Goal: Task Accomplishment & Management: Complete application form

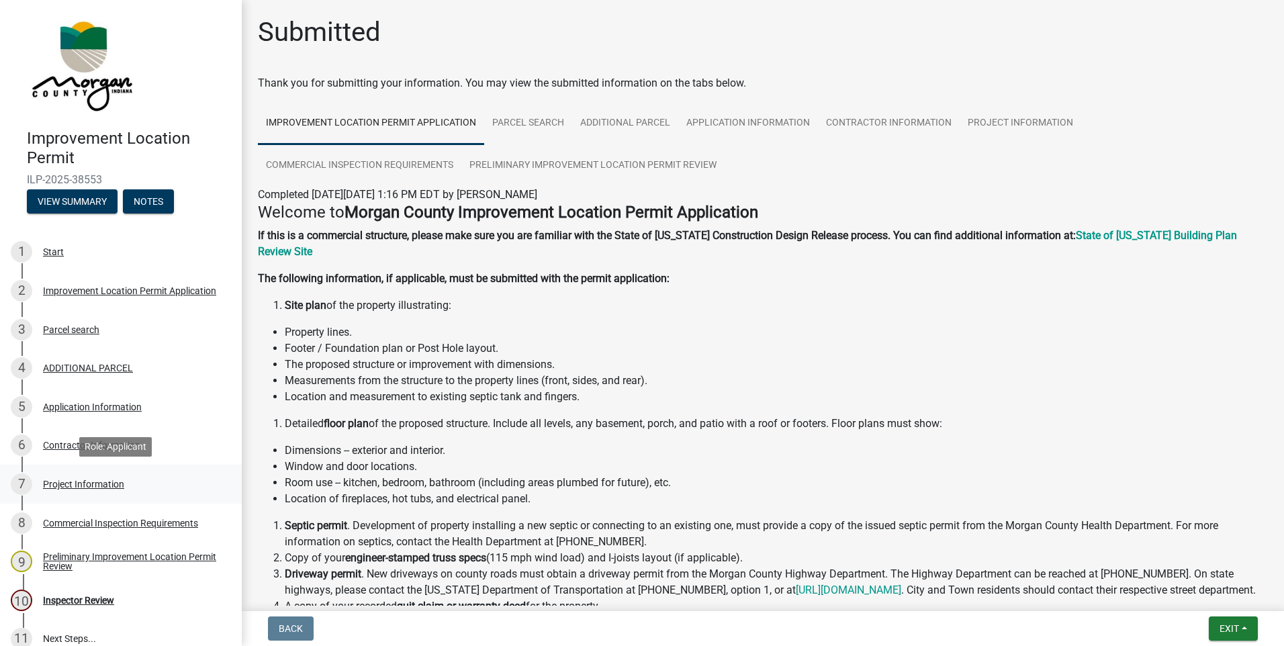
click at [69, 482] on div "Project Information" at bounding box center [83, 484] width 81 height 9
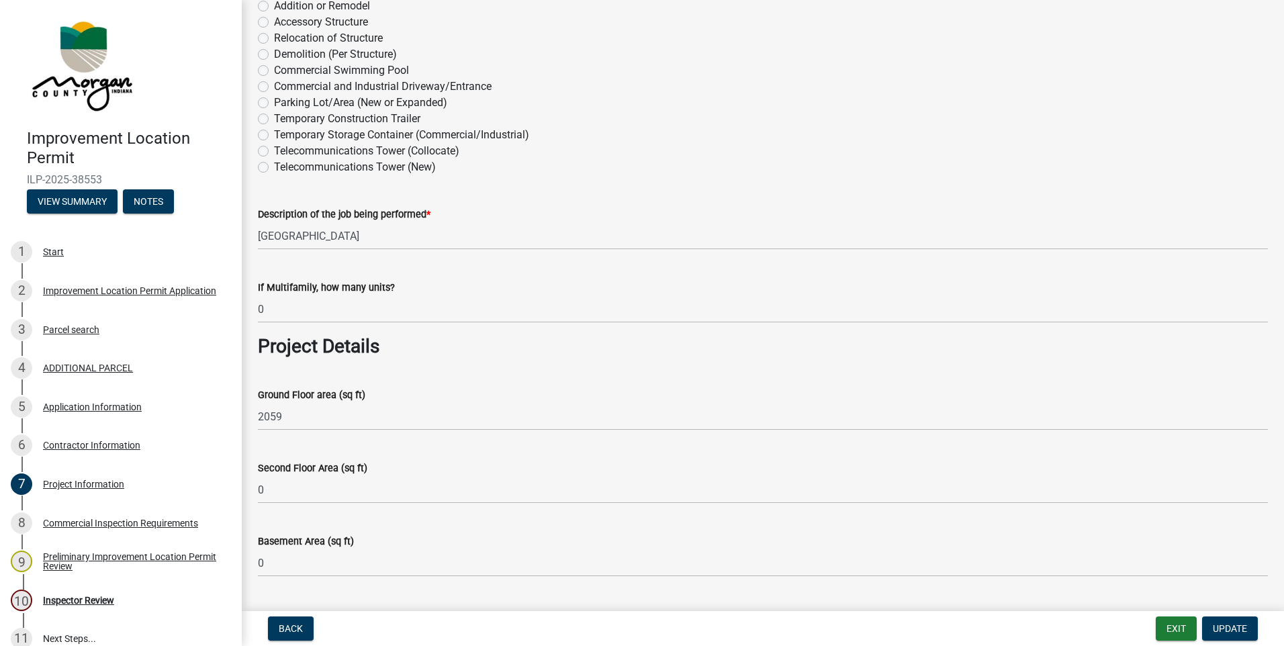
scroll to position [470, 0]
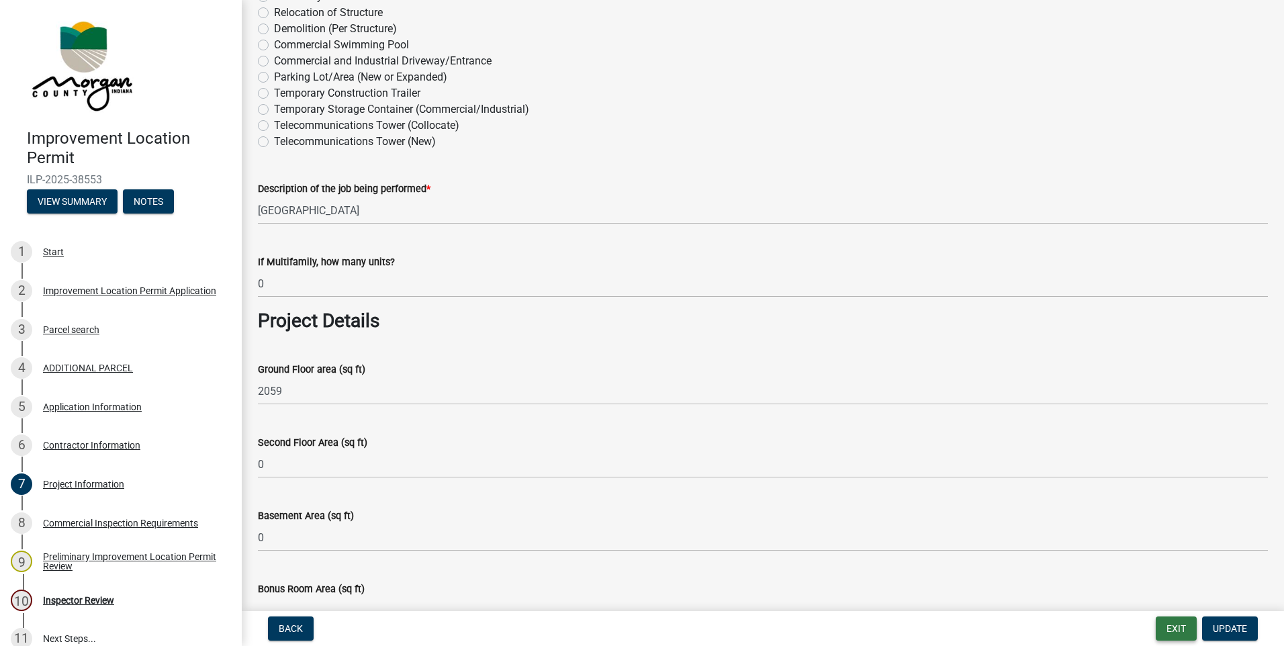
click at [1169, 631] on button "Exit" at bounding box center [1176, 629] width 41 height 24
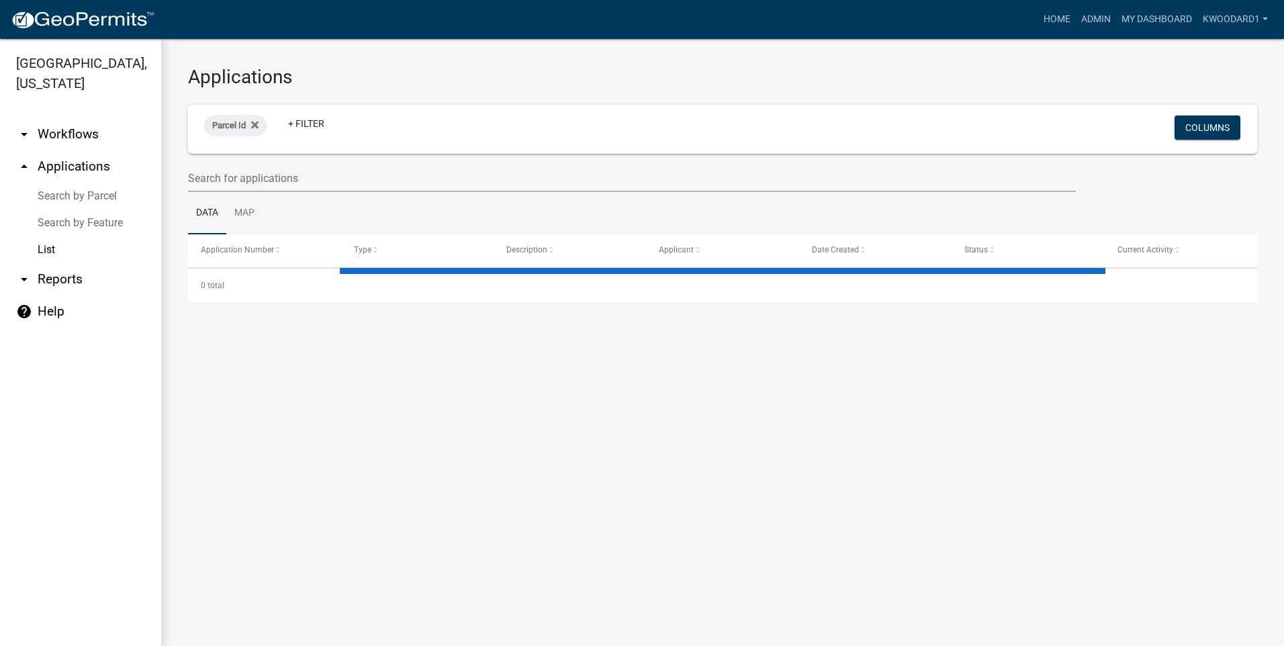
select select "3: 100"
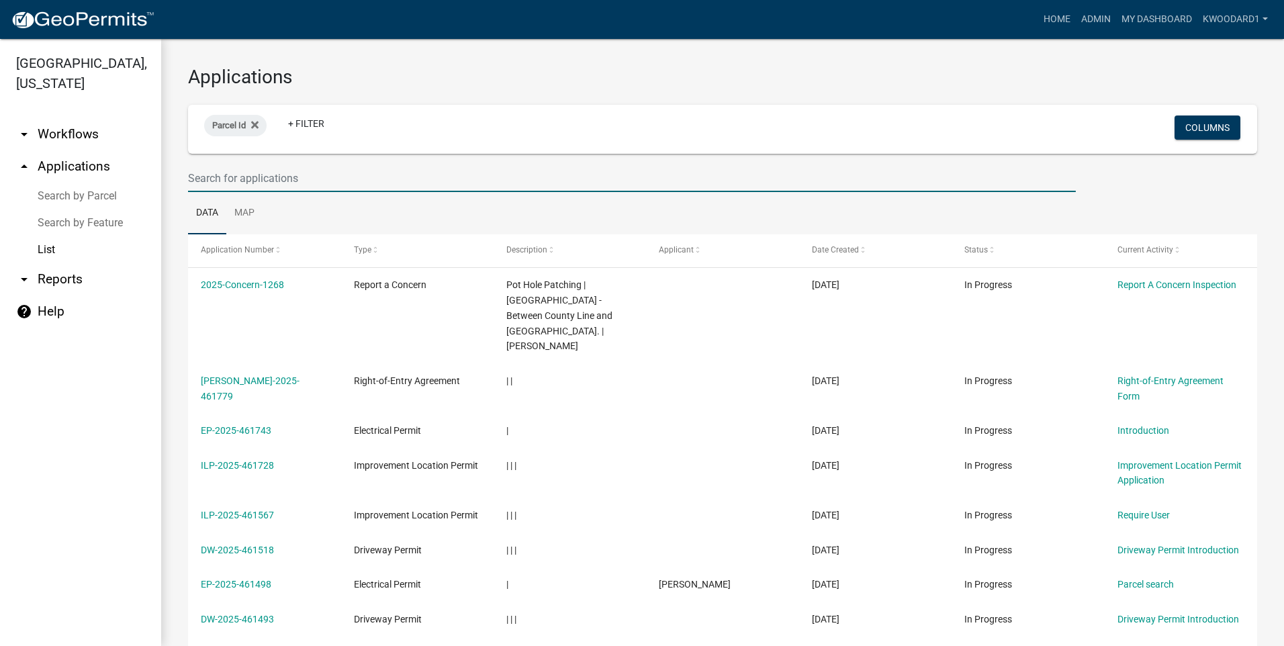
click at [240, 174] on input "text" at bounding box center [632, 179] width 888 height 28
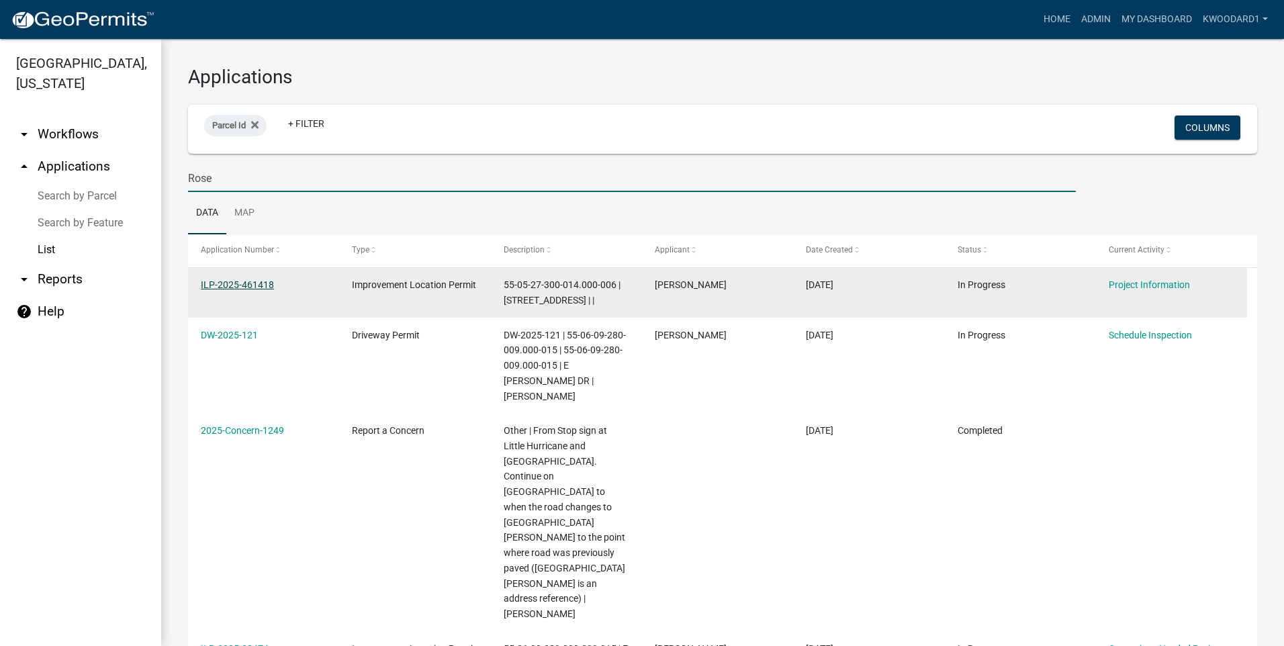
type input "Rose"
click at [224, 283] on link "ILP-2025-461418" at bounding box center [237, 284] width 73 height 11
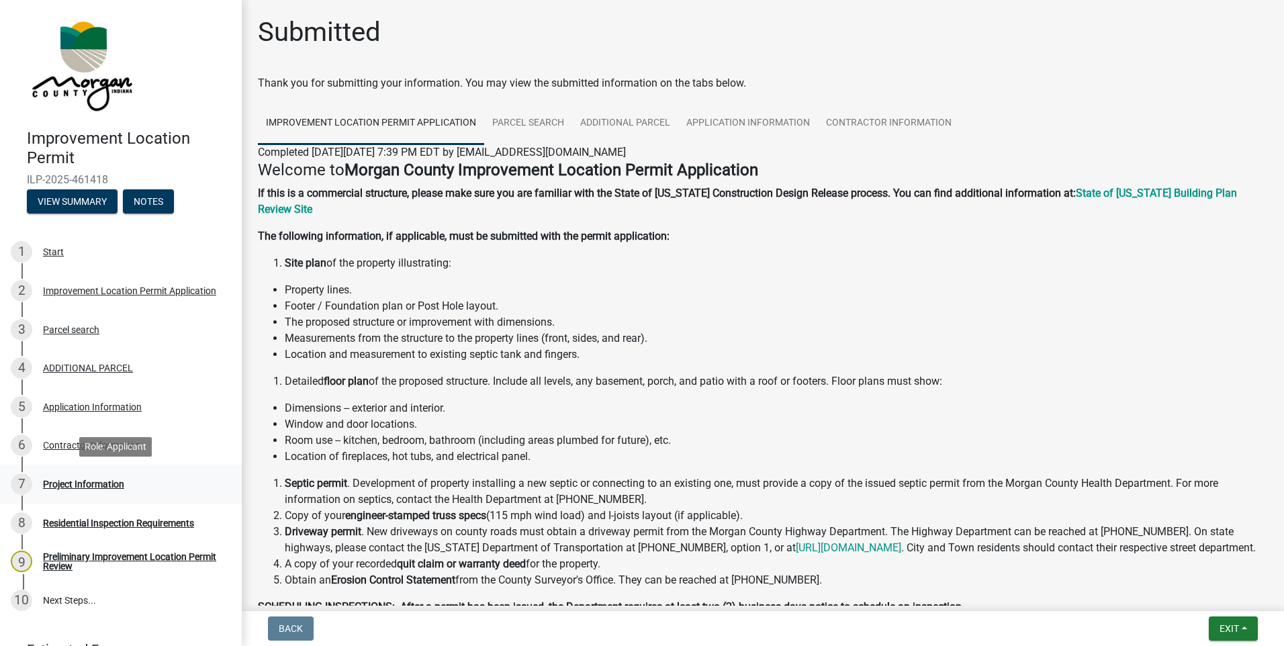
click at [68, 482] on div "Project Information" at bounding box center [83, 484] width 81 height 9
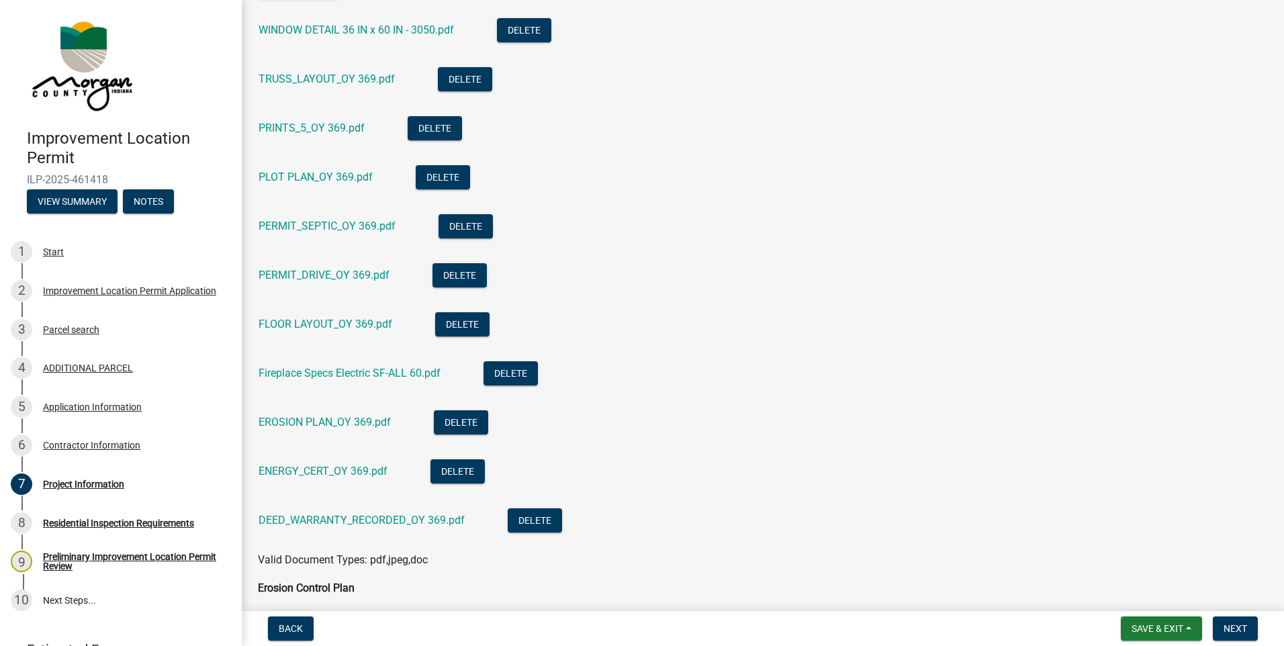
scroll to position [3560, 0]
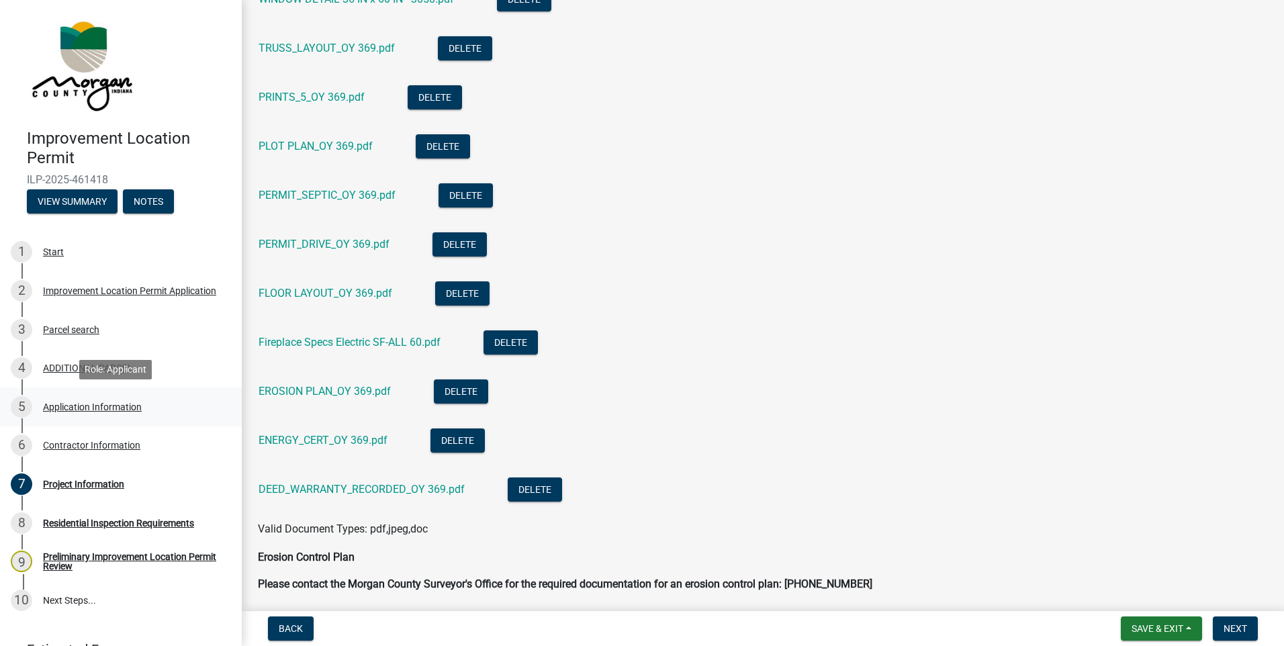
click at [61, 409] on div "Application Information" at bounding box center [92, 406] width 99 height 9
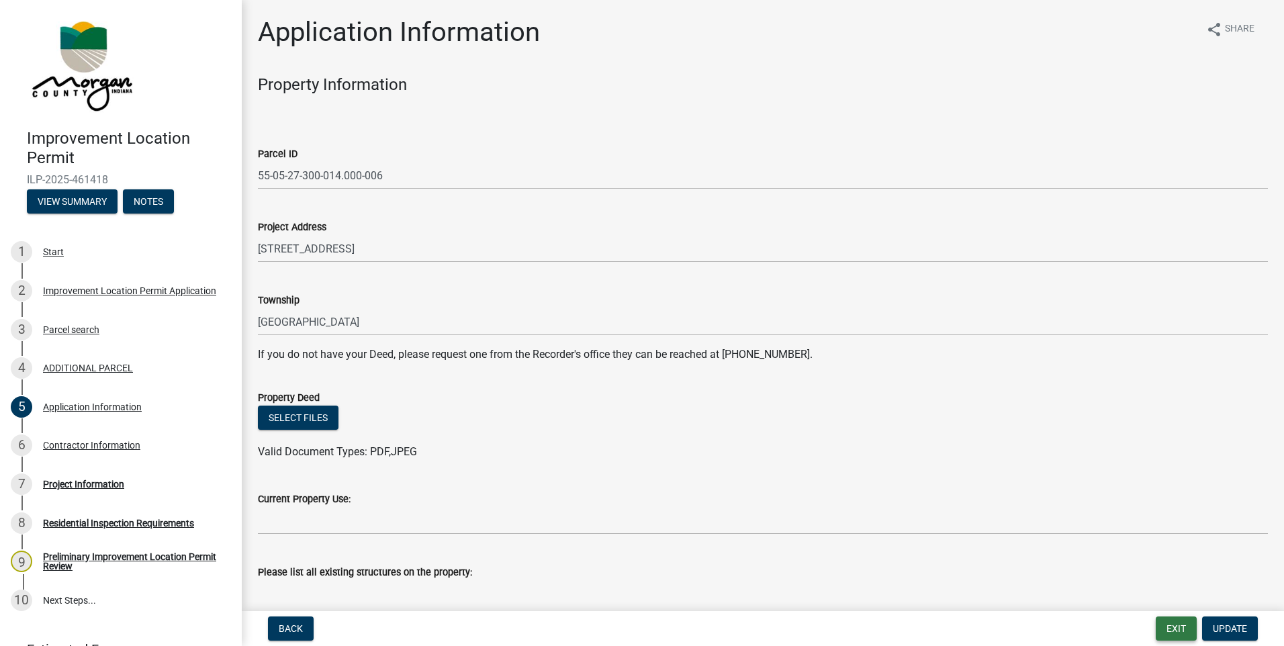
click at [1173, 623] on button "Exit" at bounding box center [1176, 629] width 41 height 24
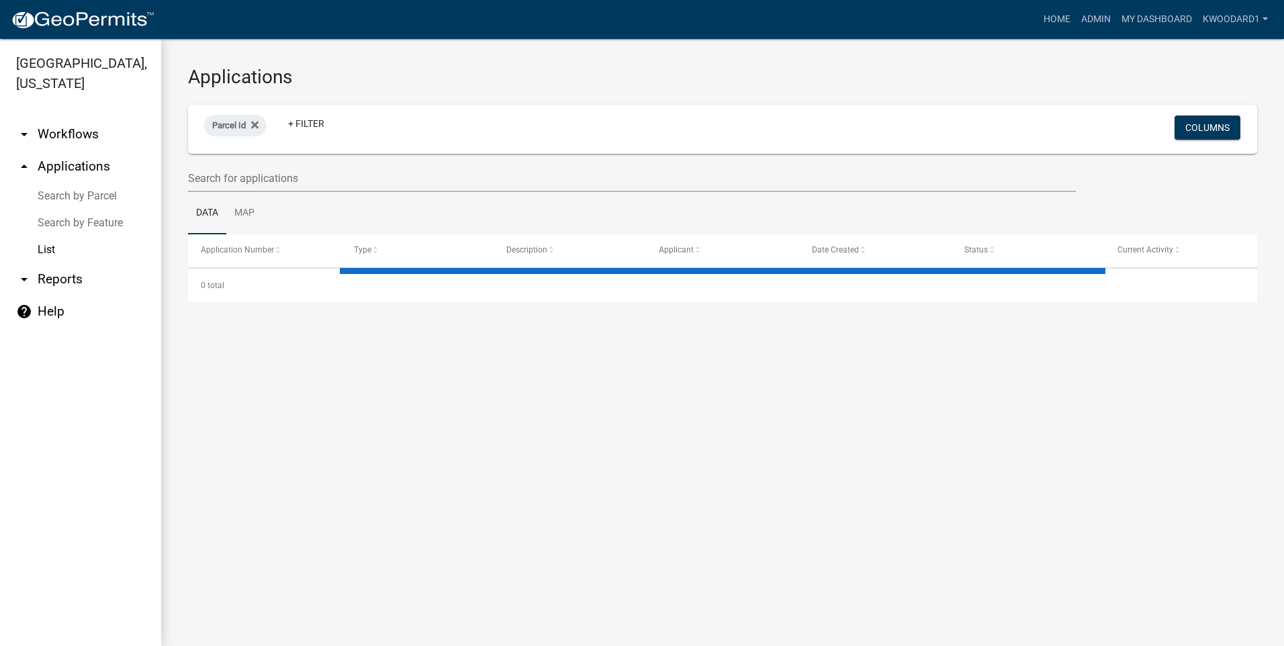
select select "3: 100"
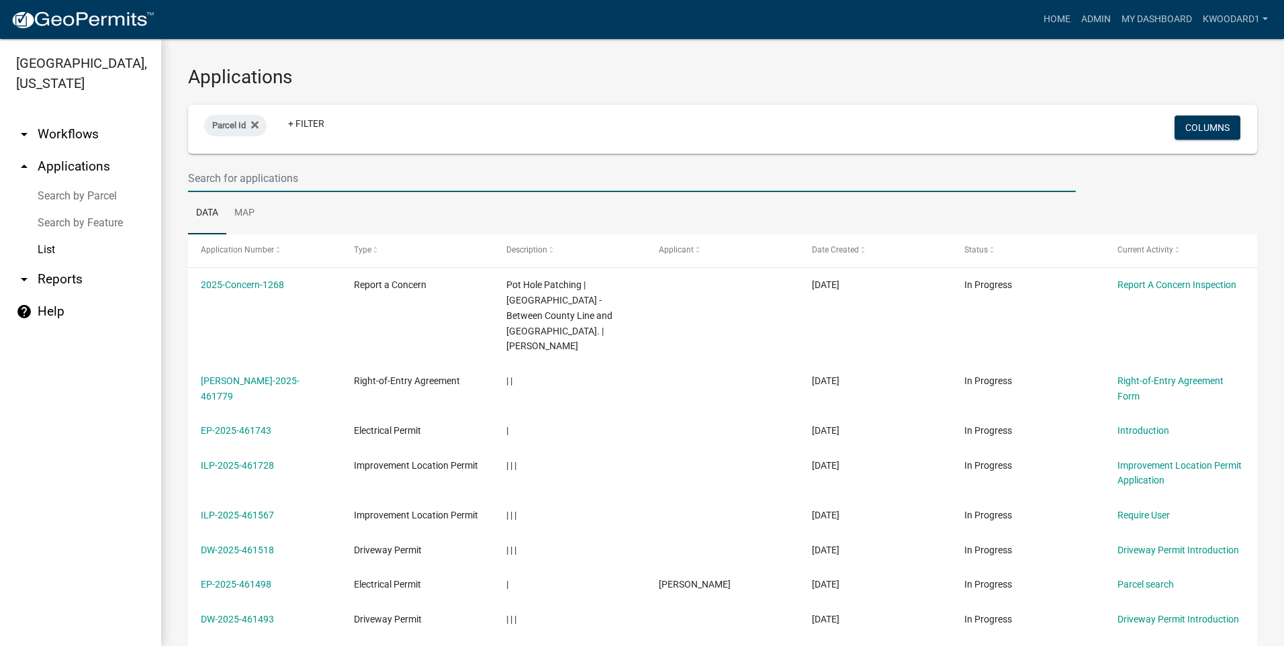
click at [284, 186] on input "text" at bounding box center [632, 179] width 888 height 28
type input "Rose"
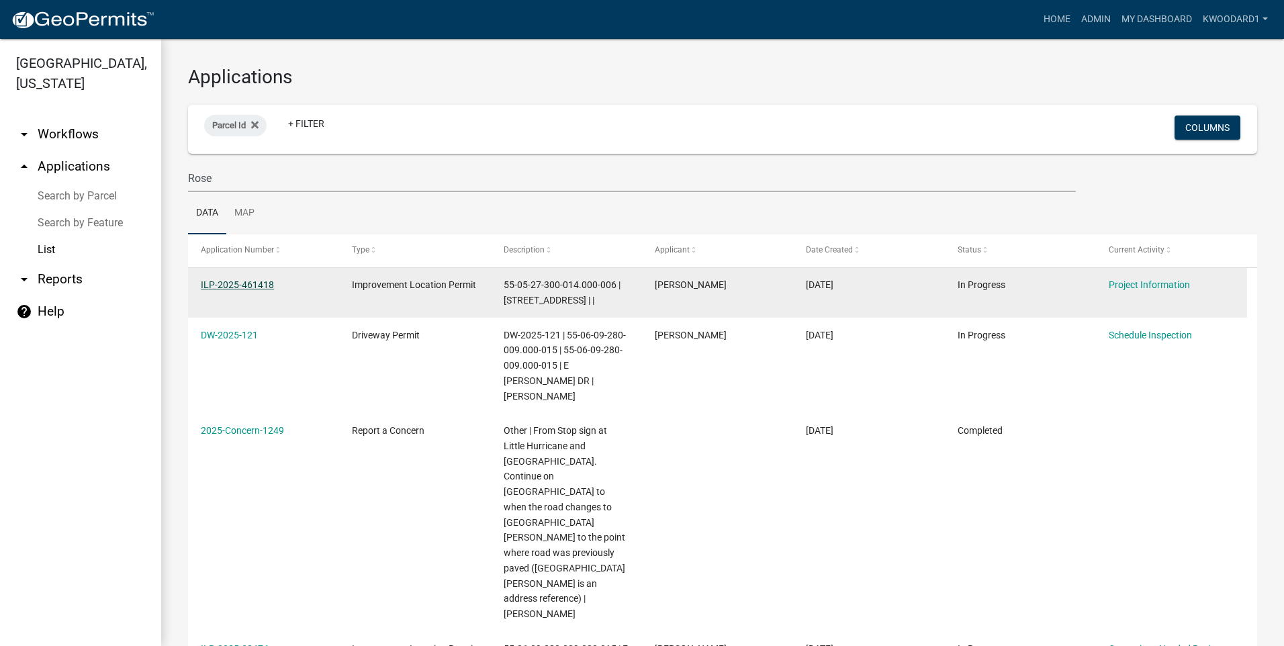
click at [210, 283] on link "ILP-2025-461418" at bounding box center [237, 284] width 73 height 11
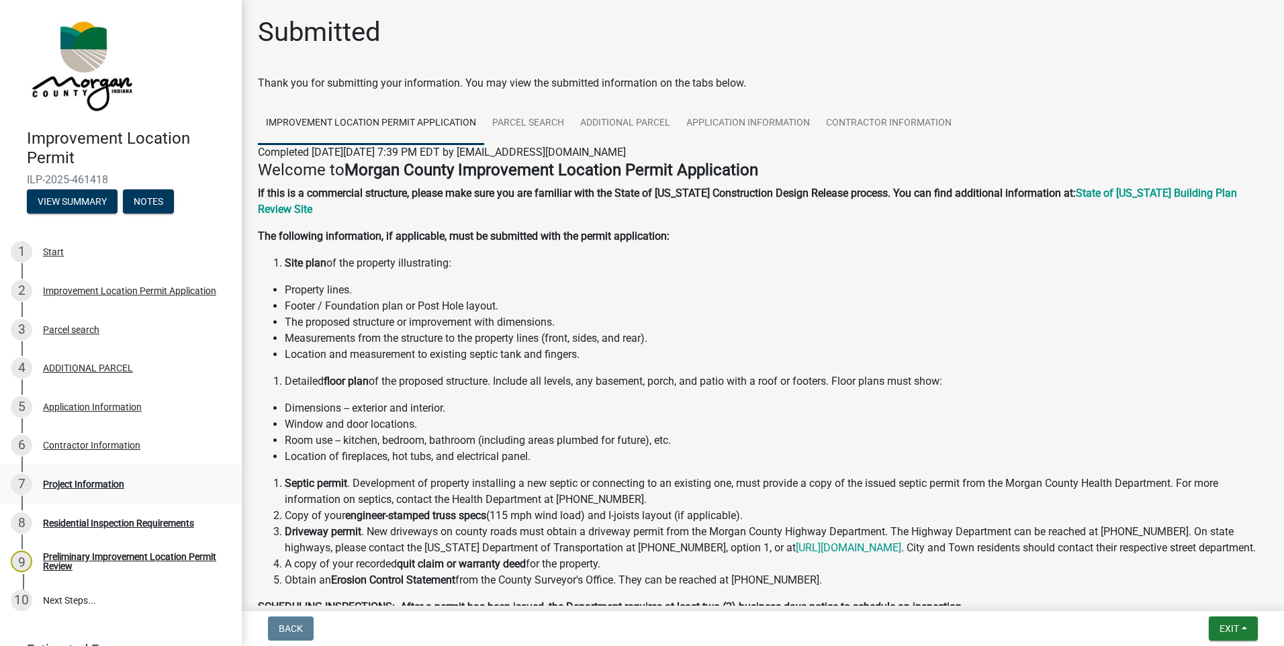
click at [93, 480] on div "Project Information" at bounding box center [83, 484] width 81 height 9
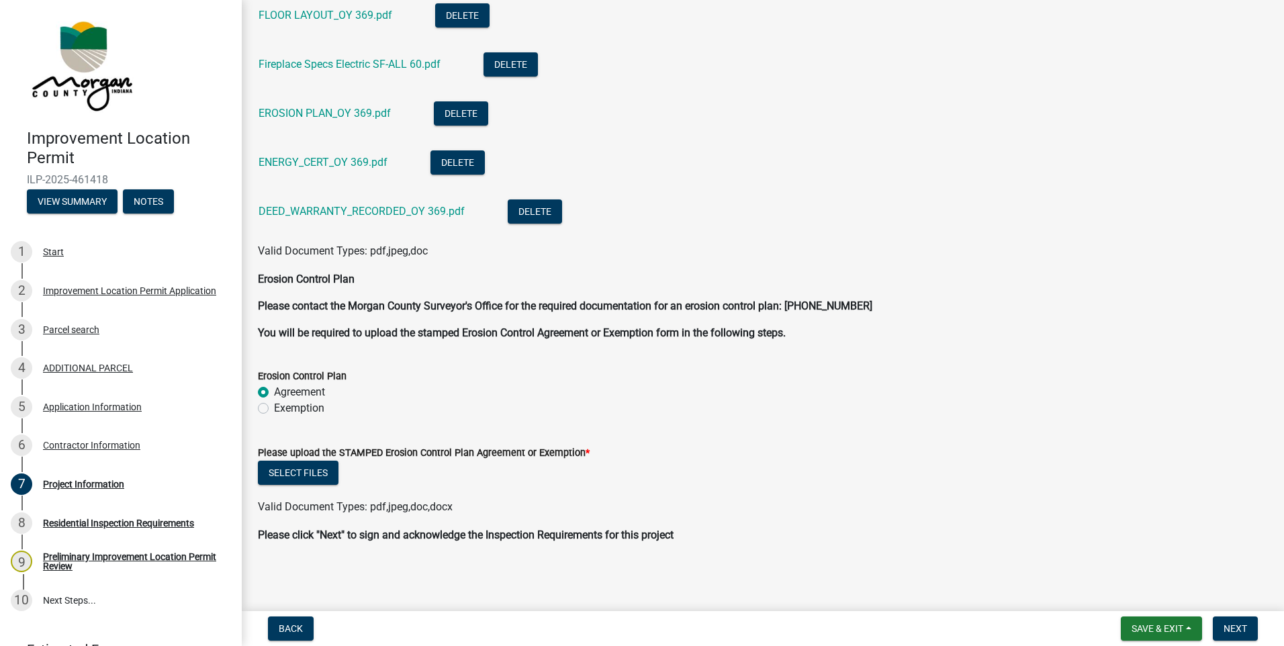
scroll to position [3838, 0]
click at [274, 408] on label "Exemption" at bounding box center [299, 408] width 50 height 16
click at [274, 408] on input "Exemption" at bounding box center [278, 404] width 9 height 9
radio input "true"
click at [298, 472] on button "Select files" at bounding box center [298, 472] width 81 height 24
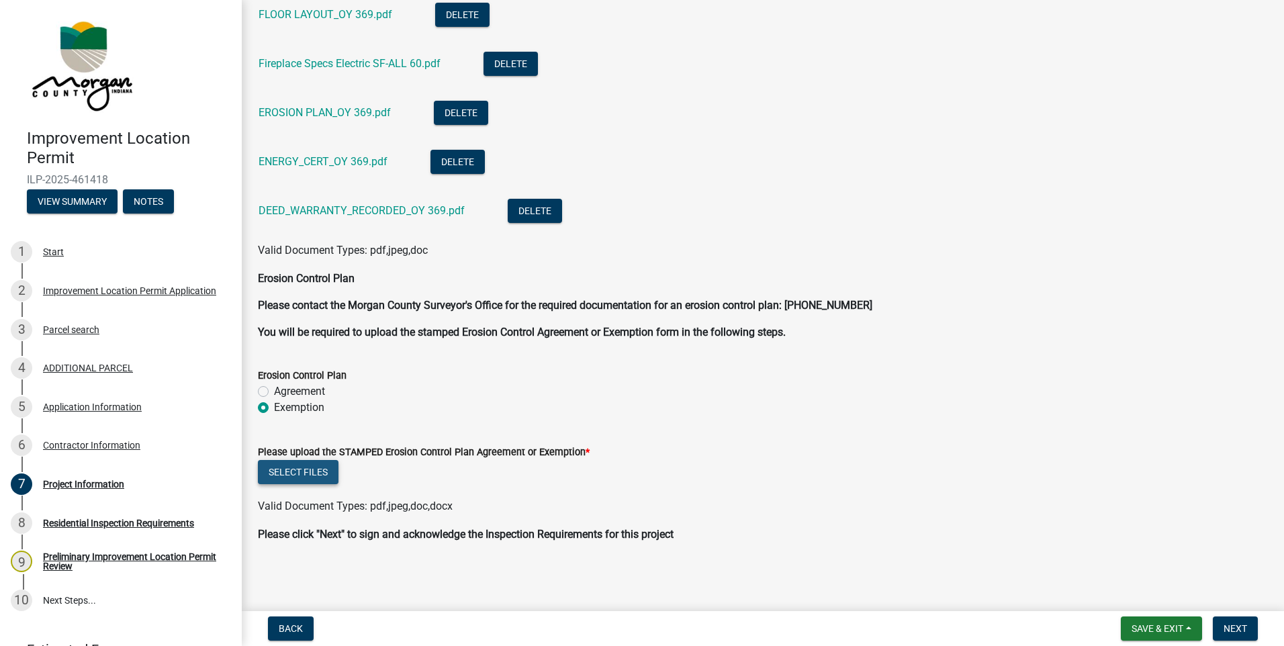
click at [297, 476] on button "Select files" at bounding box center [298, 472] width 81 height 24
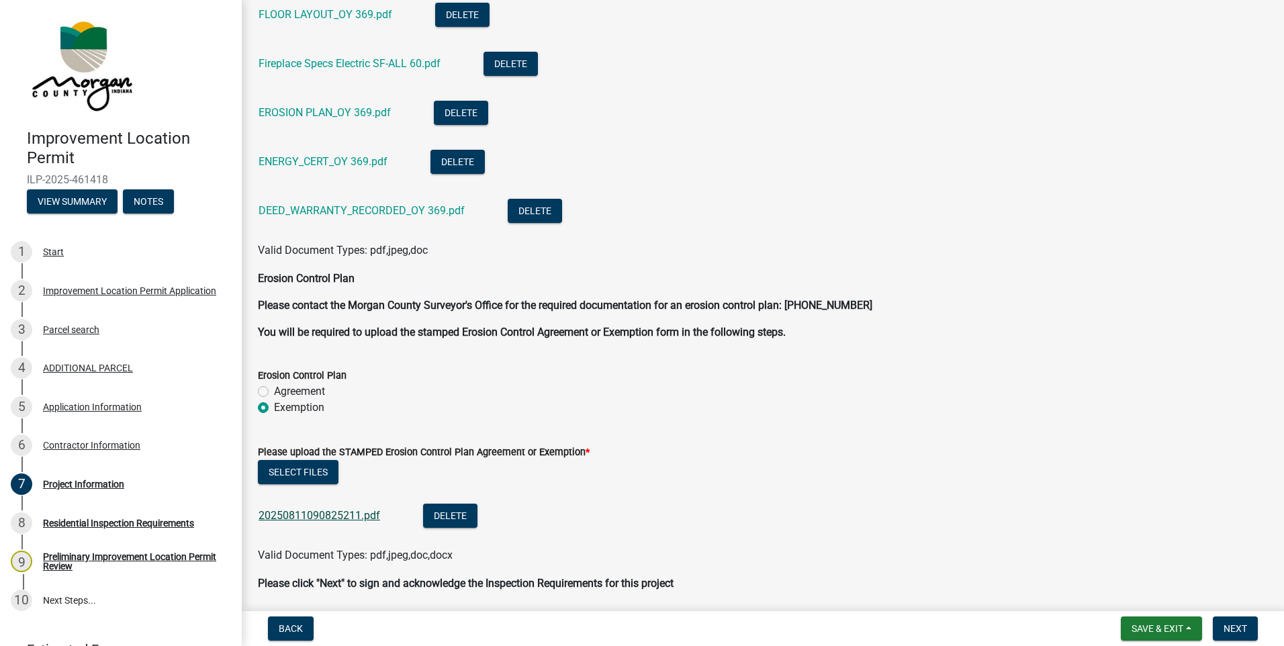
click at [312, 514] on link "20250811090825211.pdf" at bounding box center [320, 515] width 122 height 13
click at [1176, 629] on span "Save & Exit" at bounding box center [1158, 628] width 52 height 11
click at [1162, 600] on button "Save & Exit" at bounding box center [1148, 594] width 107 height 32
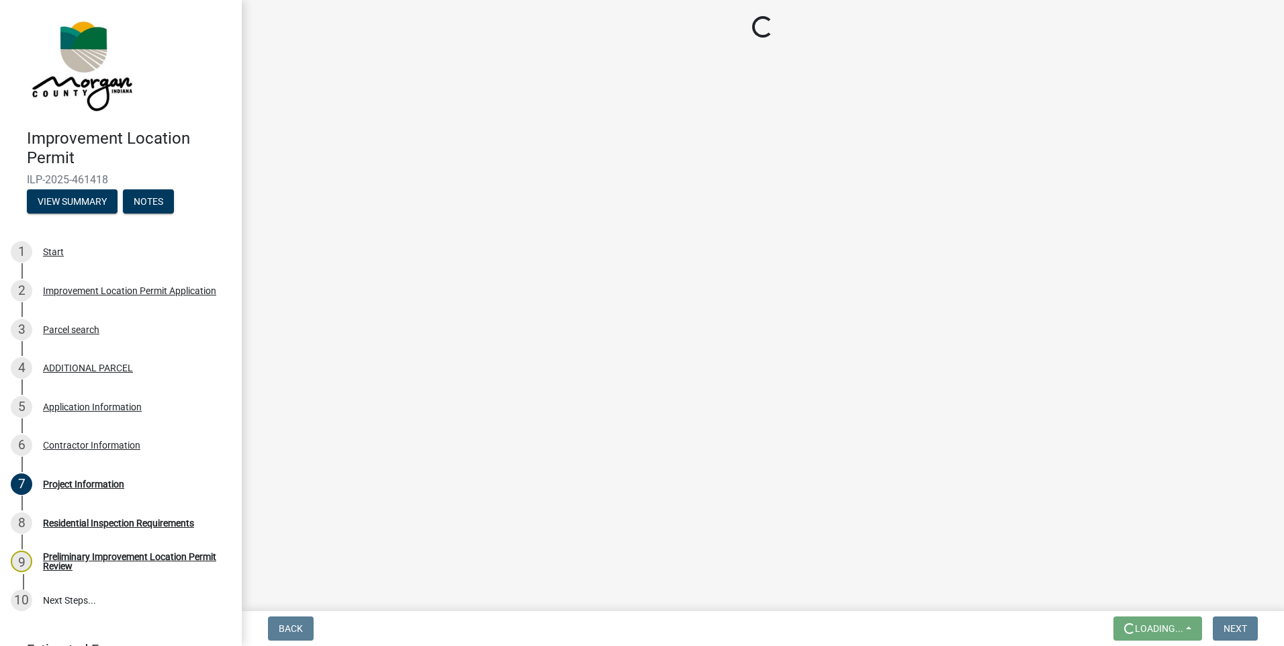
scroll to position [0, 0]
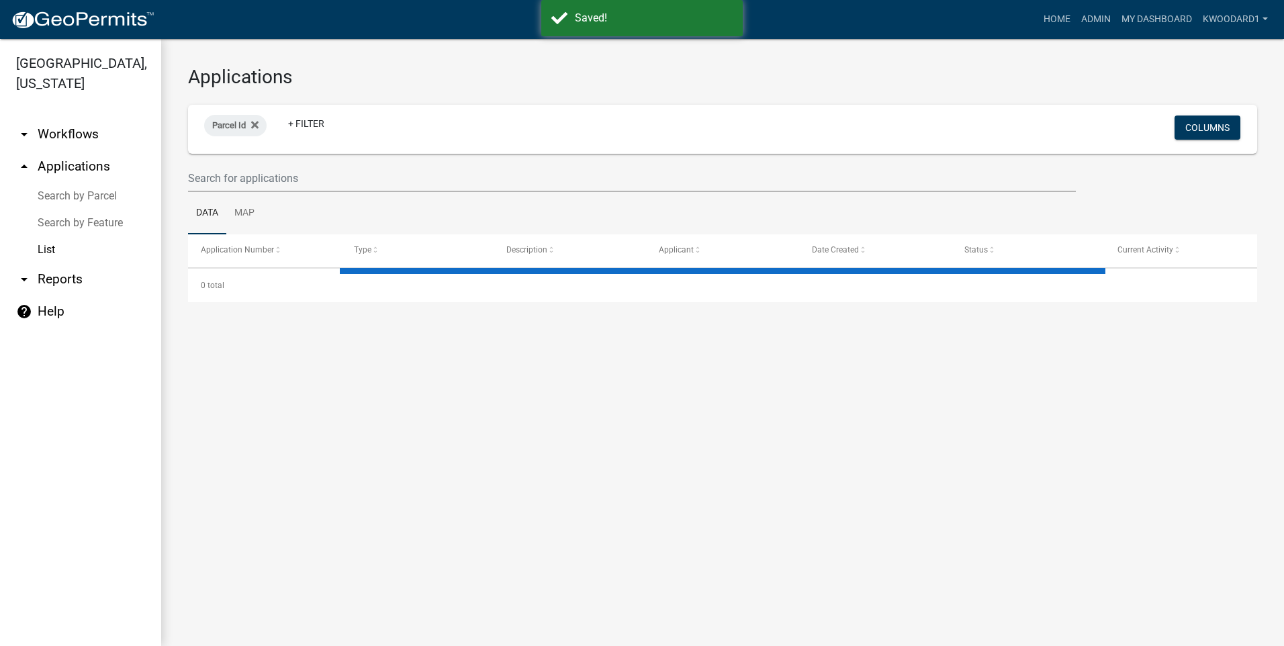
select select "3: 100"
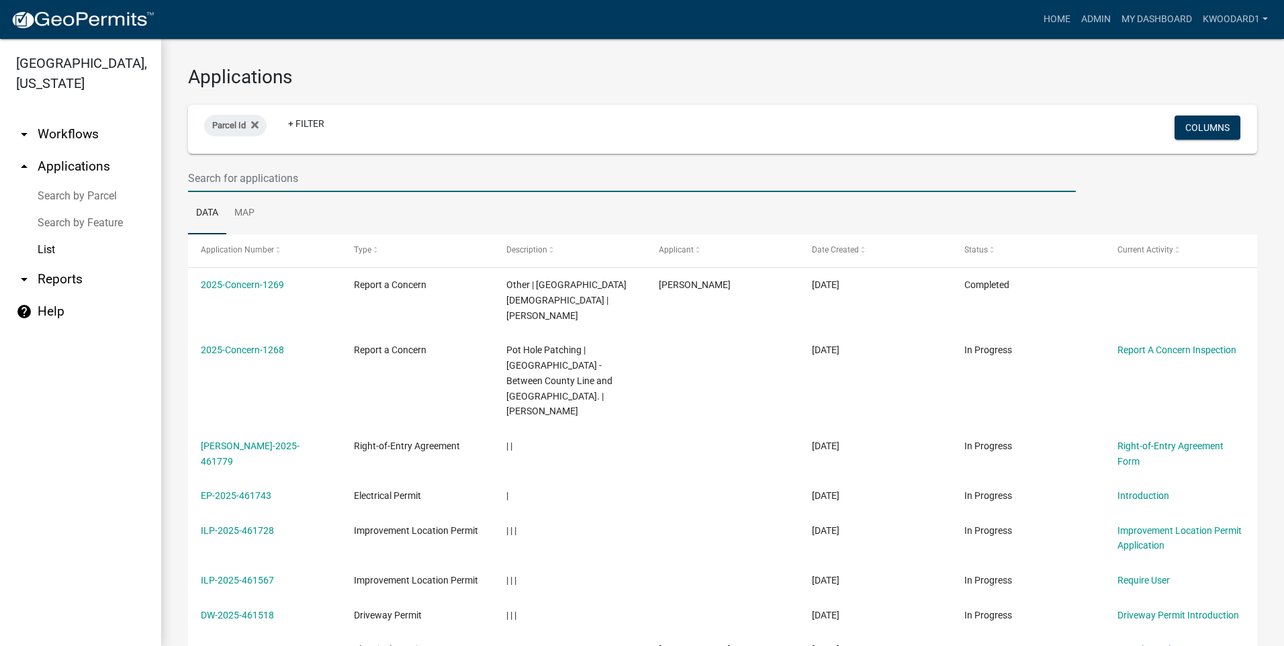
click at [253, 175] on input "text" at bounding box center [632, 179] width 888 height 28
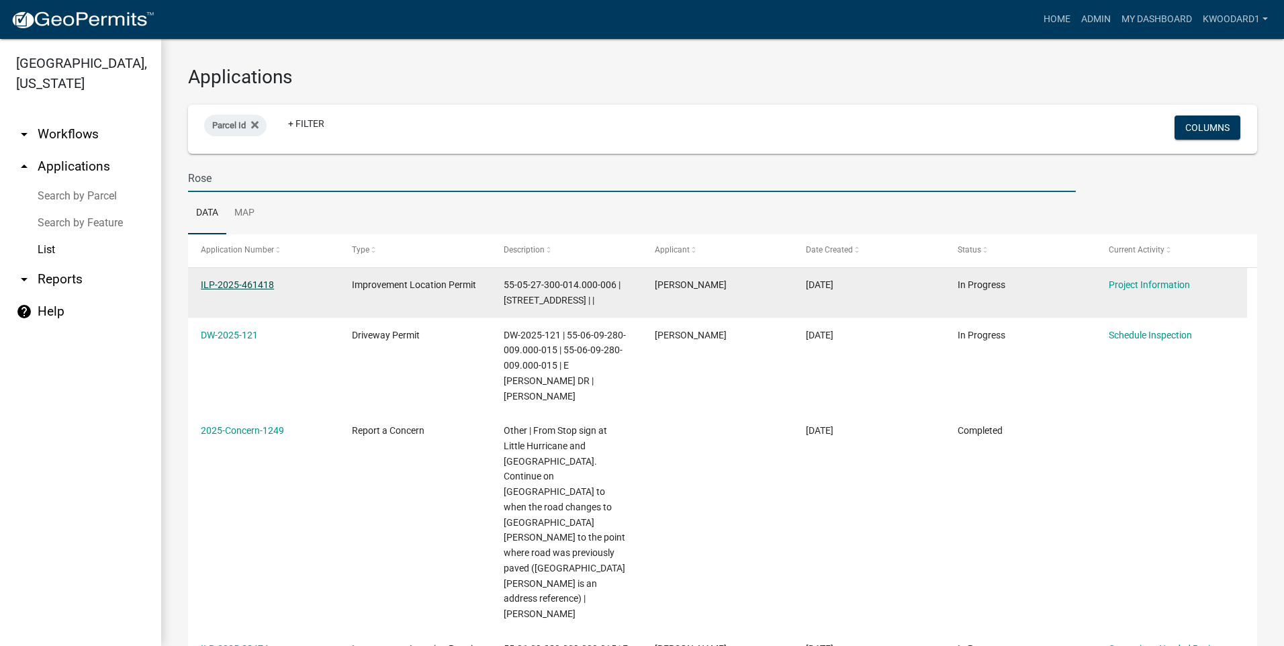
type input "Rose"
click at [249, 286] on link "ILP-2025-461418" at bounding box center [237, 284] width 73 height 11
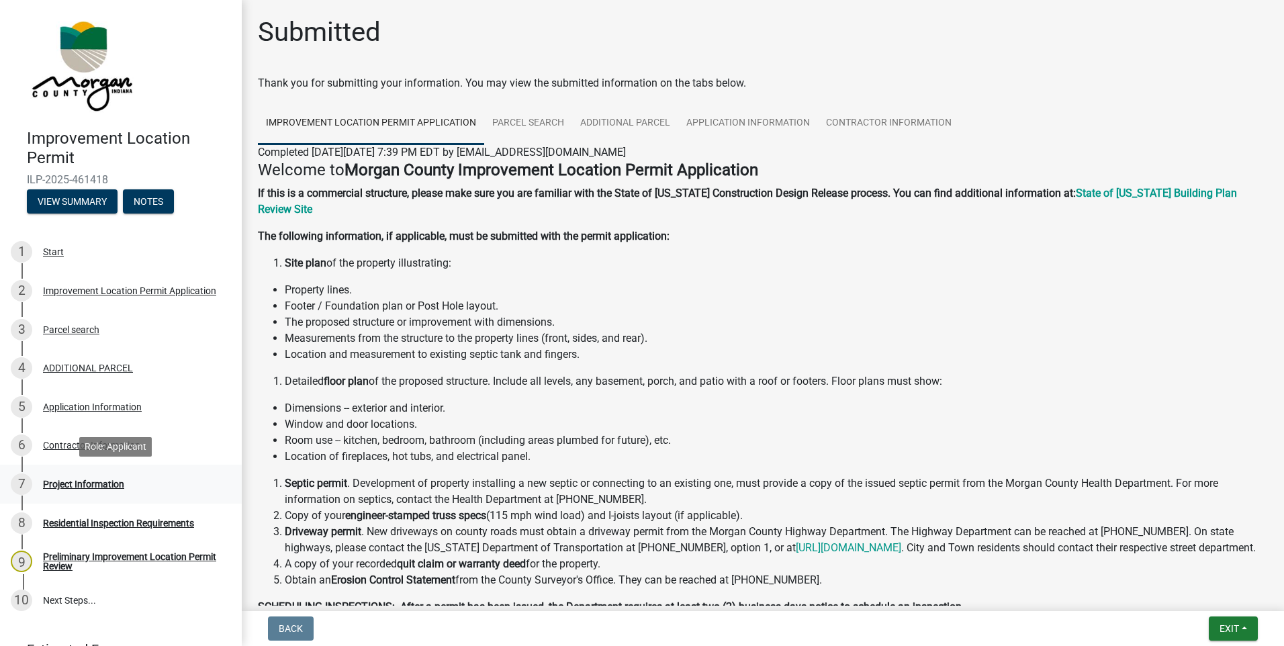
click at [60, 485] on div "Project Information" at bounding box center [83, 484] width 81 height 9
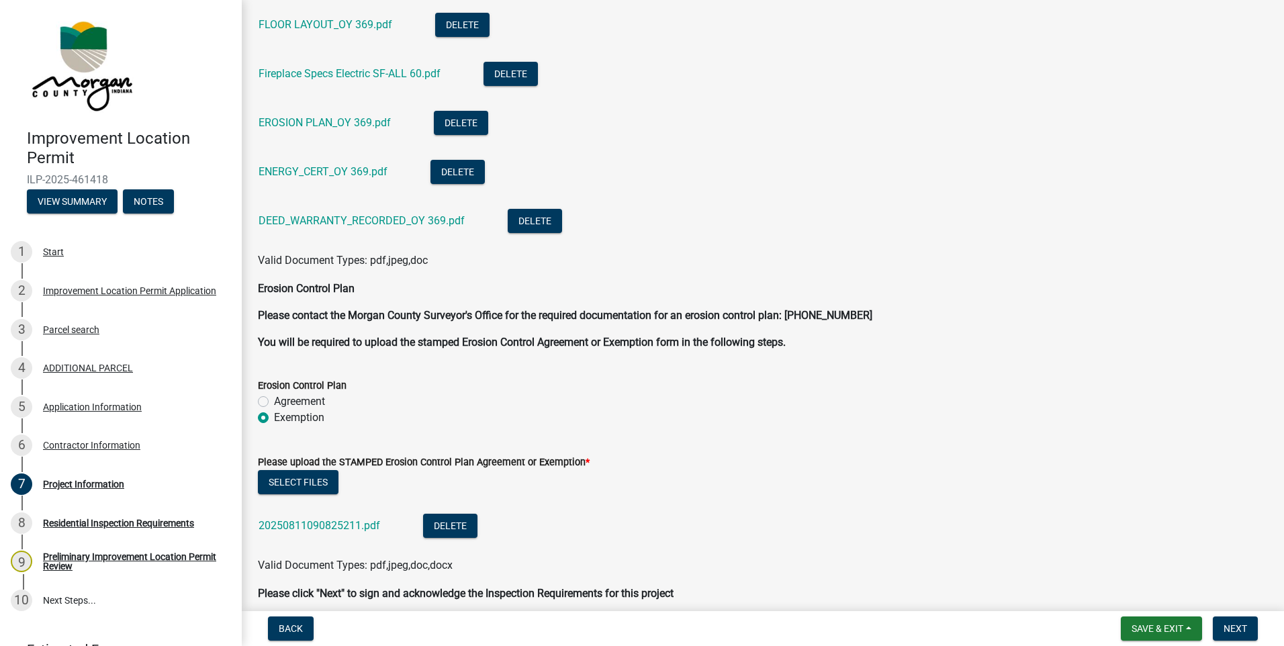
scroll to position [3887, 0]
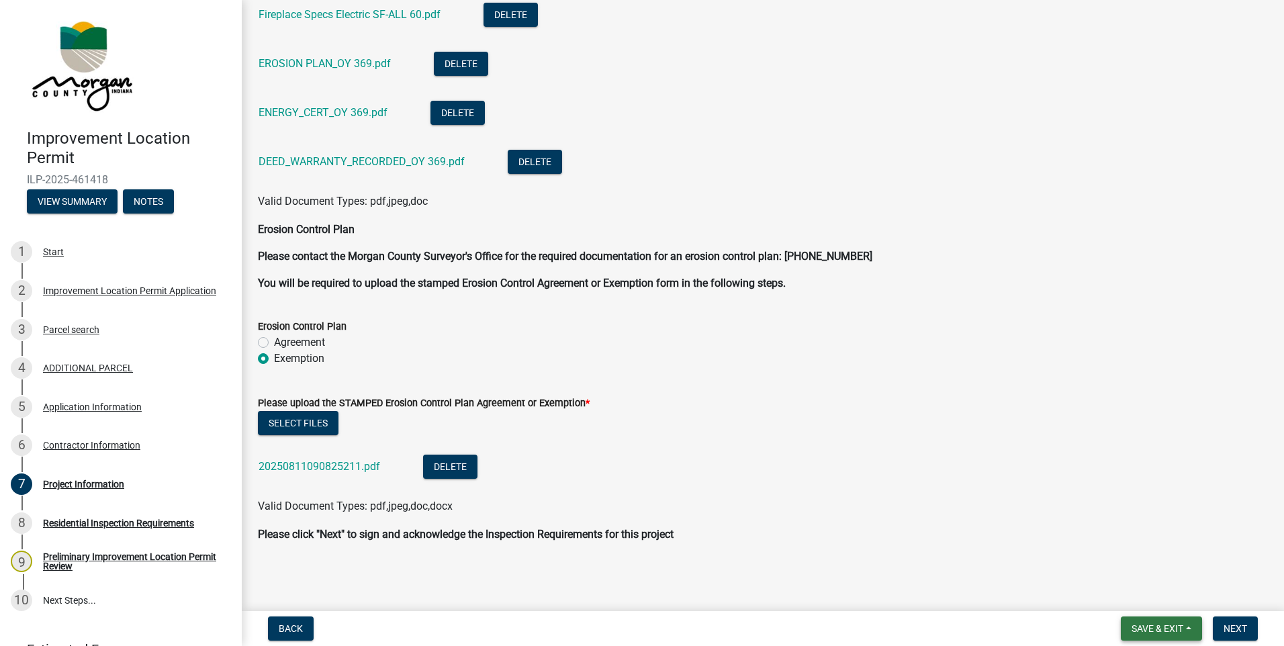
click at [1177, 631] on span "Save & Exit" at bounding box center [1158, 628] width 52 height 11
click at [1160, 594] on button "Save & Exit" at bounding box center [1148, 594] width 107 height 32
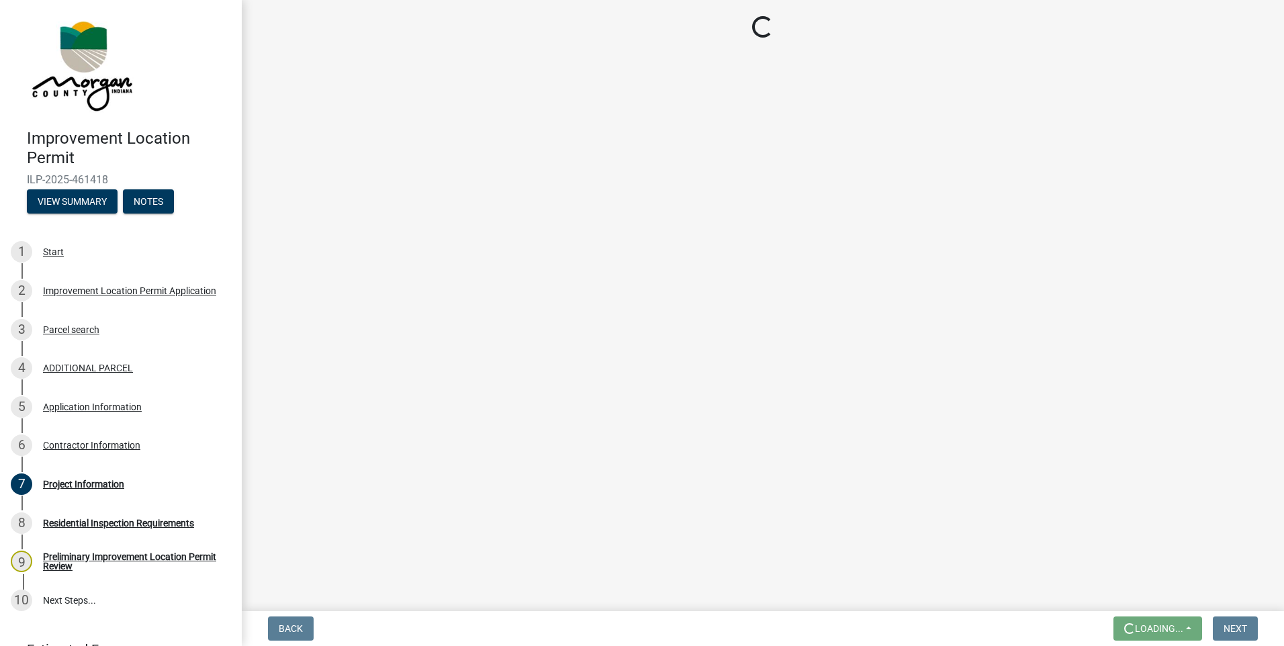
scroll to position [0, 0]
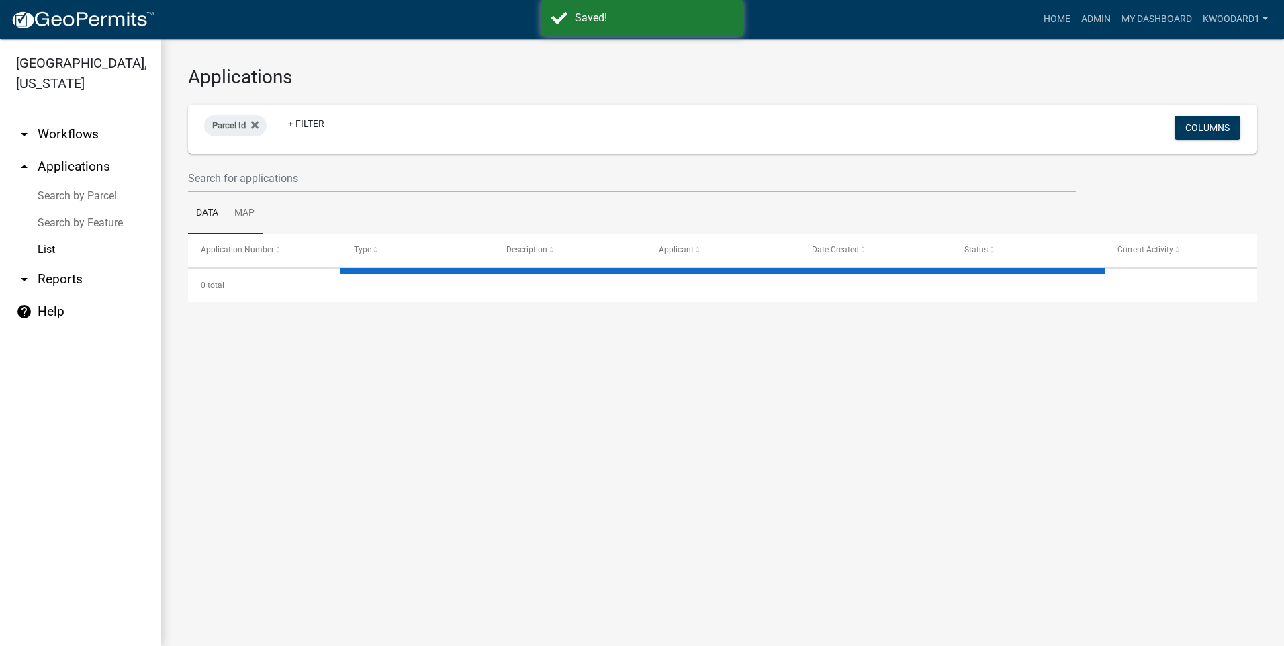
select select "3: 100"
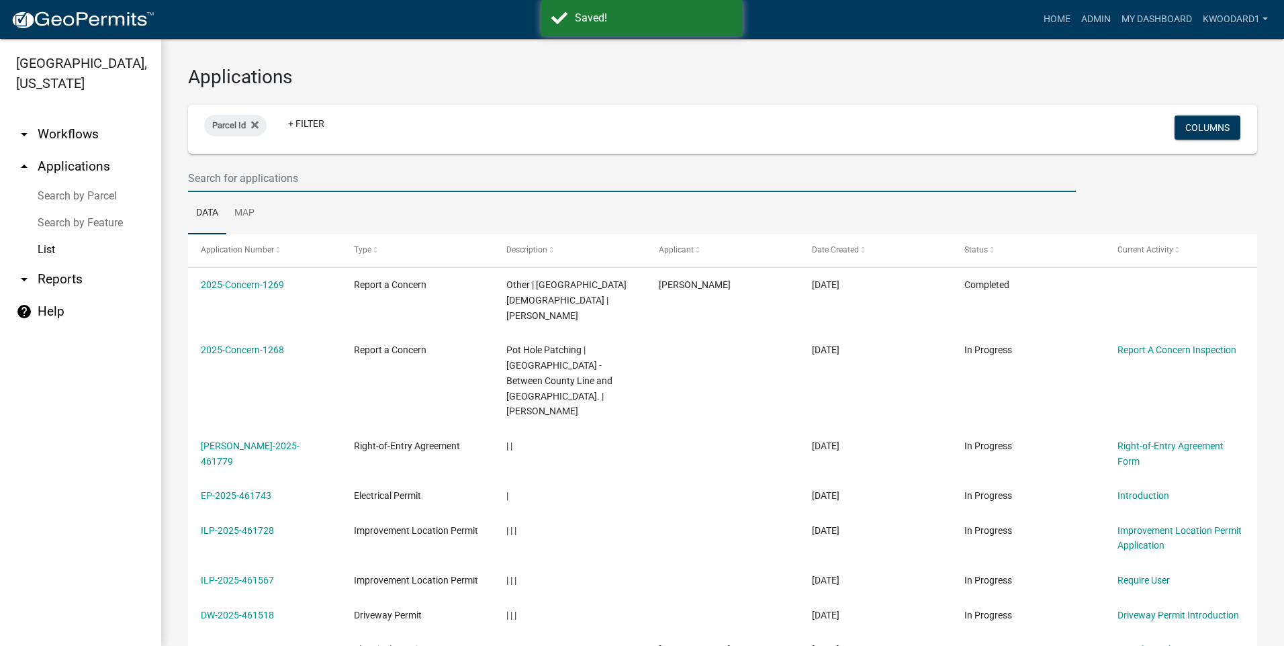
click at [251, 179] on input "text" at bounding box center [632, 179] width 888 height 28
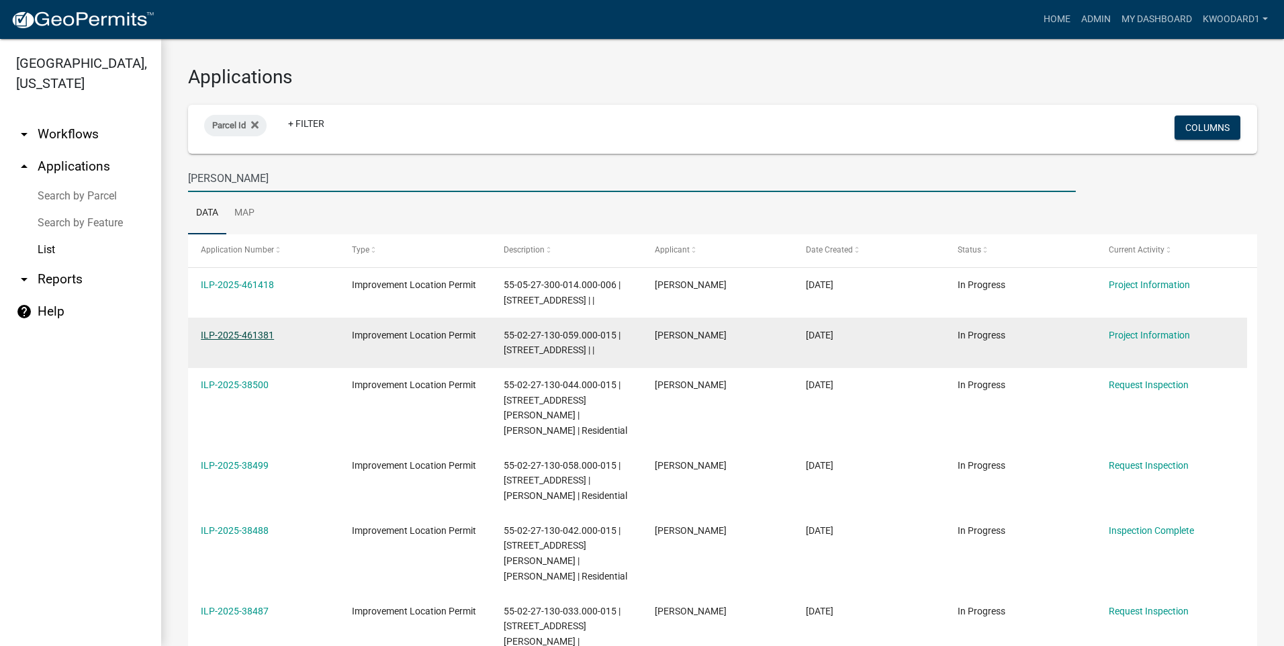
type input "[PERSON_NAME]"
click at [230, 334] on link "ILP-2025-461381" at bounding box center [237, 335] width 73 height 11
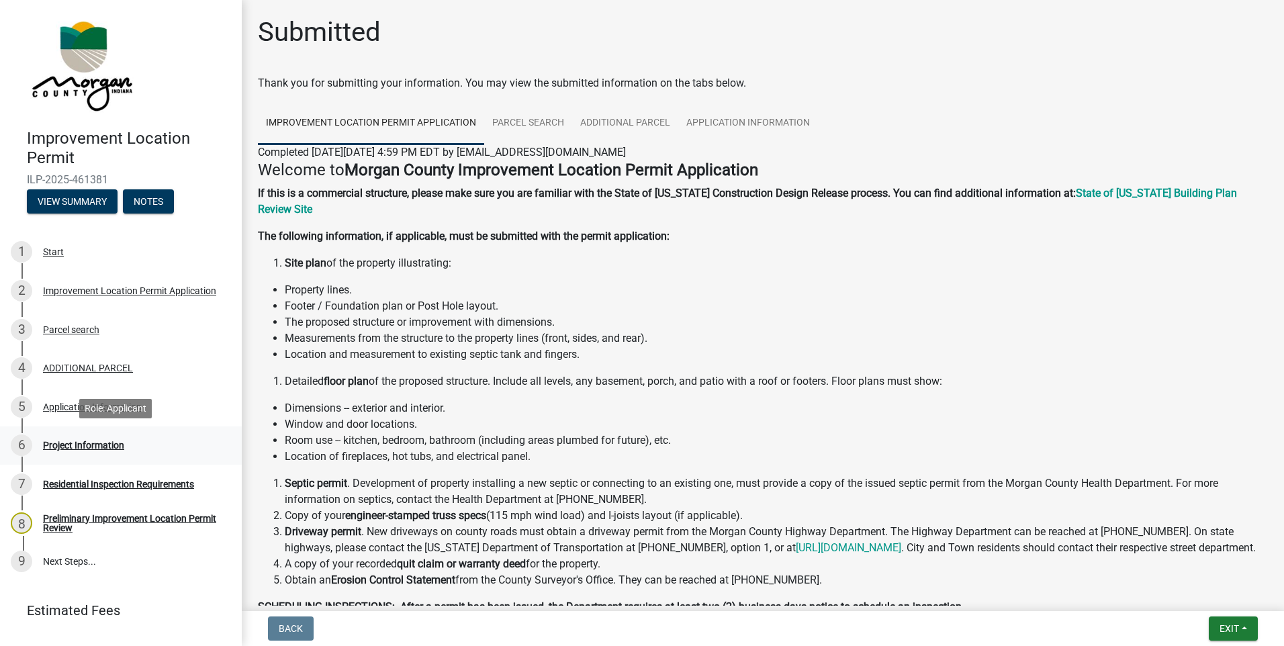
click at [78, 449] on div "Project Information" at bounding box center [83, 445] width 81 height 9
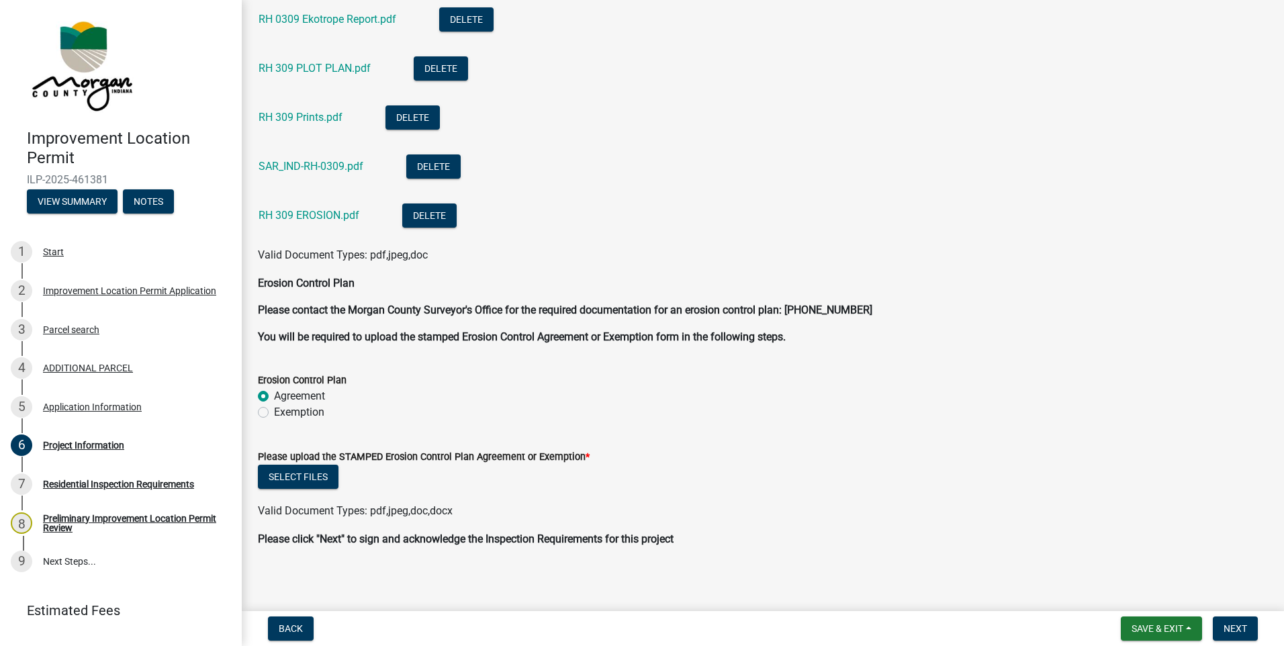
scroll to position [3422, 0]
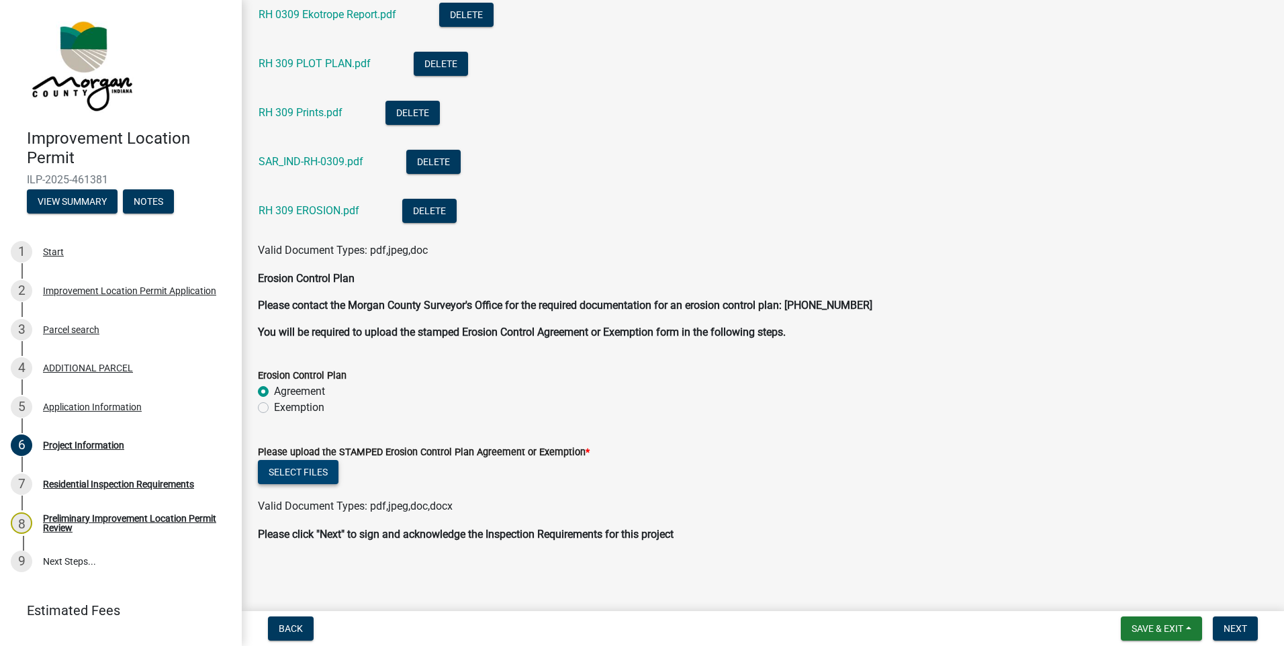
click at [273, 466] on button "Select files" at bounding box center [298, 472] width 81 height 24
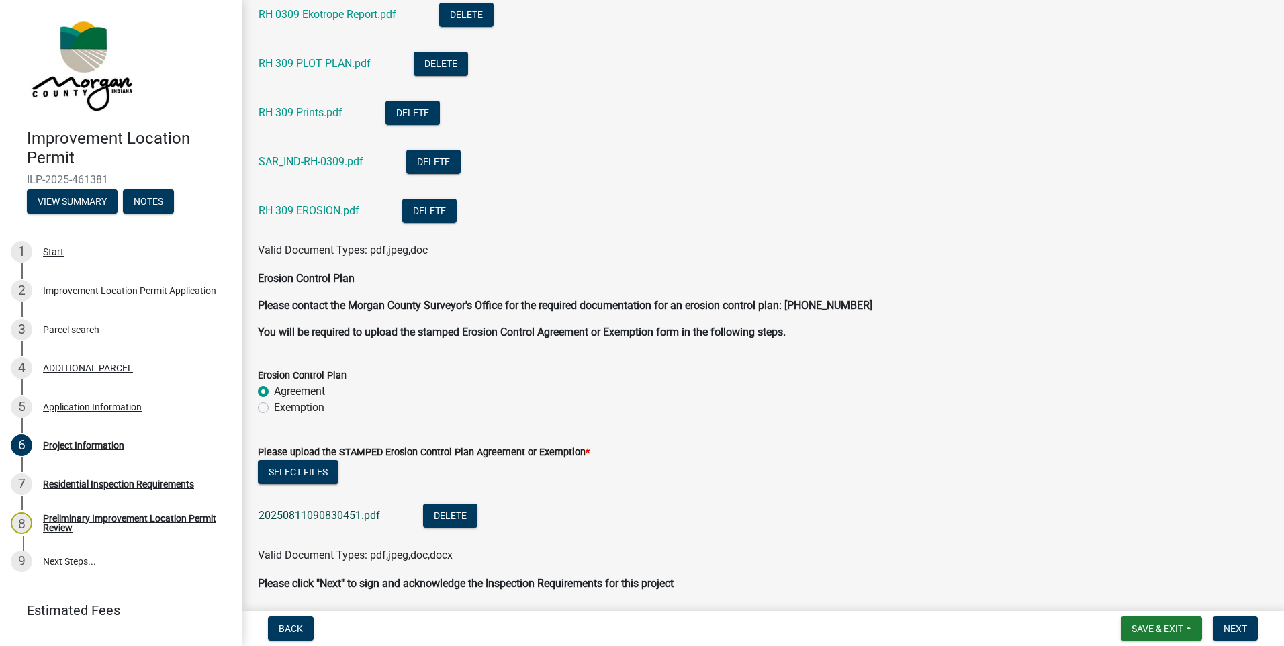
click at [287, 518] on link "20250811090830451.pdf" at bounding box center [320, 515] width 122 height 13
click at [1175, 627] on span "Save & Exit" at bounding box center [1158, 628] width 52 height 11
click at [1164, 593] on button "Save & Exit" at bounding box center [1148, 594] width 107 height 32
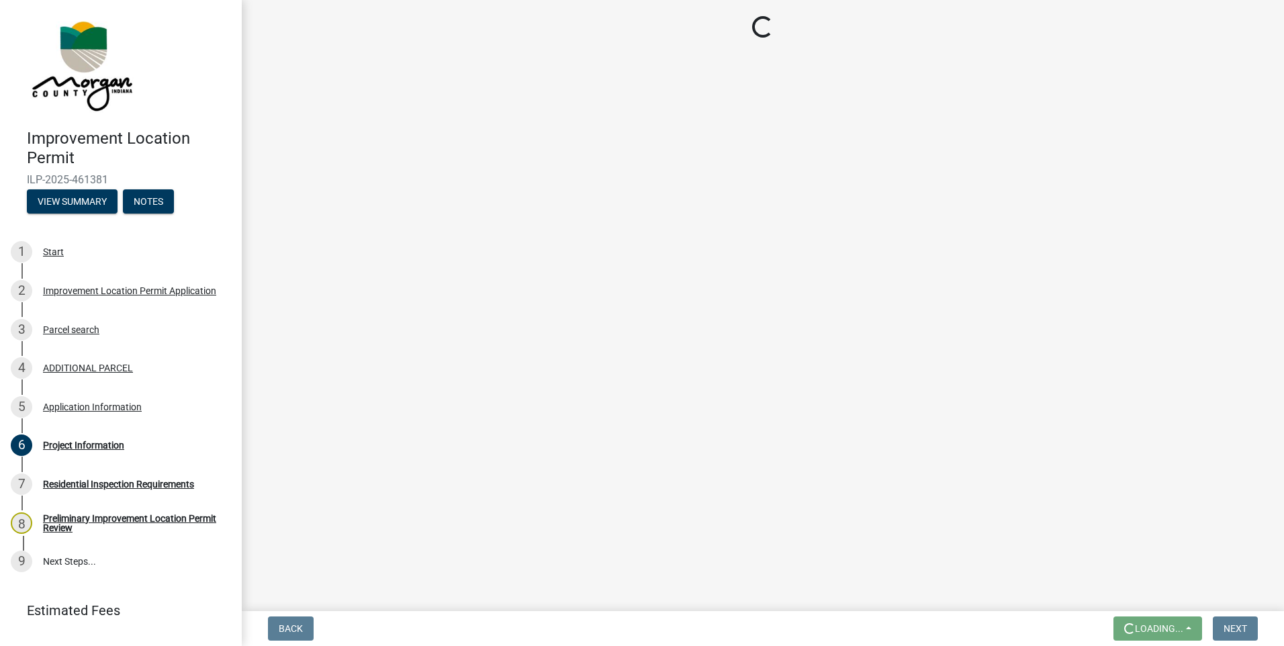
scroll to position [0, 0]
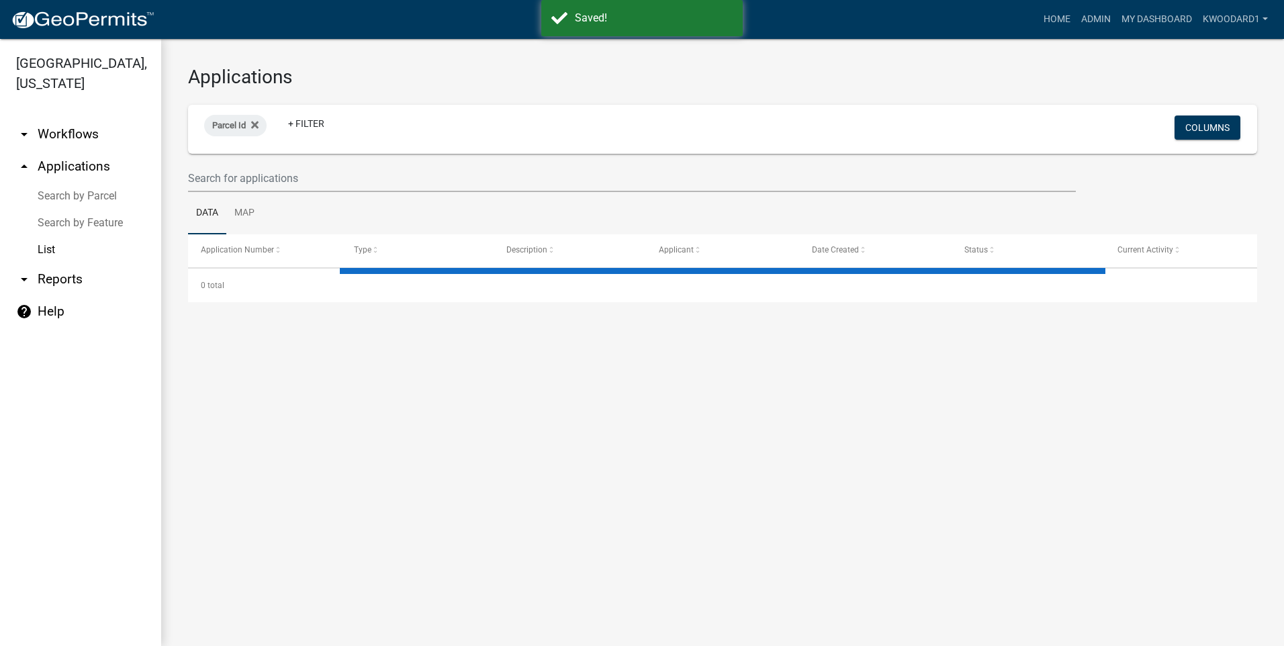
select select "3: 100"
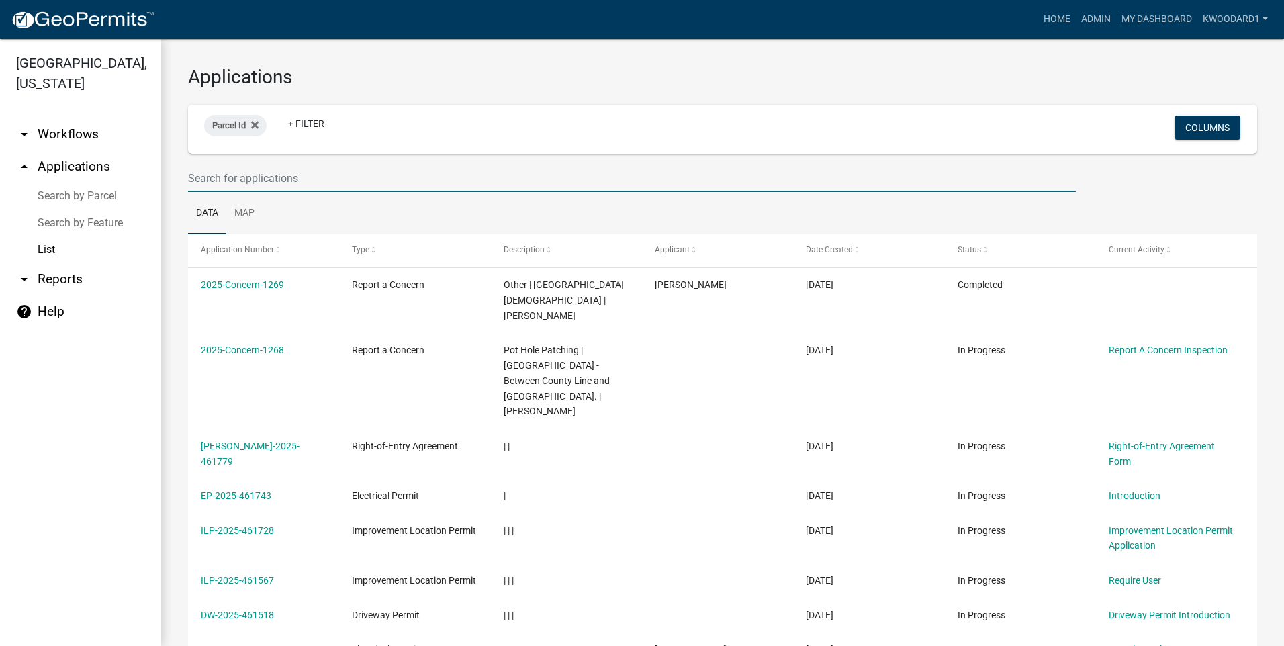
click at [285, 183] on input "text" at bounding box center [632, 179] width 888 height 28
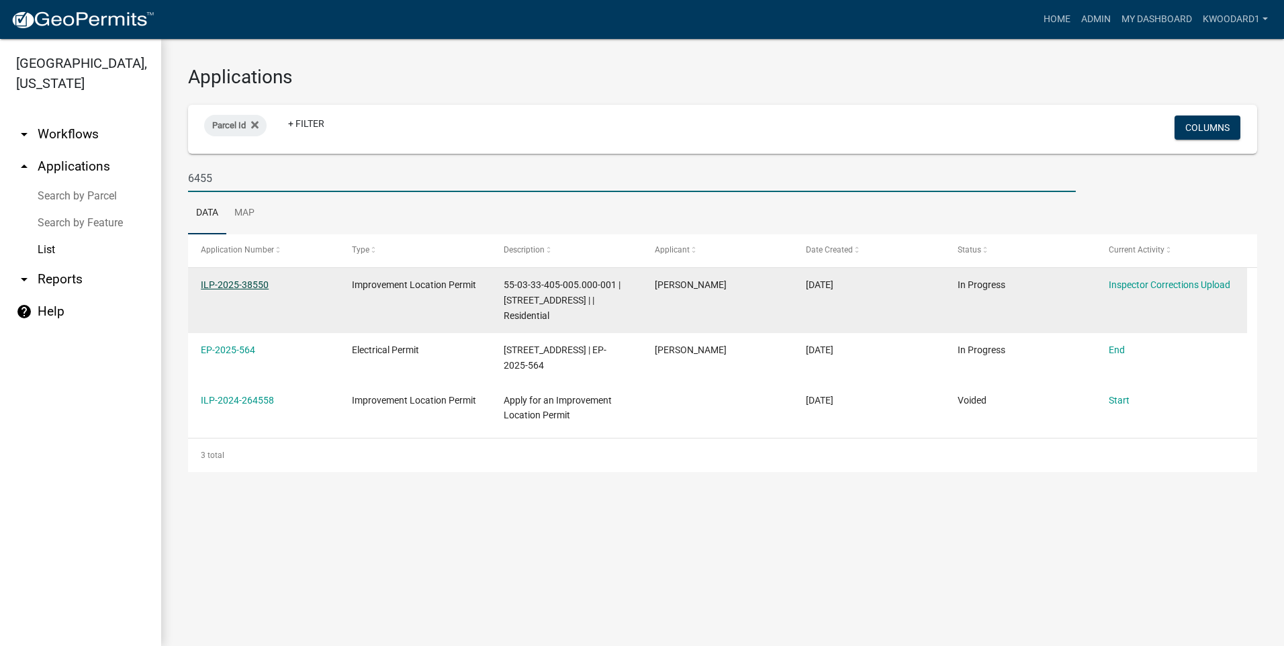
type input "6455"
click at [219, 281] on link "ILP-2025-38550" at bounding box center [235, 284] width 68 height 11
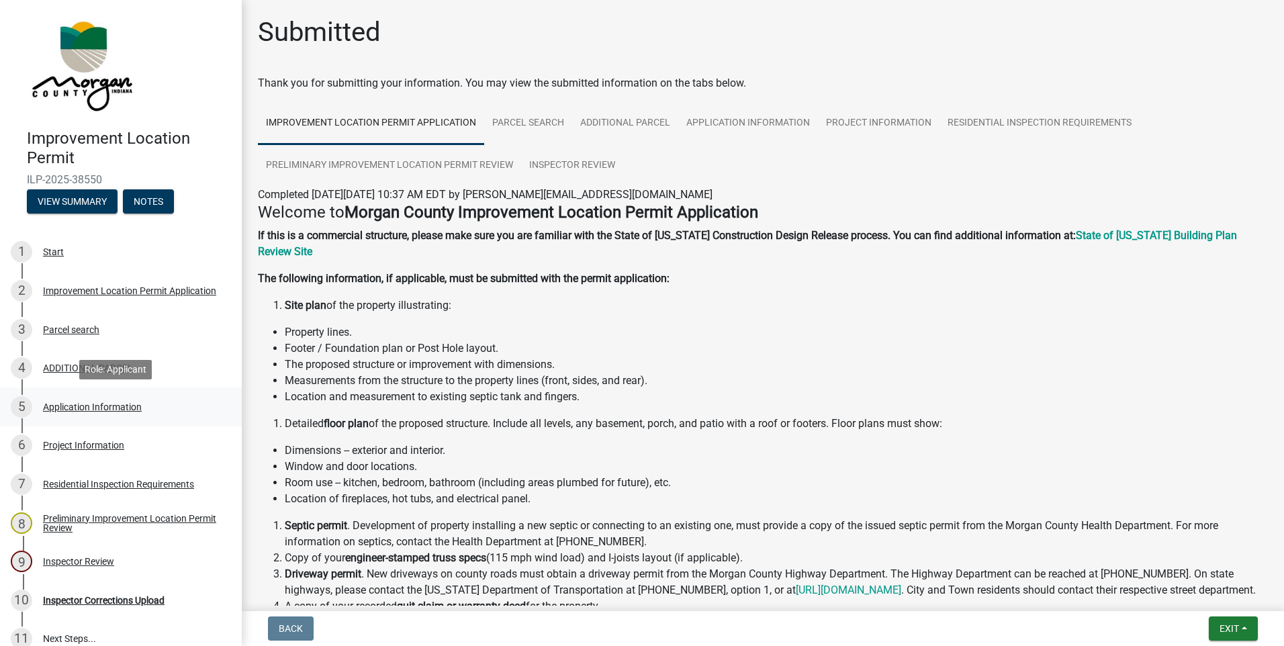
click at [96, 404] on div "Application Information" at bounding box center [92, 406] width 99 height 9
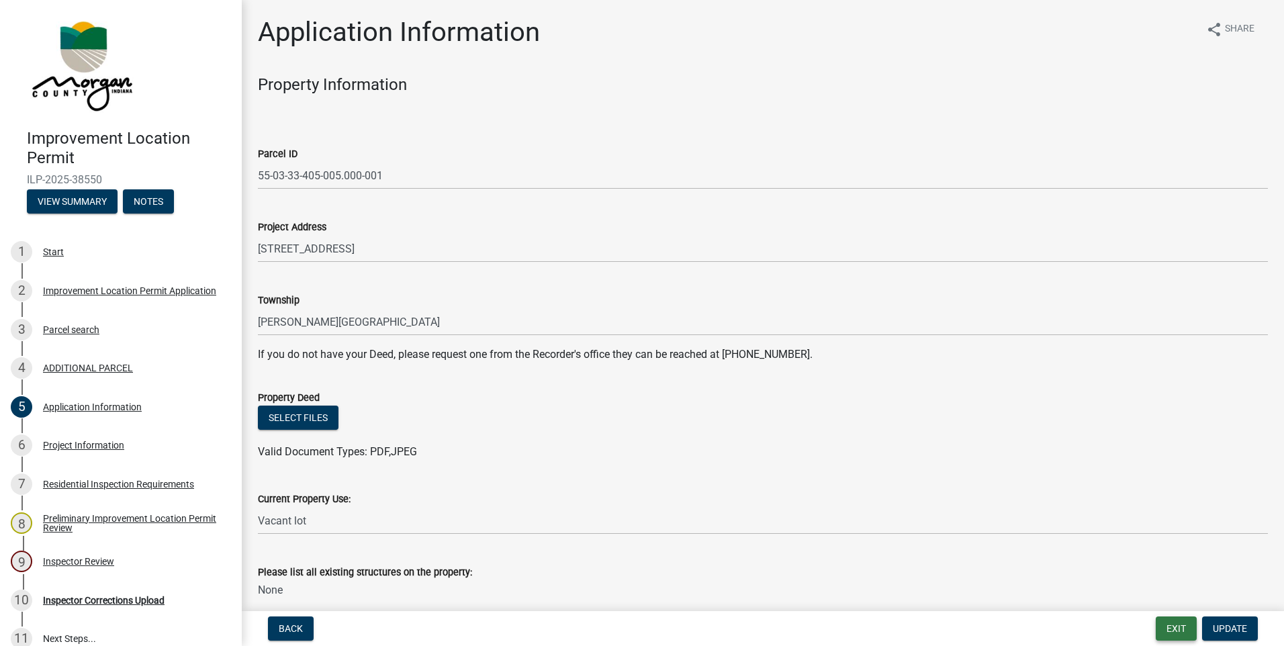
click at [1181, 623] on button "Exit" at bounding box center [1176, 629] width 41 height 24
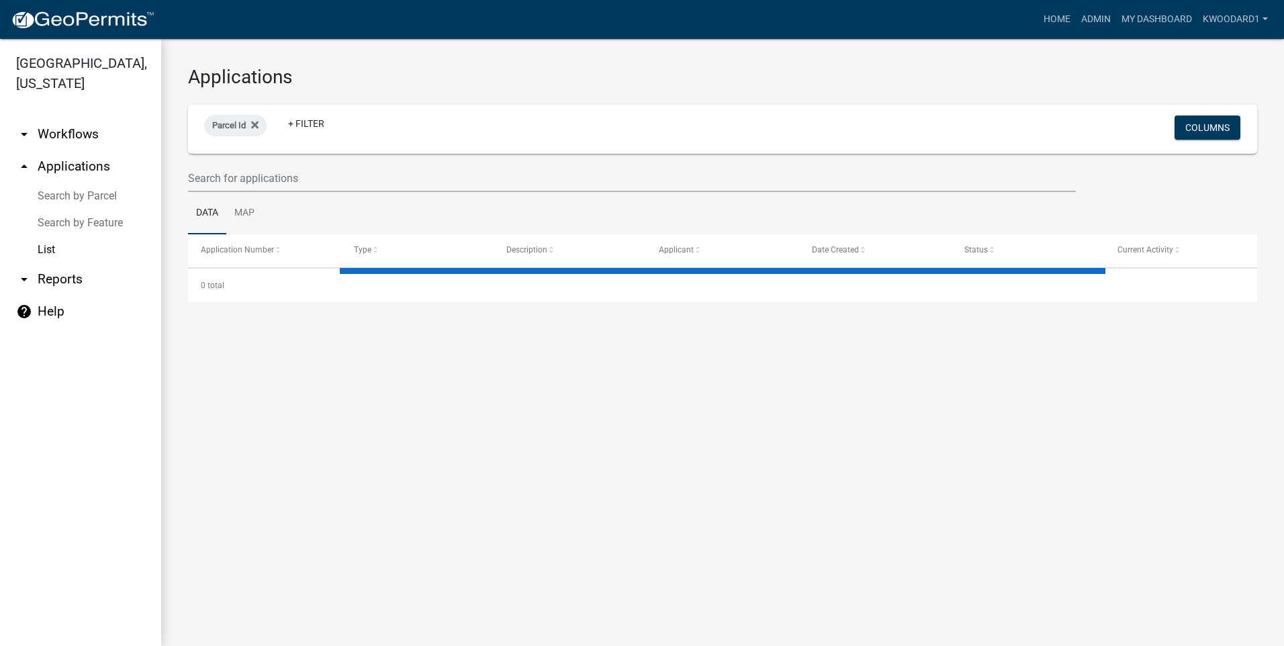
select select "3: 100"
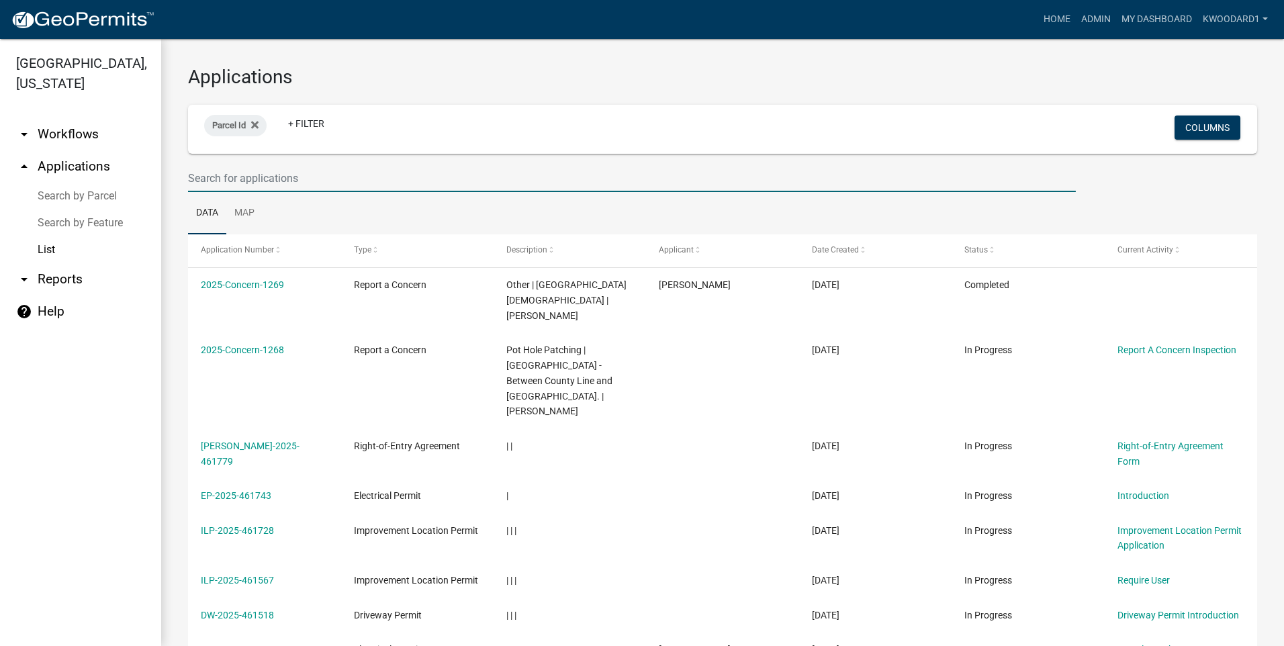
click at [257, 177] on input "text" at bounding box center [632, 179] width 888 height 28
type input "2420"
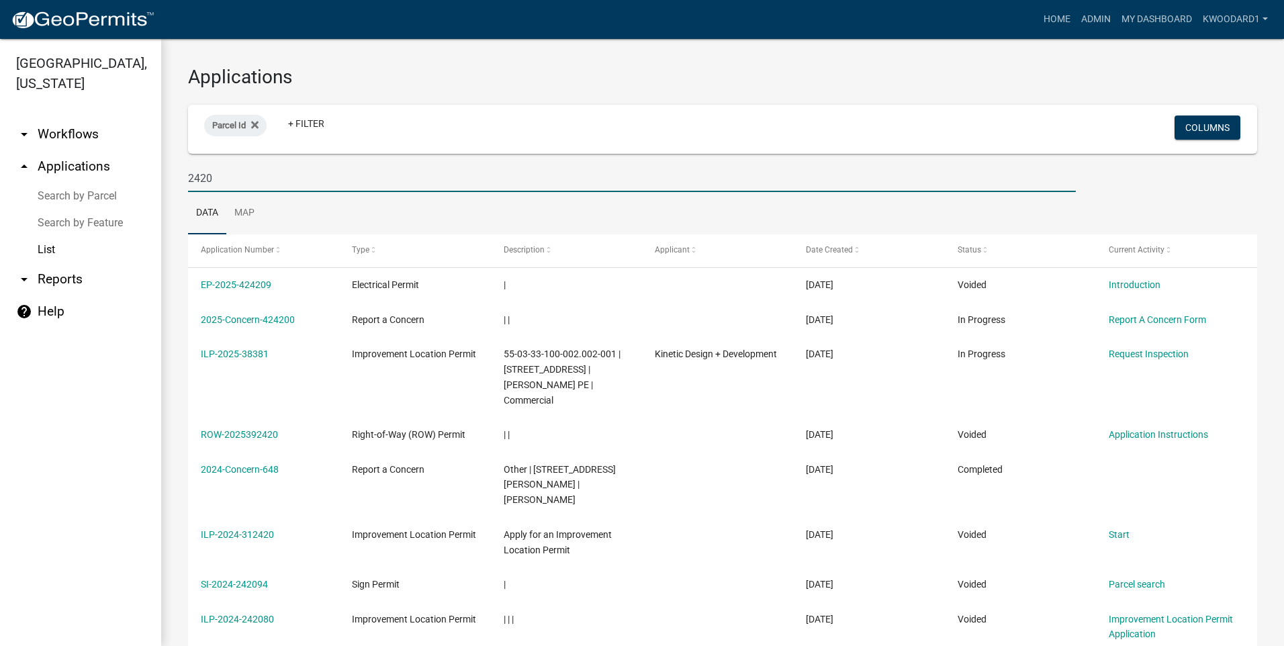
drag, startPoint x: 220, startPoint y: 175, endPoint x: 173, endPoint y: 181, distance: 47.4
click at [173, 181] on div "Applications Parcel Id + Filter Columns 2420 Data Map Application Number Type D…" at bounding box center [722, 605] width 1123 height 1132
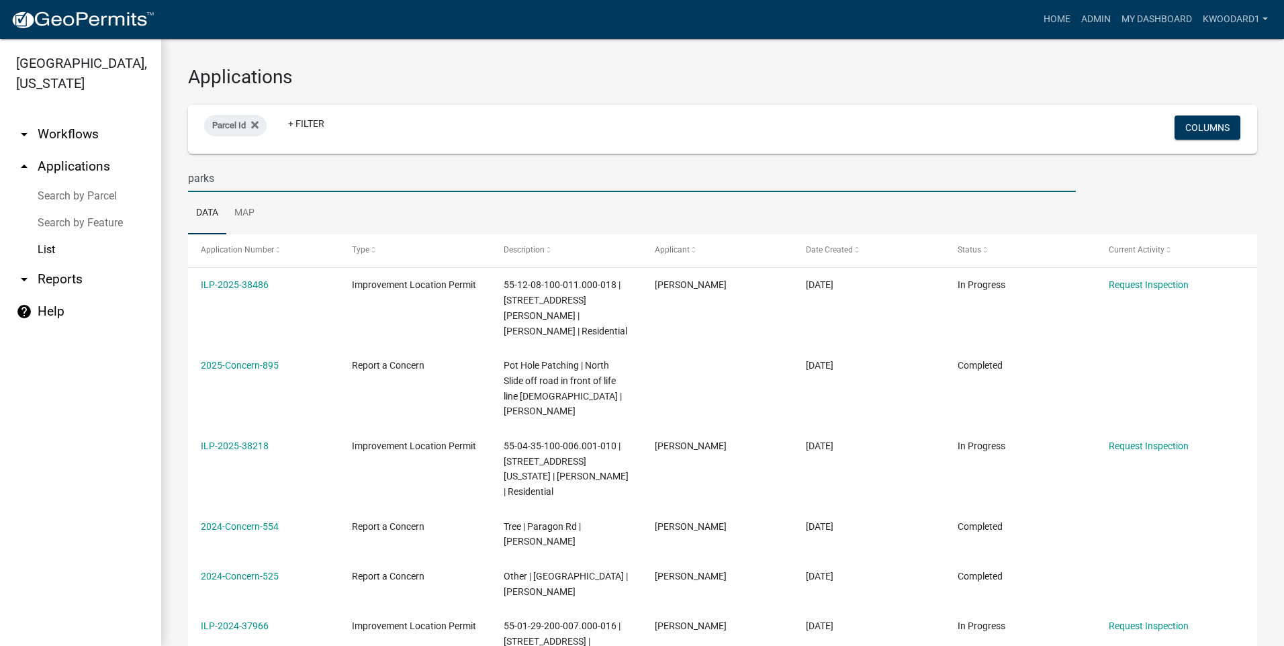
drag, startPoint x: 223, startPoint y: 178, endPoint x: 154, endPoint y: 181, distance: 68.6
click at [159, 182] on div "[GEOGRAPHIC_DATA], [US_STATE] arrow_drop_down Workflows List arrow_drop_up Appl…" at bounding box center [642, 342] width 1284 height 607
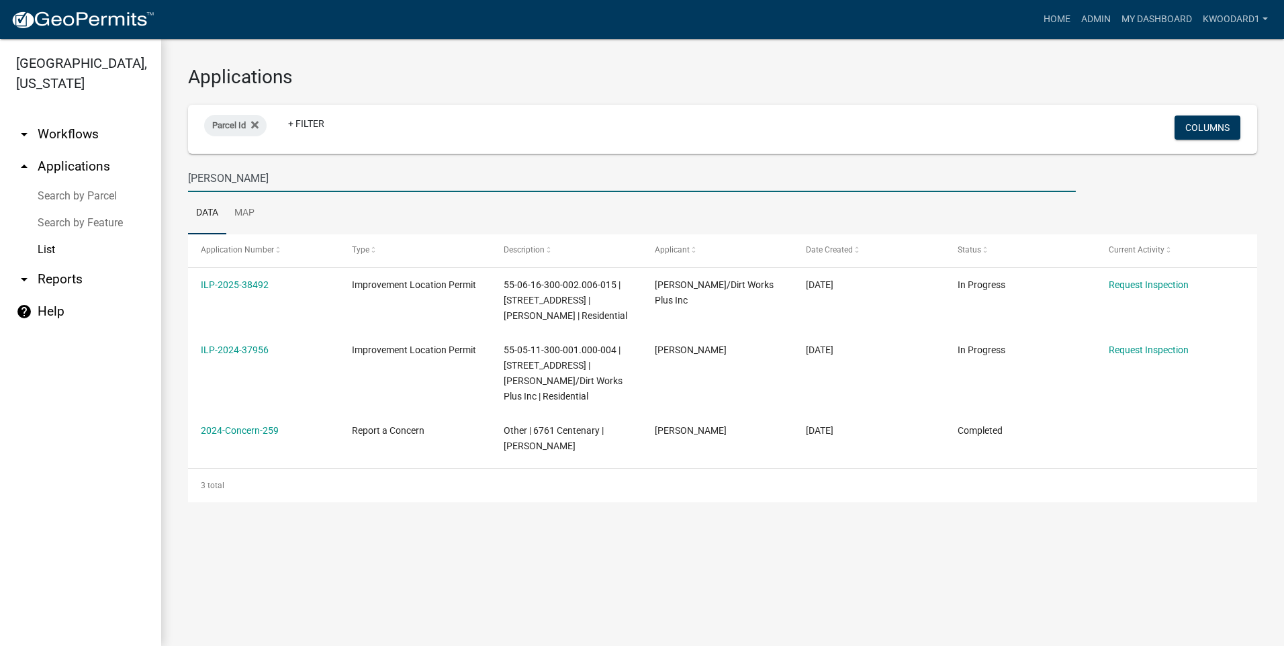
type input "[PERSON_NAME]"
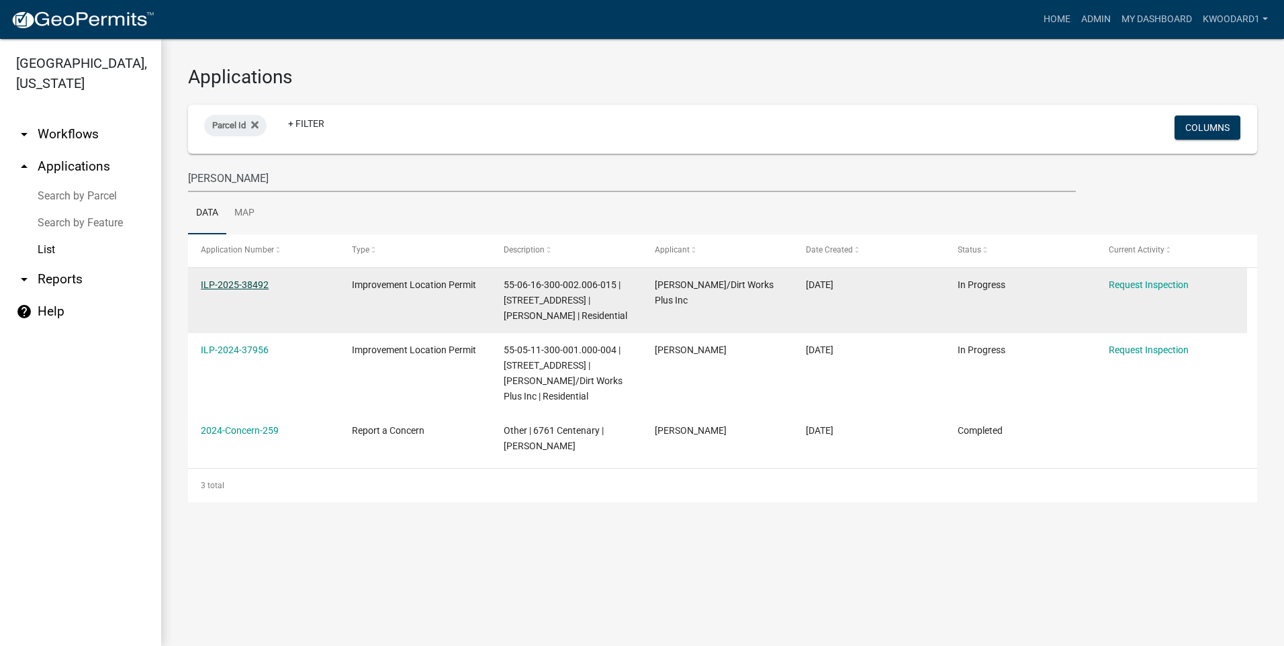
click at [232, 279] on link "ILP-2025-38492" at bounding box center [235, 284] width 68 height 11
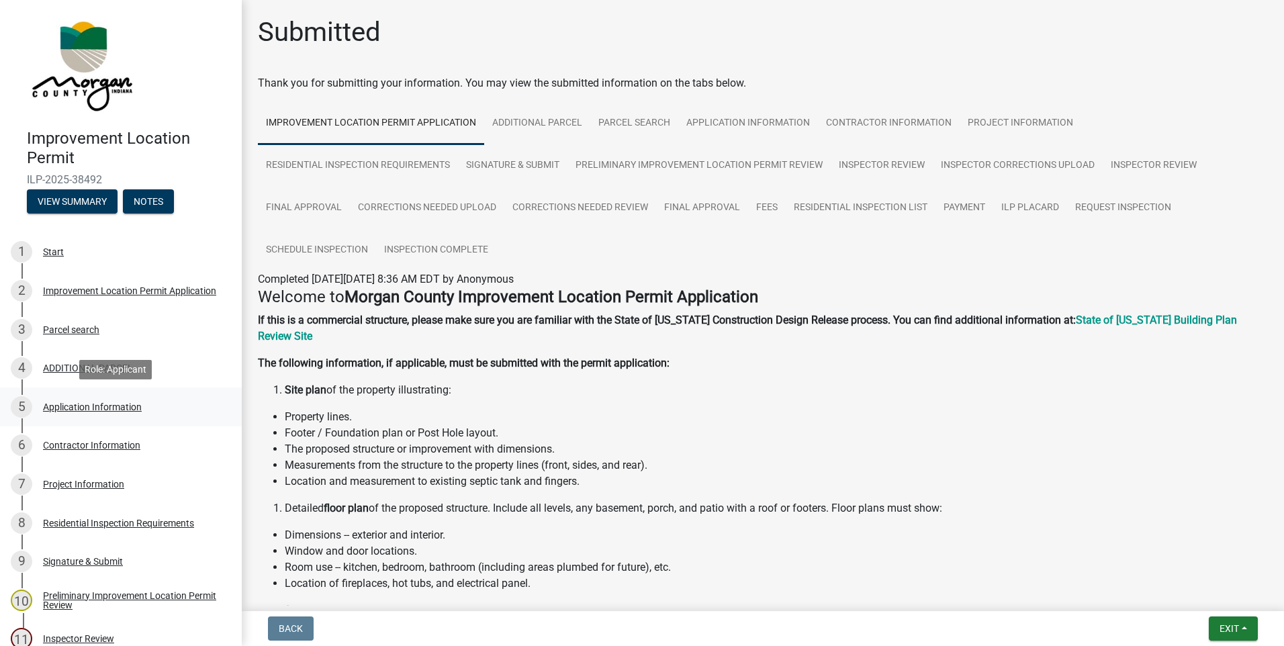
click at [57, 405] on div "Application Information" at bounding box center [92, 406] width 99 height 9
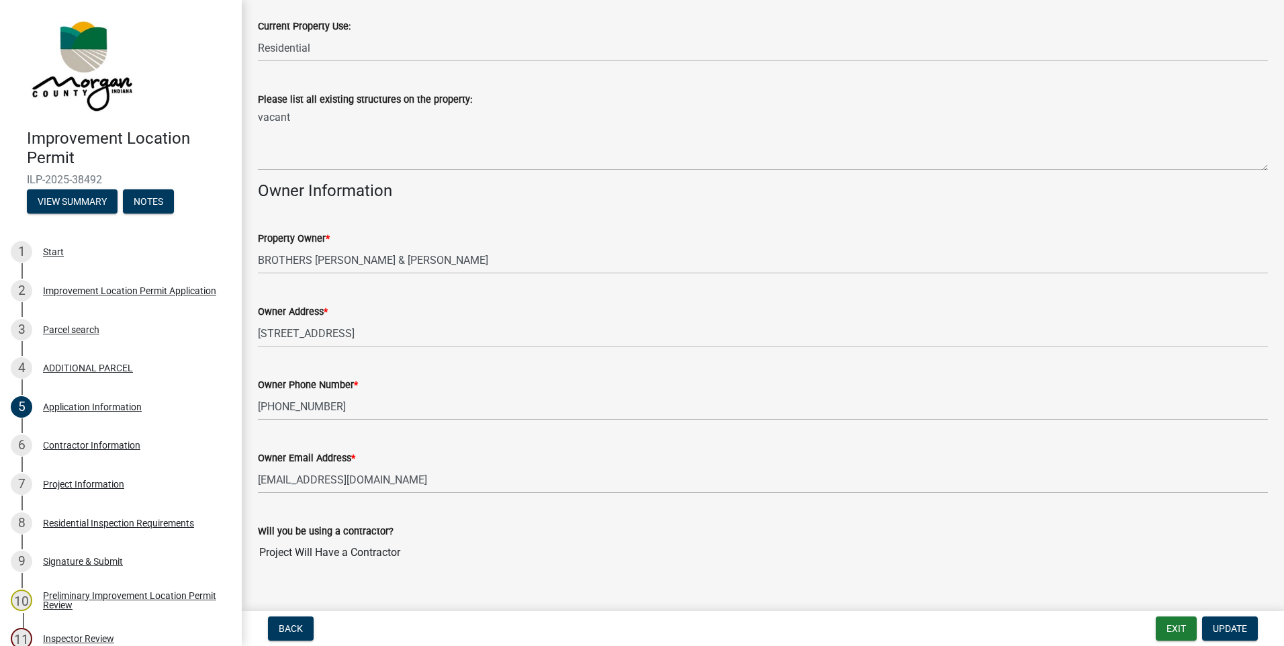
scroll to position [496, 0]
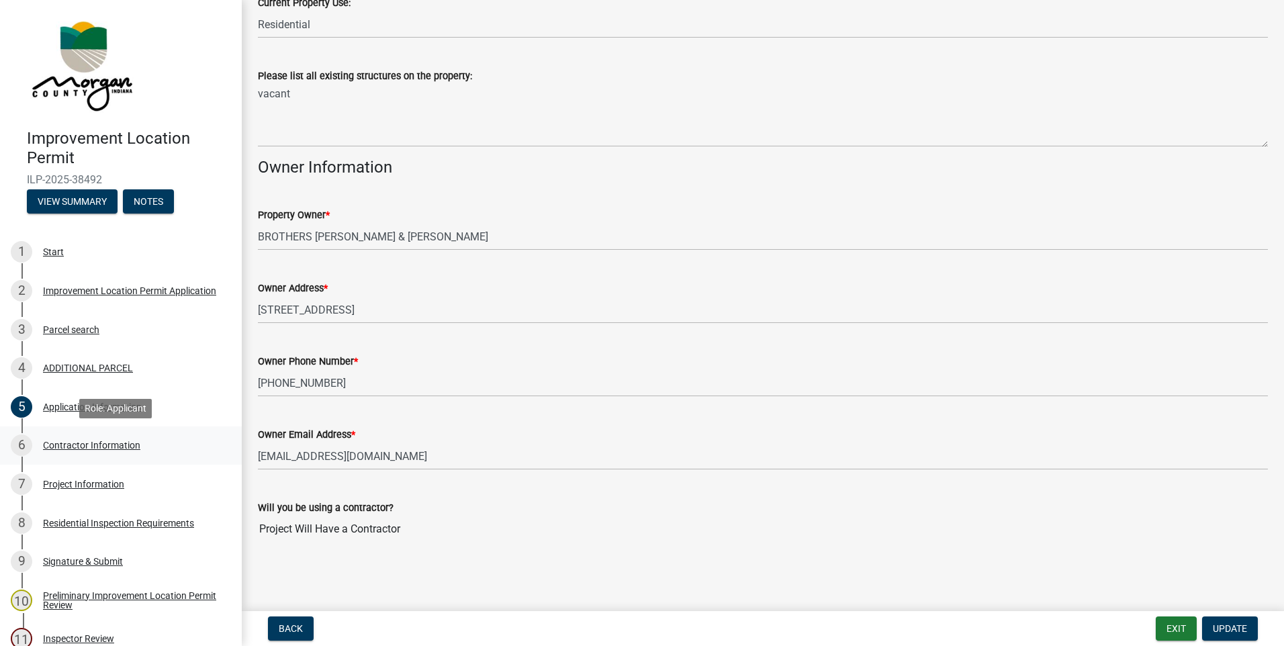
click at [85, 448] on div "Contractor Information" at bounding box center [91, 445] width 97 height 9
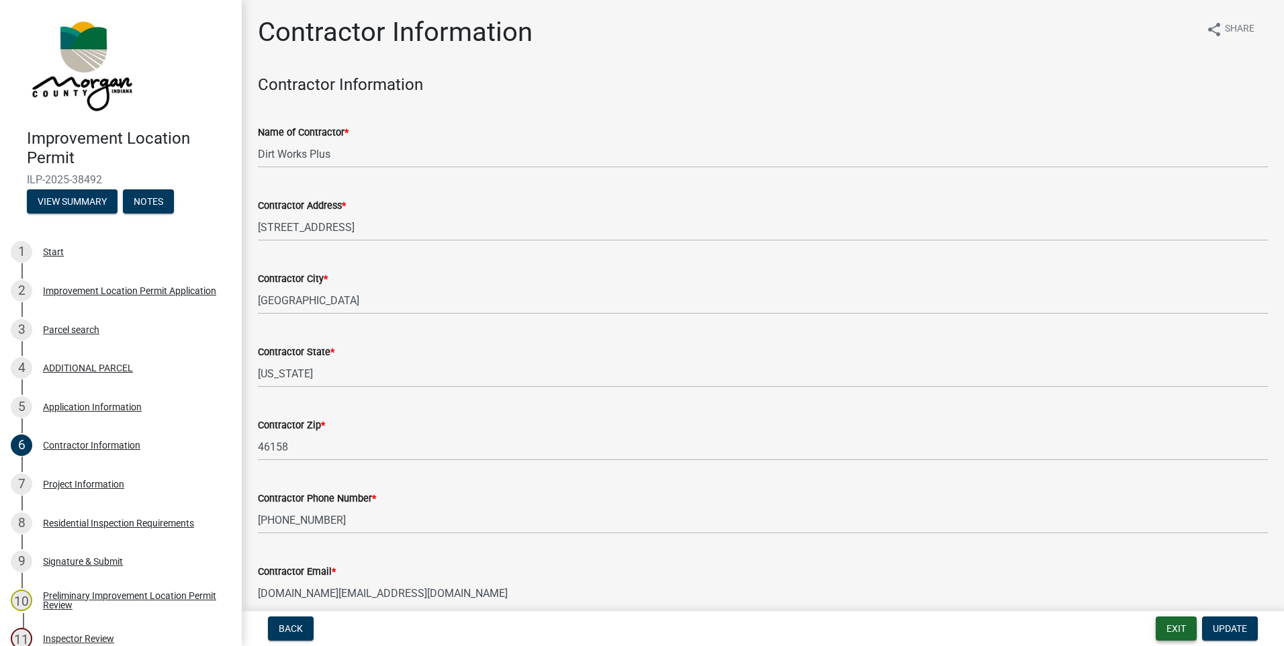
click at [1169, 625] on button "Exit" at bounding box center [1176, 629] width 41 height 24
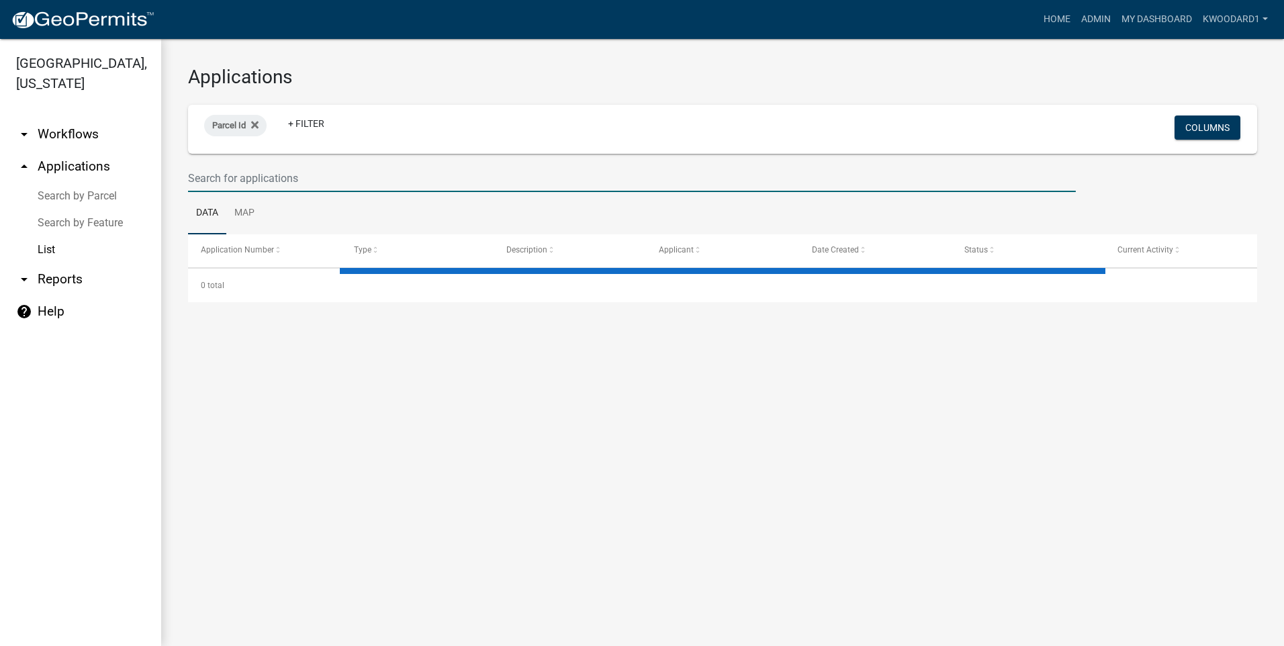
select select "3: 100"
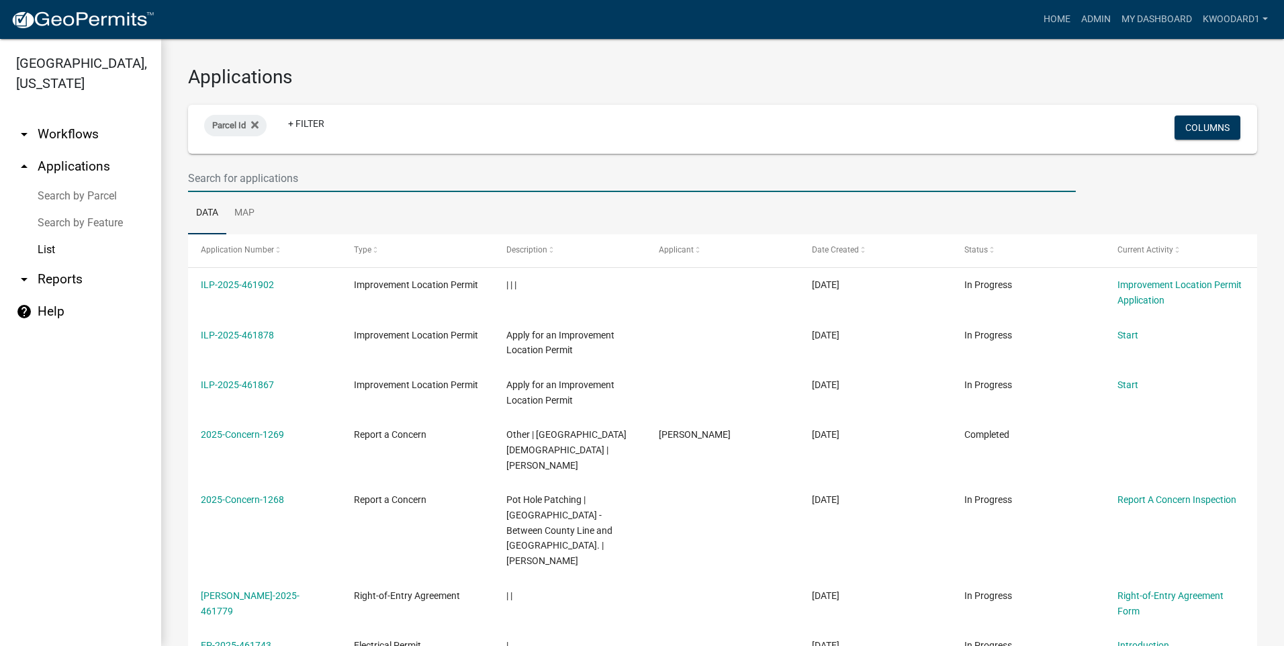
click at [191, 179] on input "text" at bounding box center [632, 179] width 888 height 28
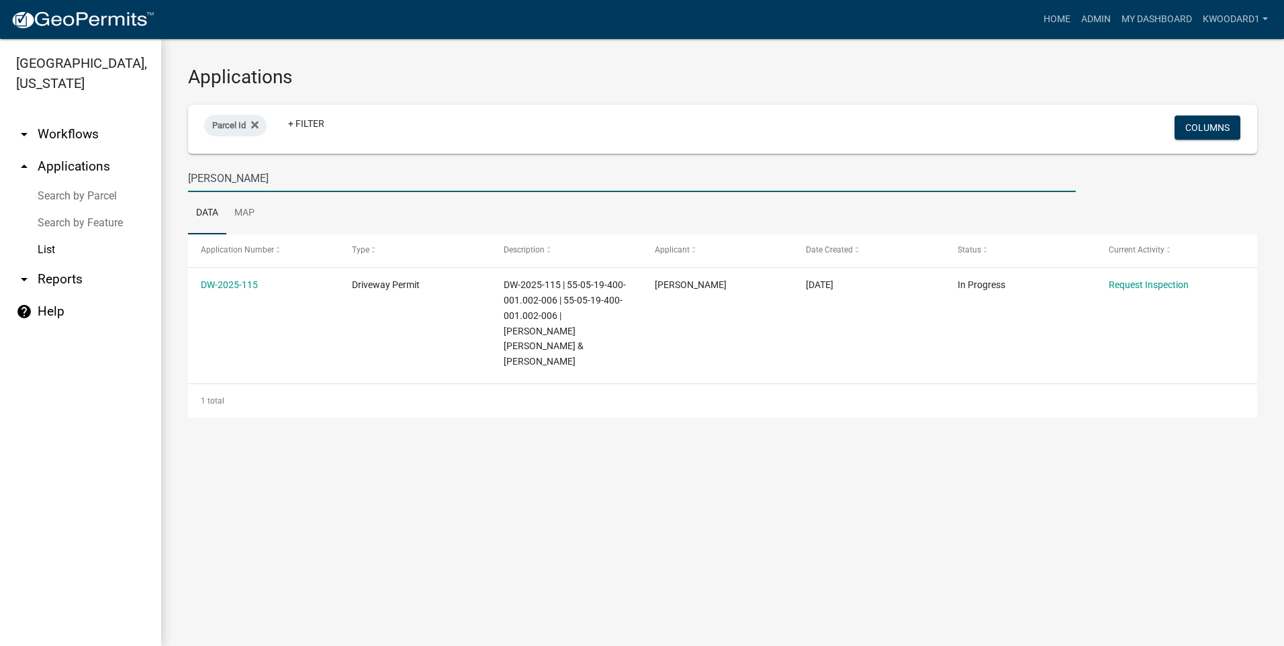
drag, startPoint x: 230, startPoint y: 175, endPoint x: 159, endPoint y: 171, distance: 71.3
click at [164, 173] on div "Applications Parcel Id + Filter Columns [PERSON_NAME] Data Map Application Numb…" at bounding box center [722, 242] width 1123 height 406
type input "Beech"
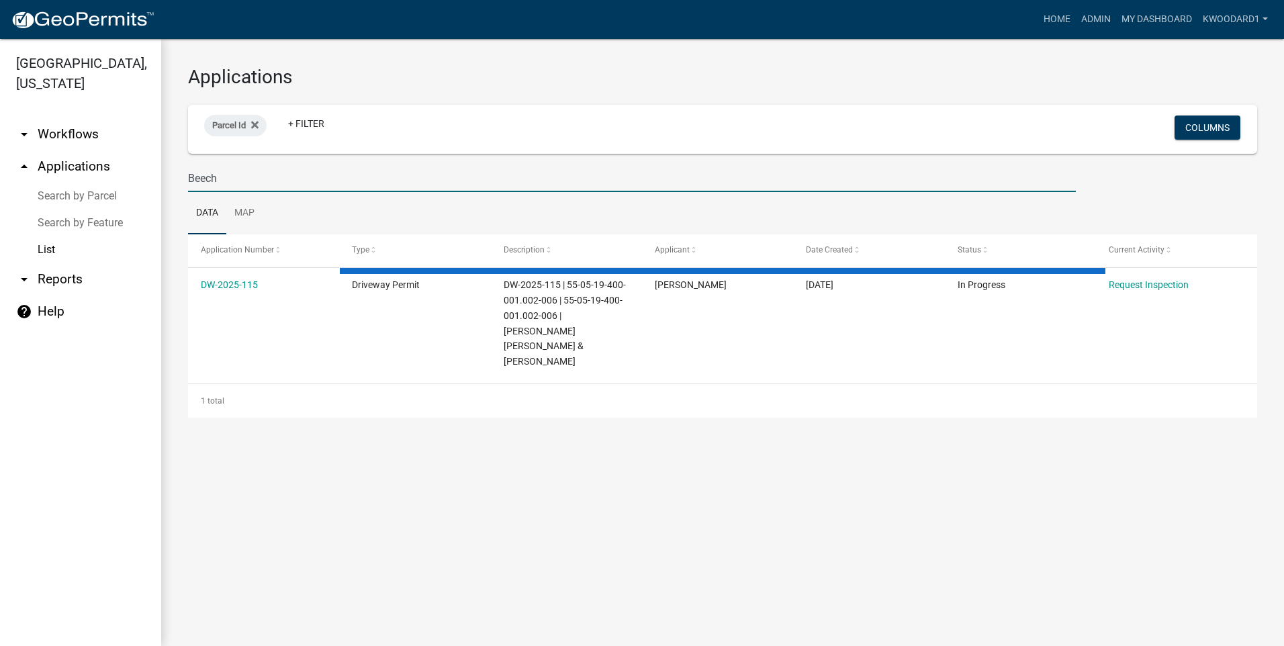
select select "3: 100"
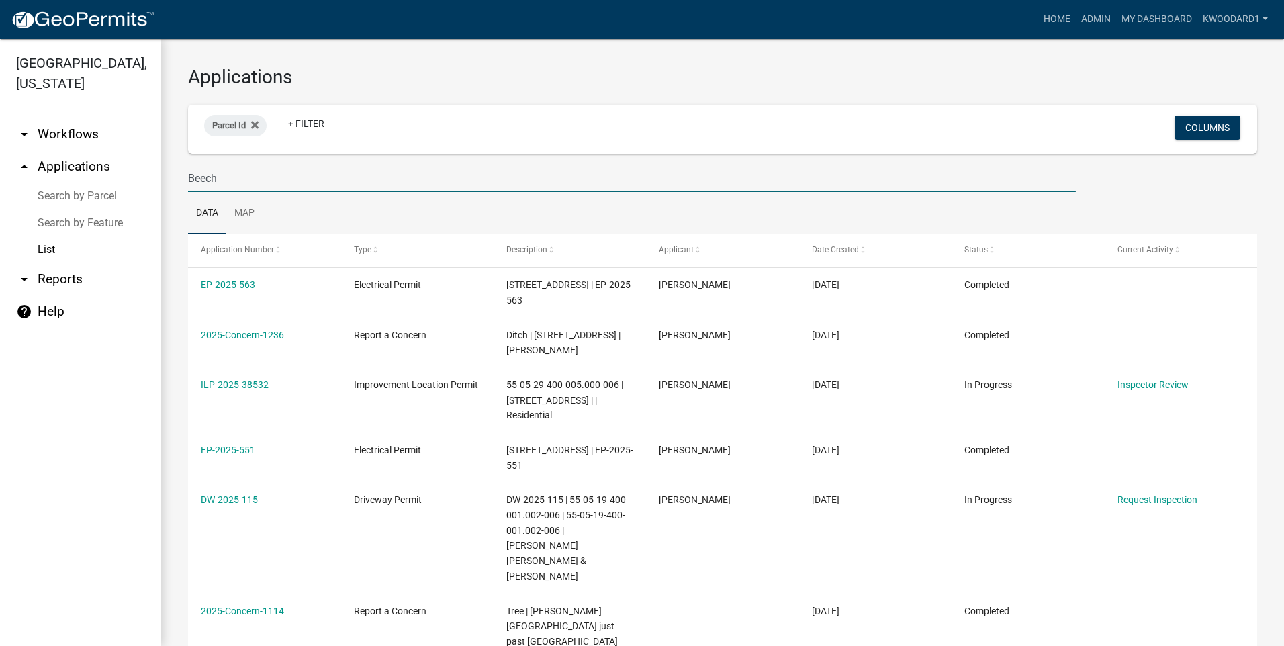
drag, startPoint x: 214, startPoint y: 179, endPoint x: 164, endPoint y: 179, distance: 50.4
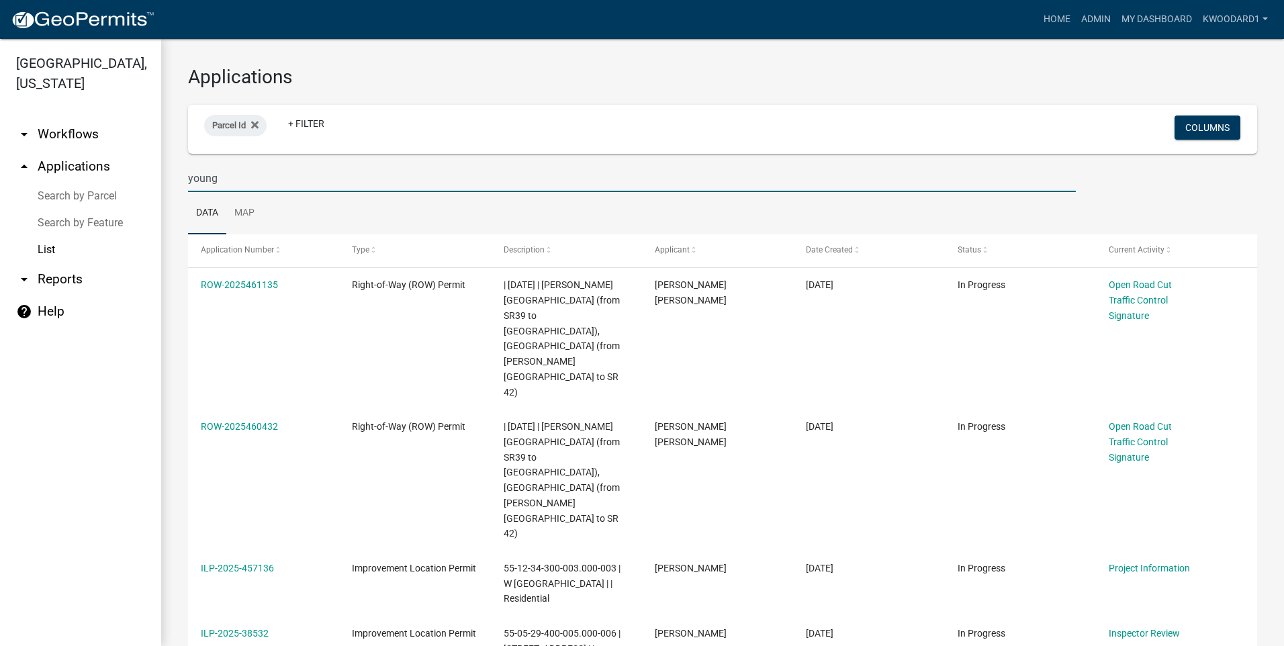
drag, startPoint x: 229, startPoint y: 188, endPoint x: 188, endPoint y: 189, distance: 41.0
click at [188, 189] on input "young" at bounding box center [632, 179] width 888 height 28
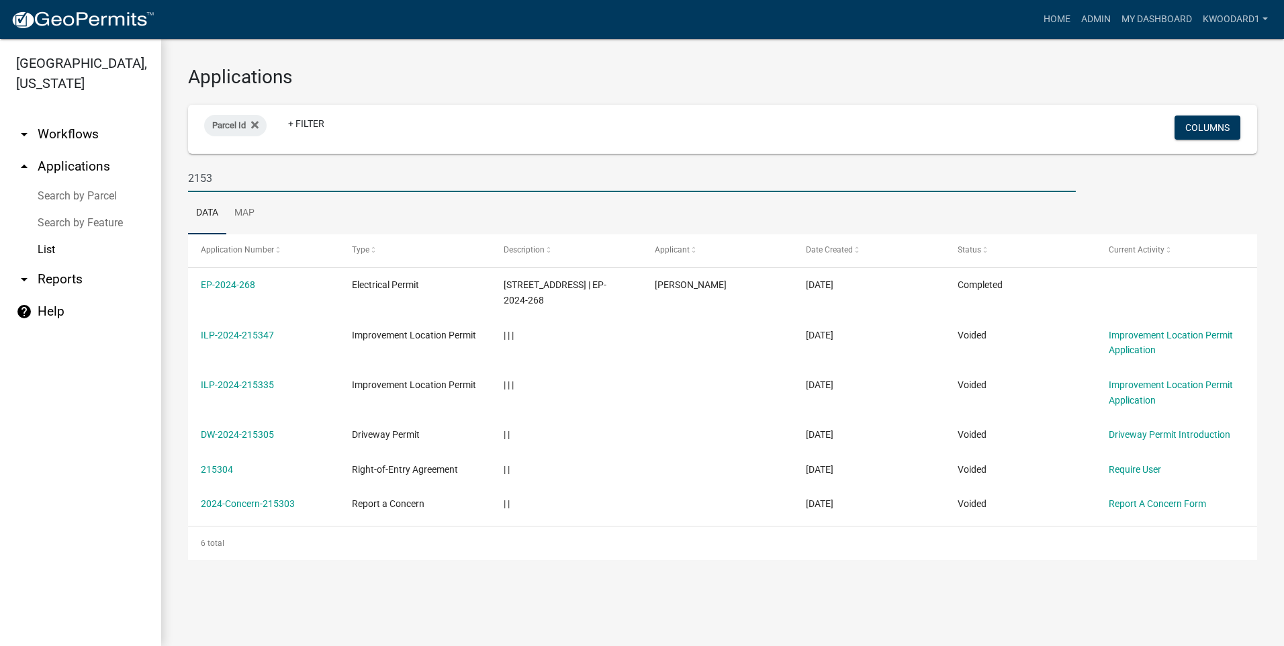
drag, startPoint x: 224, startPoint y: 177, endPoint x: 176, endPoint y: 179, distance: 48.4
click at [176, 179] on div "Applications Parcel Id + Filter Columns 2153 Data Map Application Number Type D…" at bounding box center [722, 313] width 1123 height 548
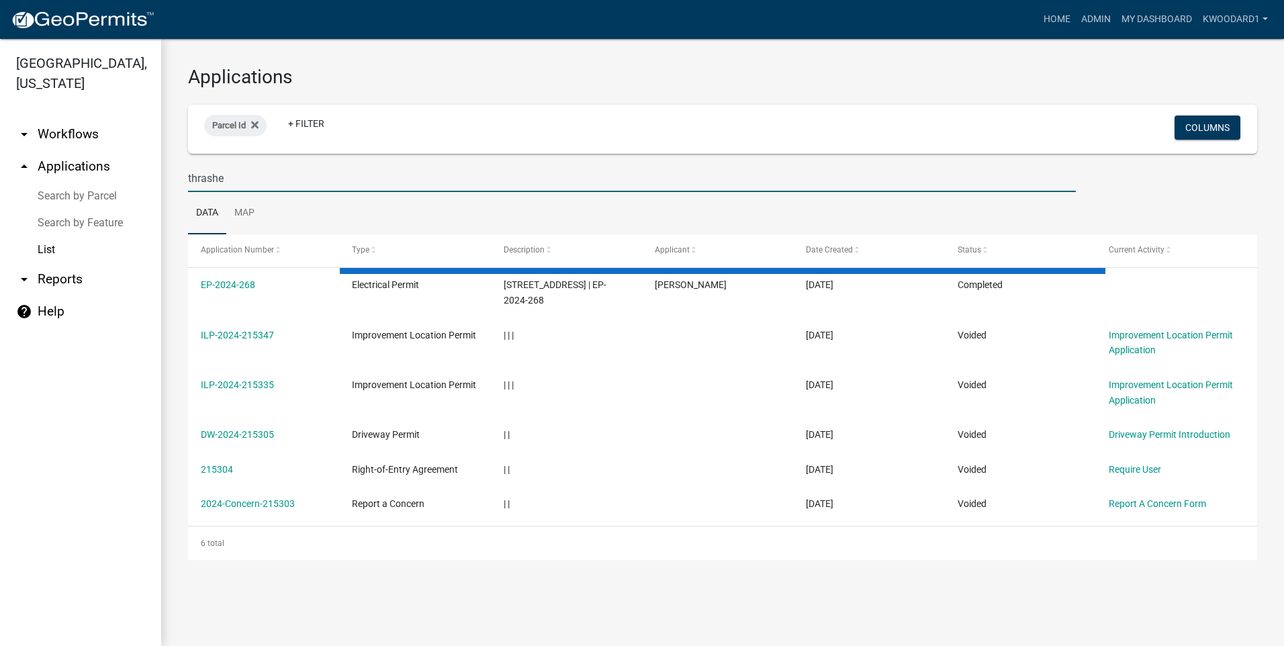
type input "[PERSON_NAME]"
select select "3: 100"
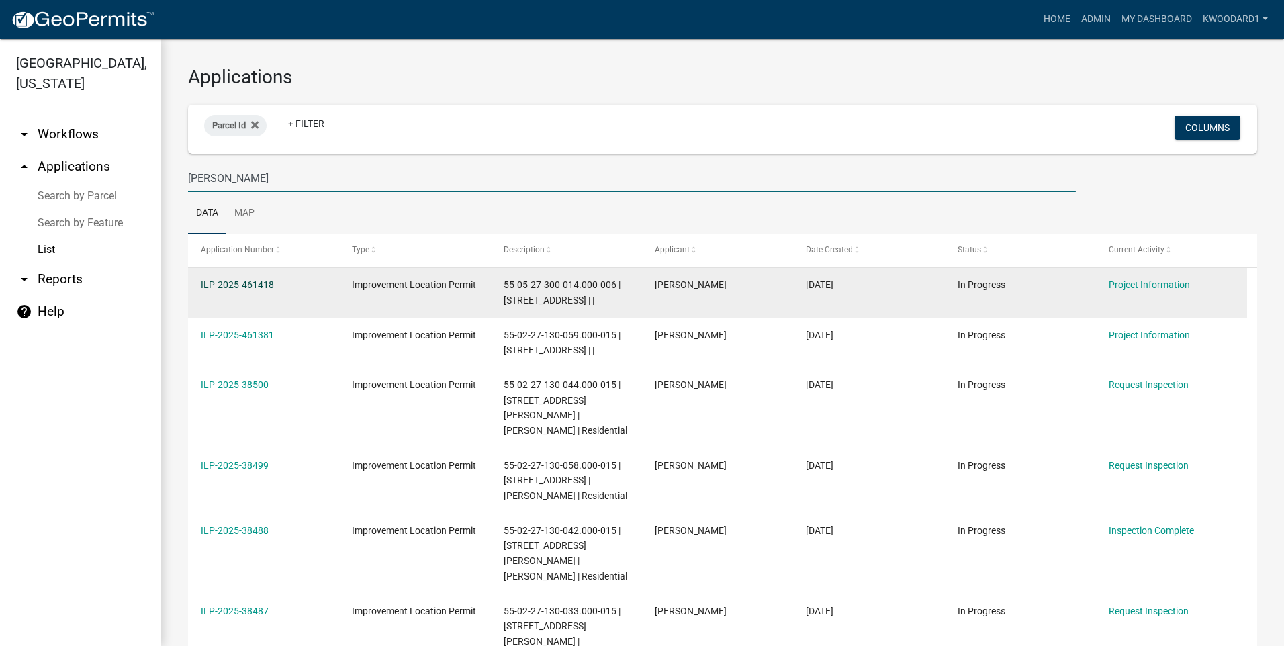
type input "[PERSON_NAME]"
click at [255, 287] on link "ILP-2025-461418" at bounding box center [237, 284] width 73 height 11
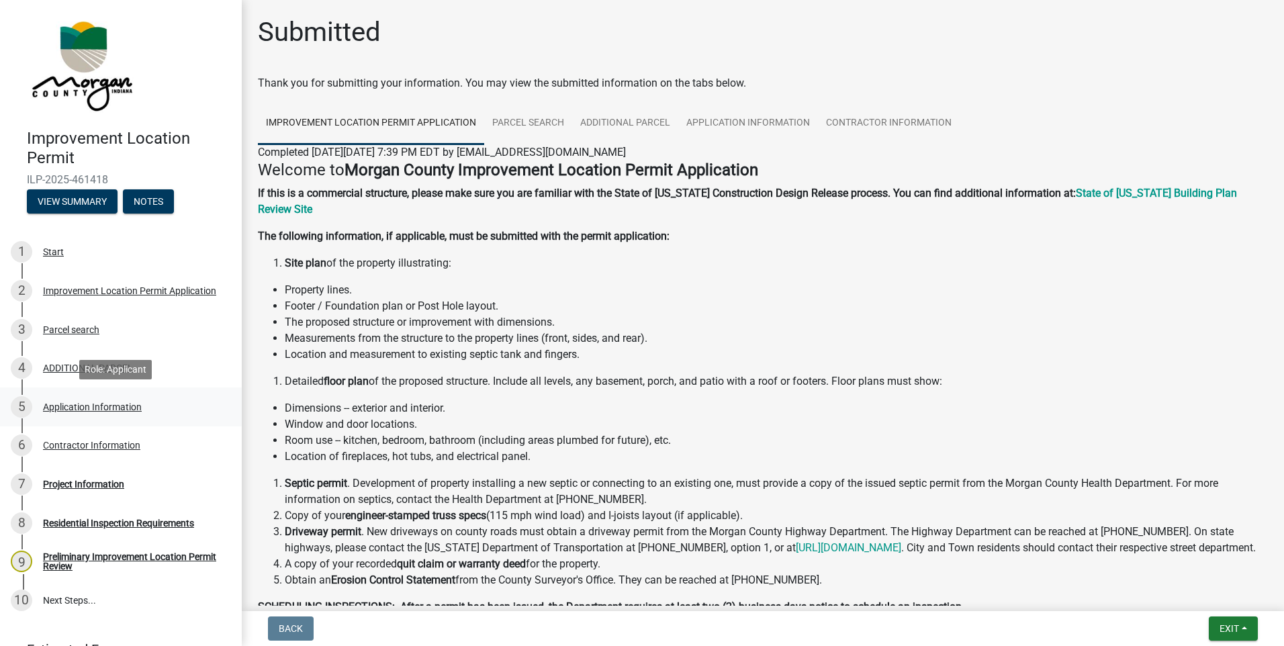
click at [83, 408] on div "Application Information" at bounding box center [92, 406] width 99 height 9
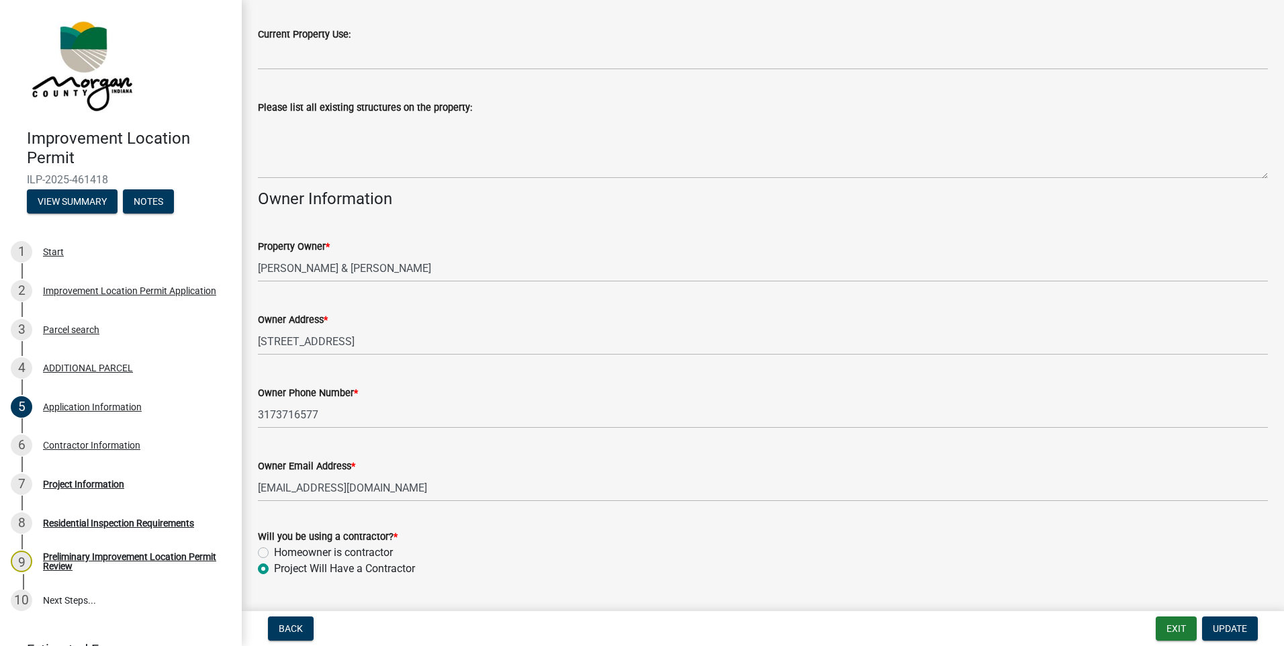
scroll to position [470, 0]
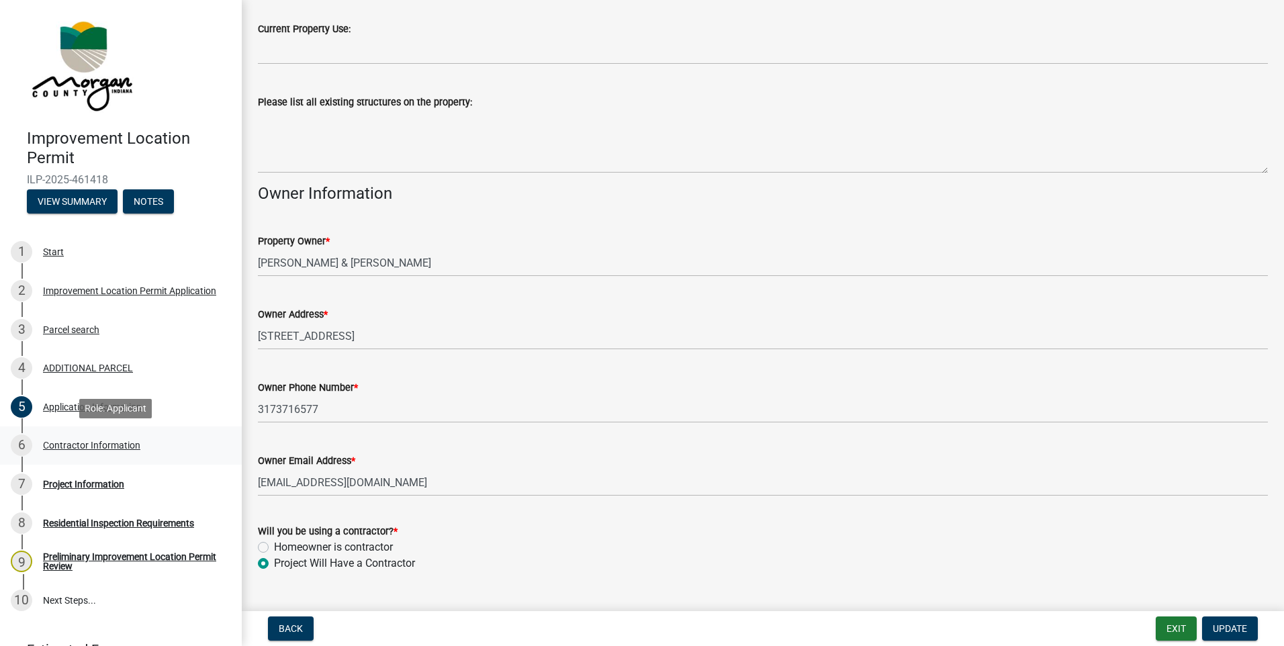
click at [95, 444] on div "Contractor Information" at bounding box center [91, 445] width 97 height 9
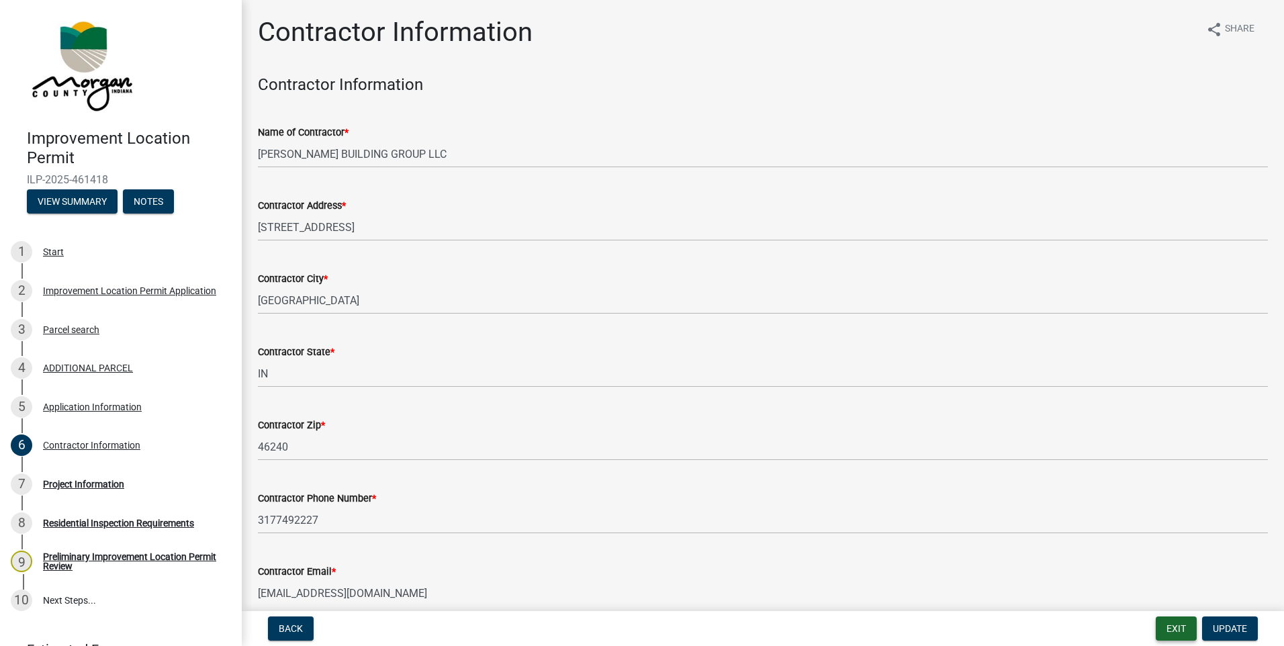
click at [1186, 633] on button "Exit" at bounding box center [1176, 629] width 41 height 24
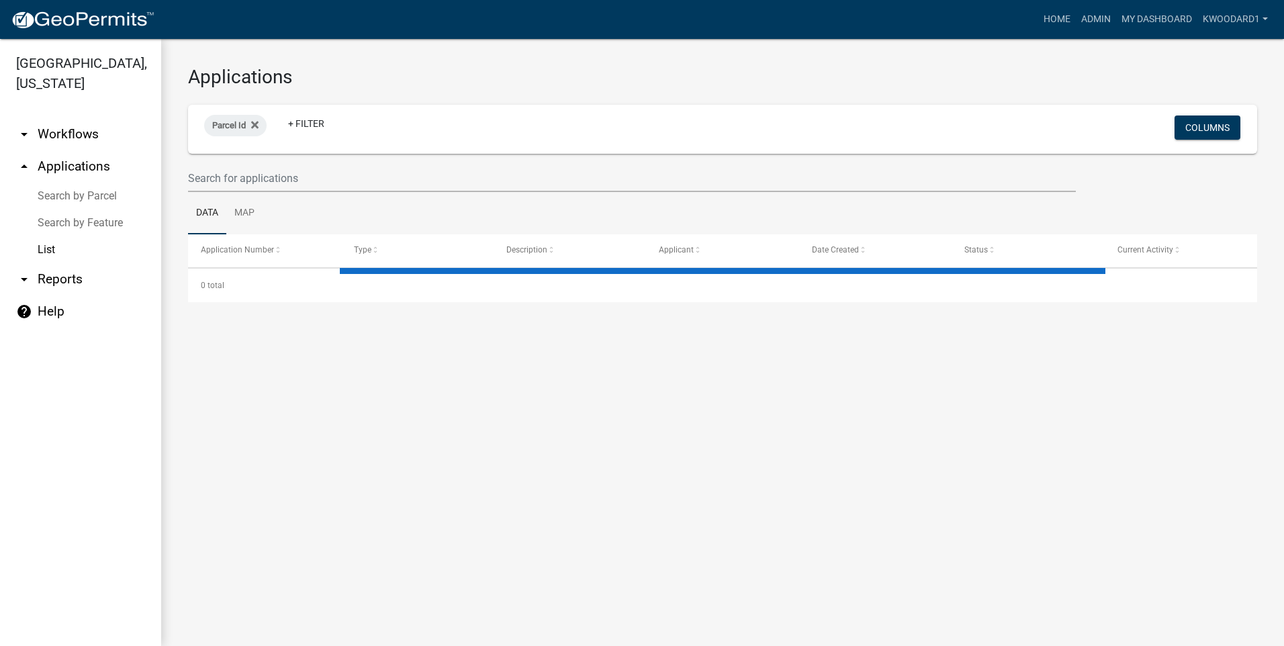
select select "3: 100"
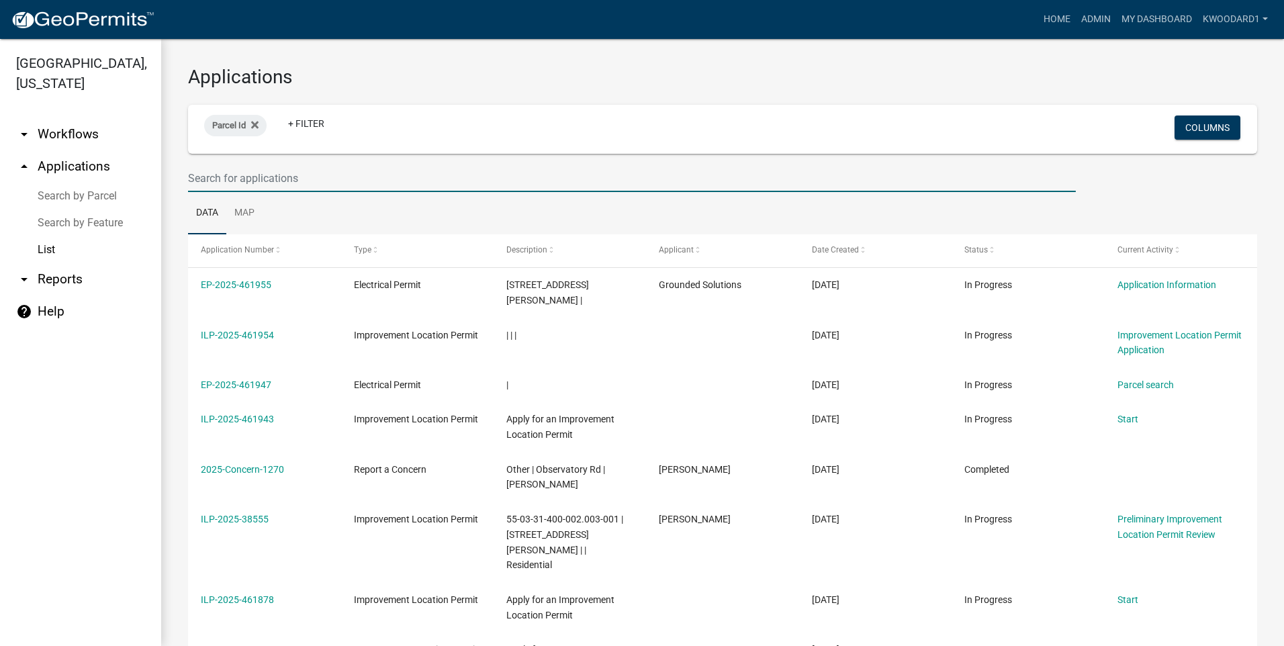
click at [253, 183] on input "text" at bounding box center [632, 179] width 888 height 28
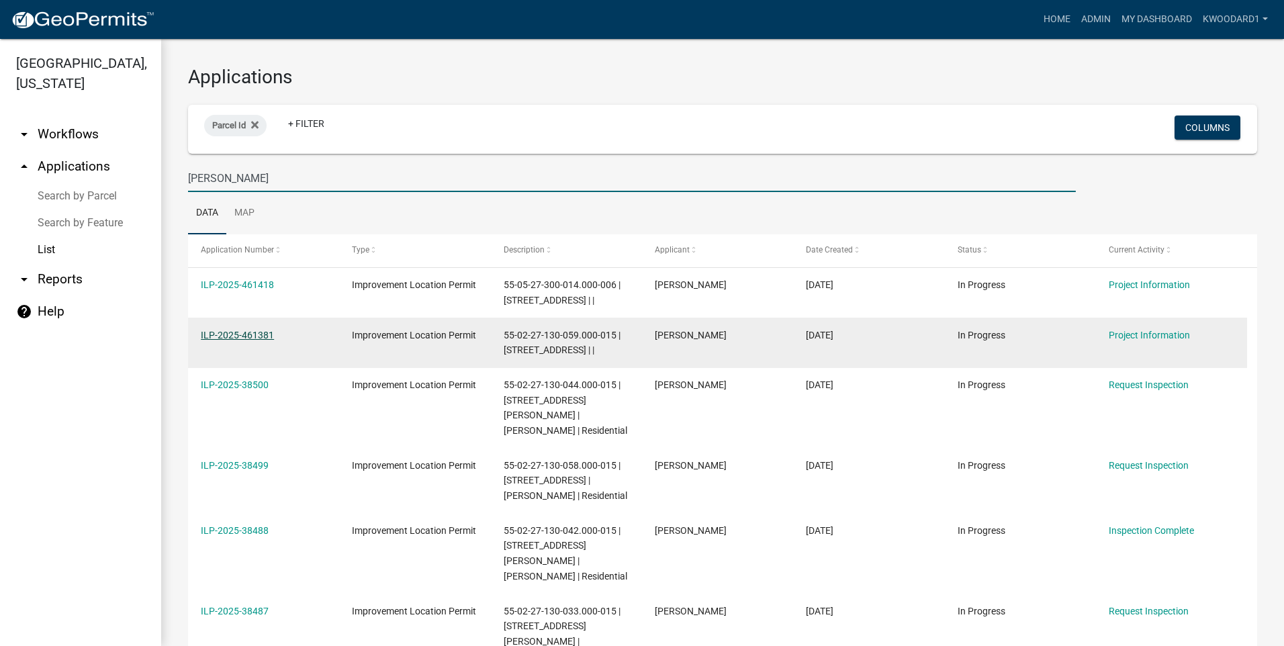
type input "[PERSON_NAME]"
click at [225, 335] on link "ILP-2025-461381" at bounding box center [237, 335] width 73 height 11
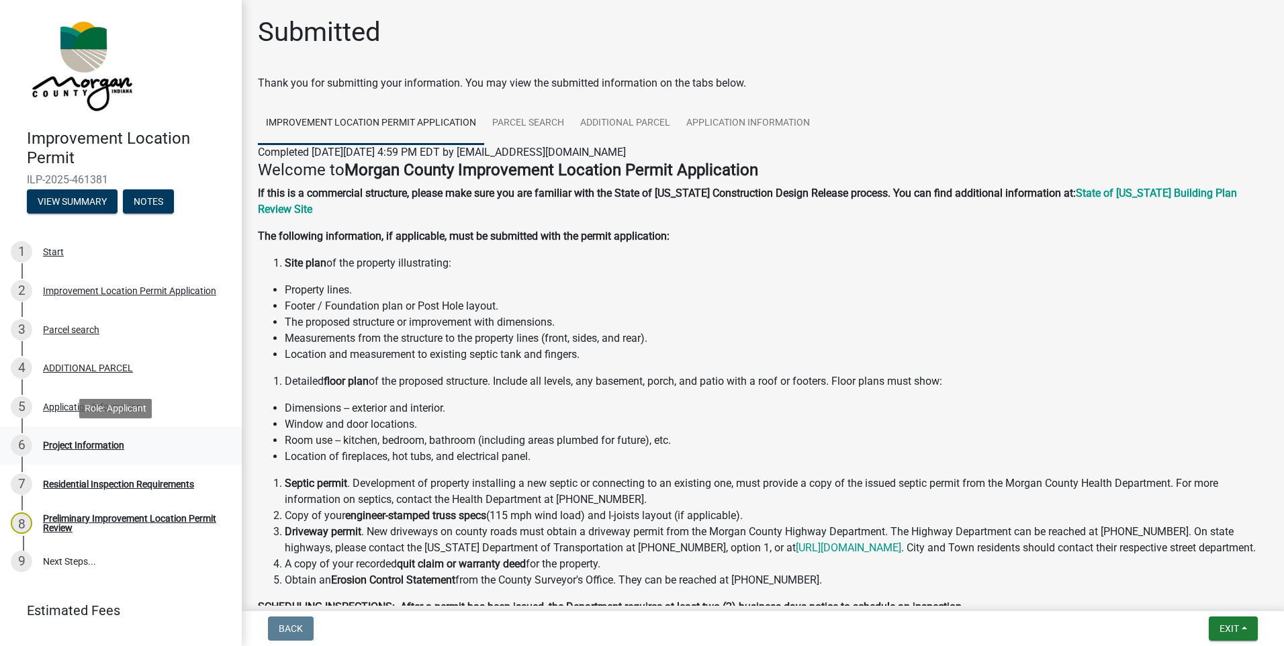
click at [52, 449] on div "Project Information" at bounding box center [83, 445] width 81 height 9
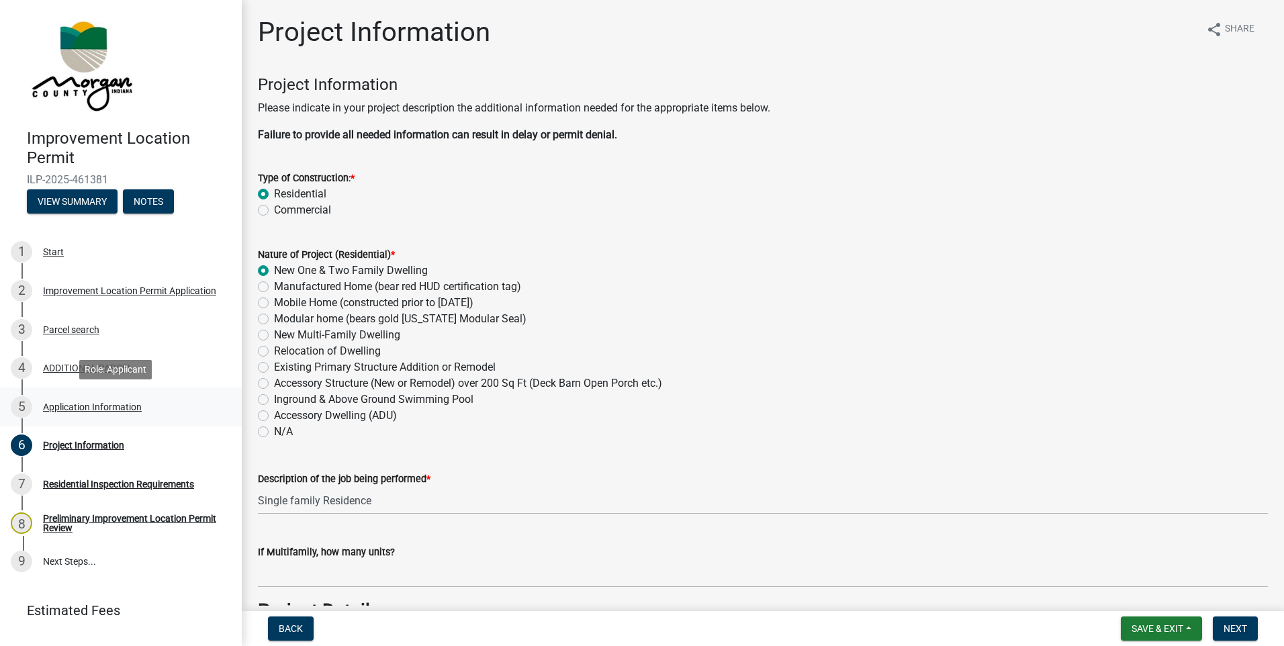
click at [57, 405] on div "Application Information" at bounding box center [92, 406] width 99 height 9
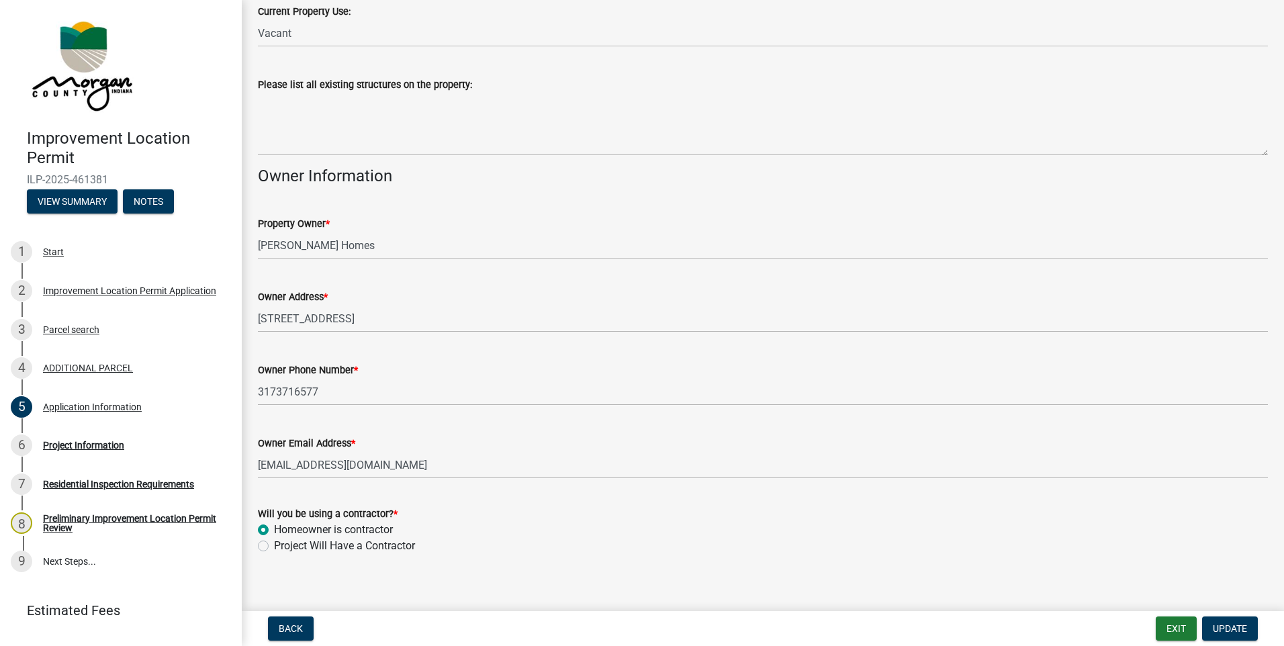
scroll to position [500, 0]
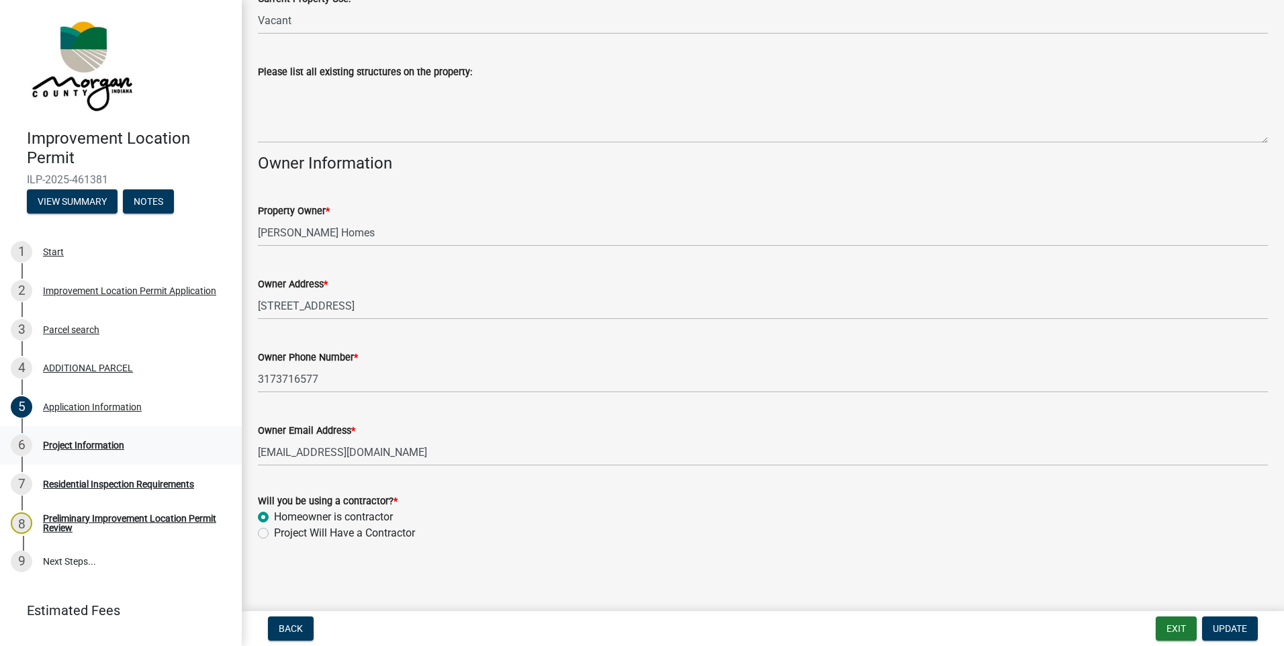
click at [89, 441] on div "Project Information" at bounding box center [83, 445] width 81 height 9
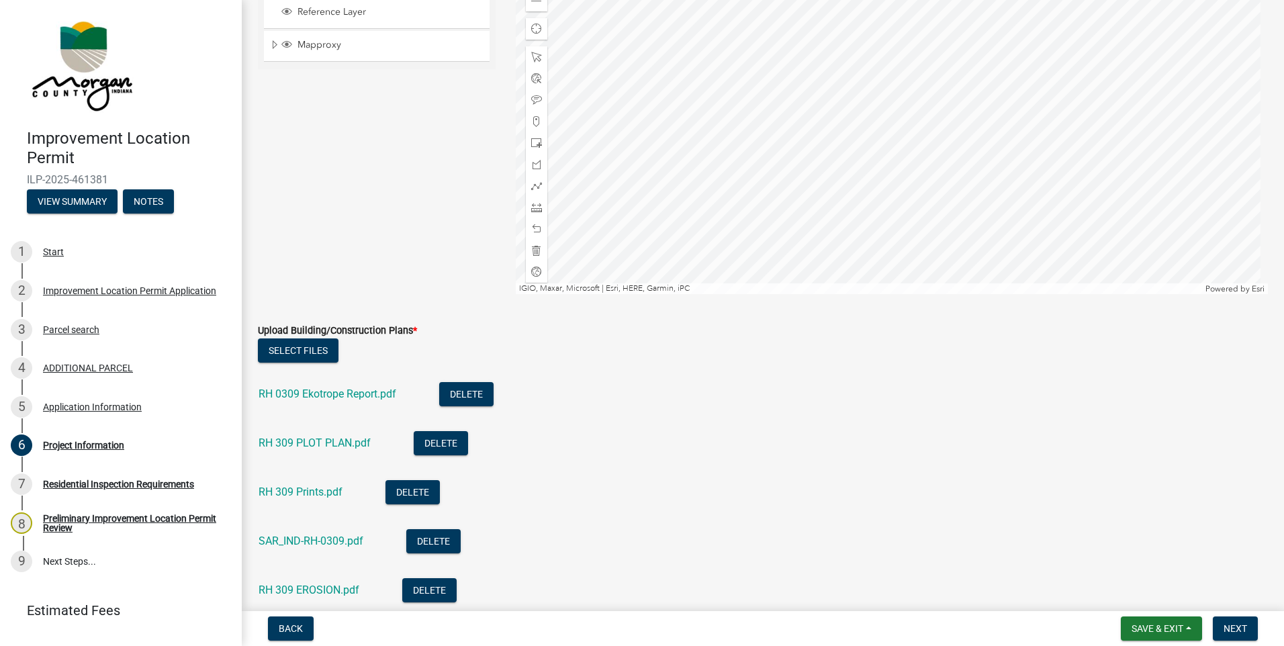
scroll to position [3157, 0]
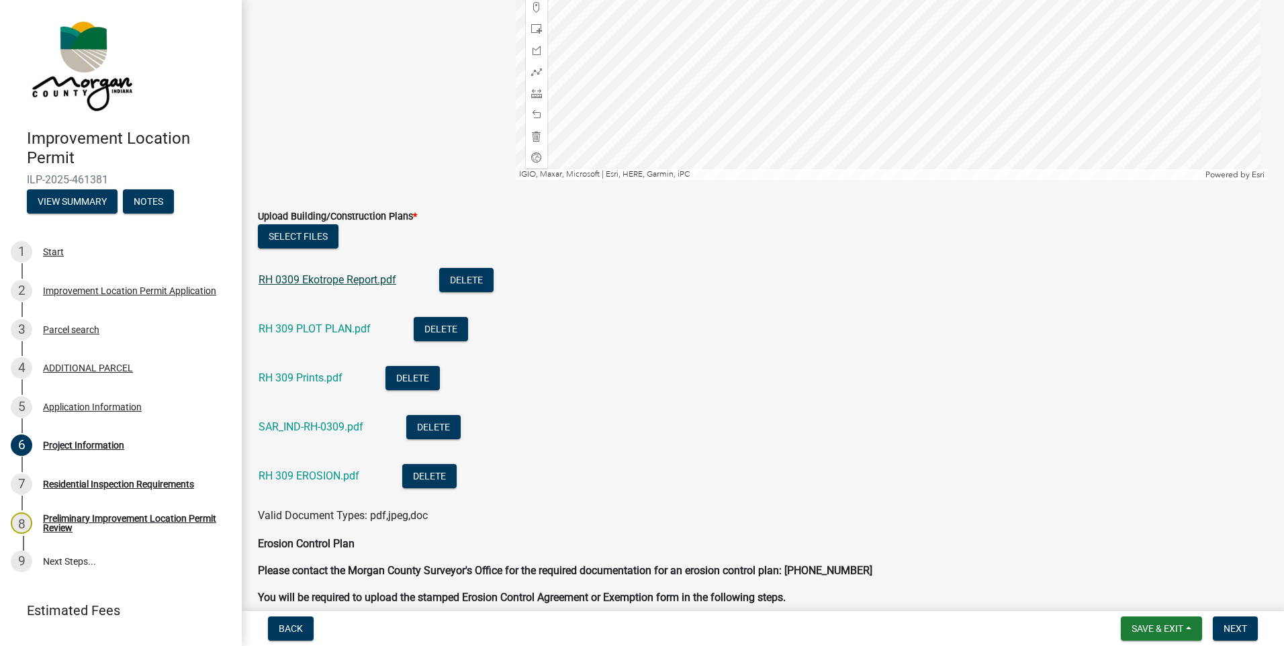
click at [347, 276] on link "RH 0309 Ekotrope Report.pdf" at bounding box center [328, 279] width 138 height 13
click at [326, 328] on link "RH 309 PLOT PLAN.pdf" at bounding box center [315, 328] width 112 height 13
click at [320, 374] on link "RH 309 Prints.pdf" at bounding box center [301, 377] width 84 height 13
click at [322, 421] on link "SAR_IND-RH-0309.pdf" at bounding box center [311, 426] width 105 height 13
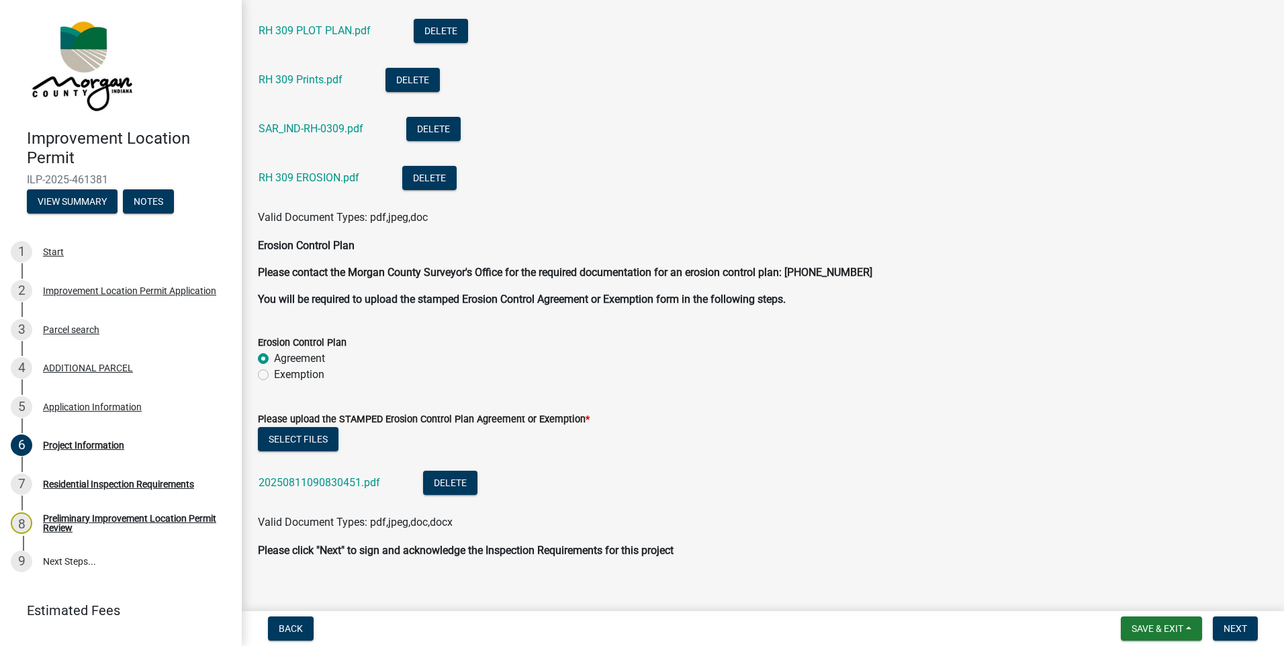
scroll to position [3471, 0]
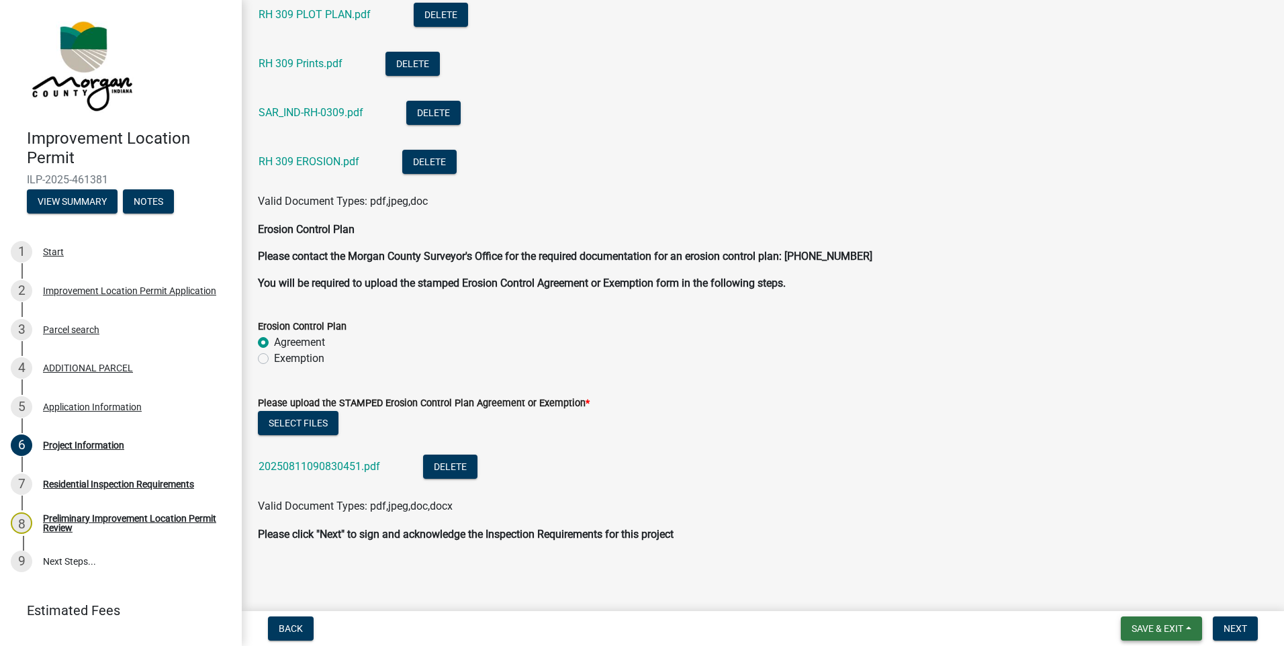
click at [1138, 620] on button "Save & Exit" at bounding box center [1161, 629] width 81 height 24
click at [1154, 591] on button "Save & Exit" at bounding box center [1148, 594] width 107 height 32
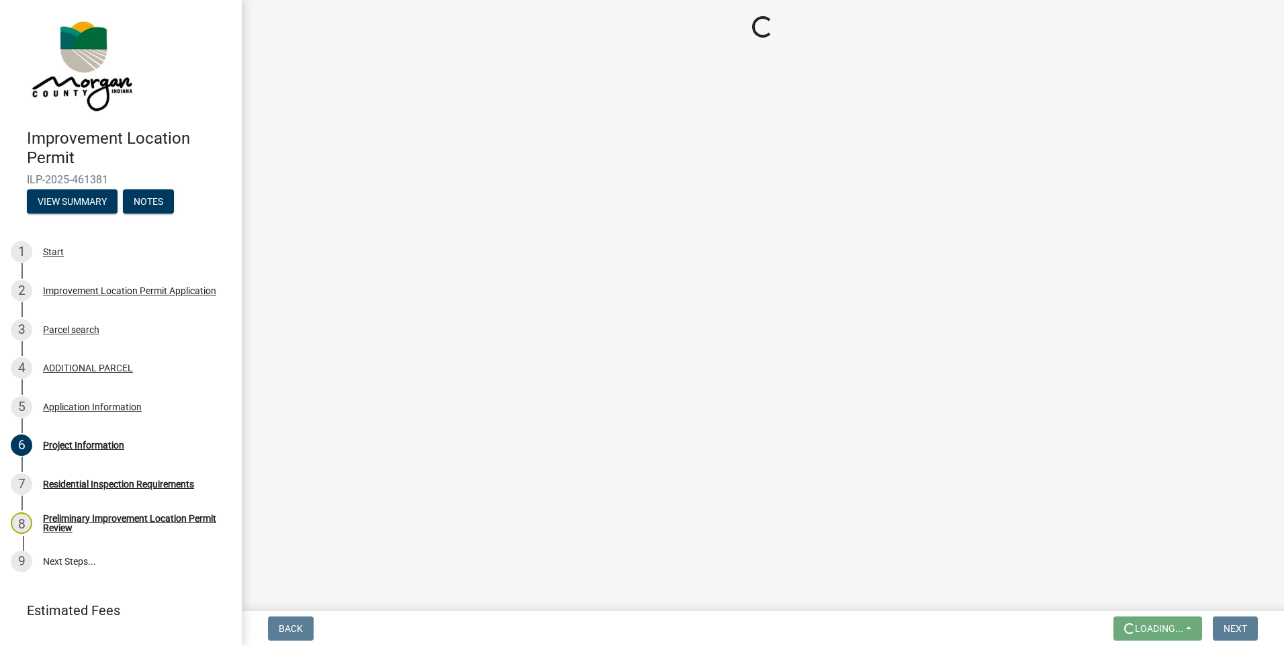
scroll to position [0, 0]
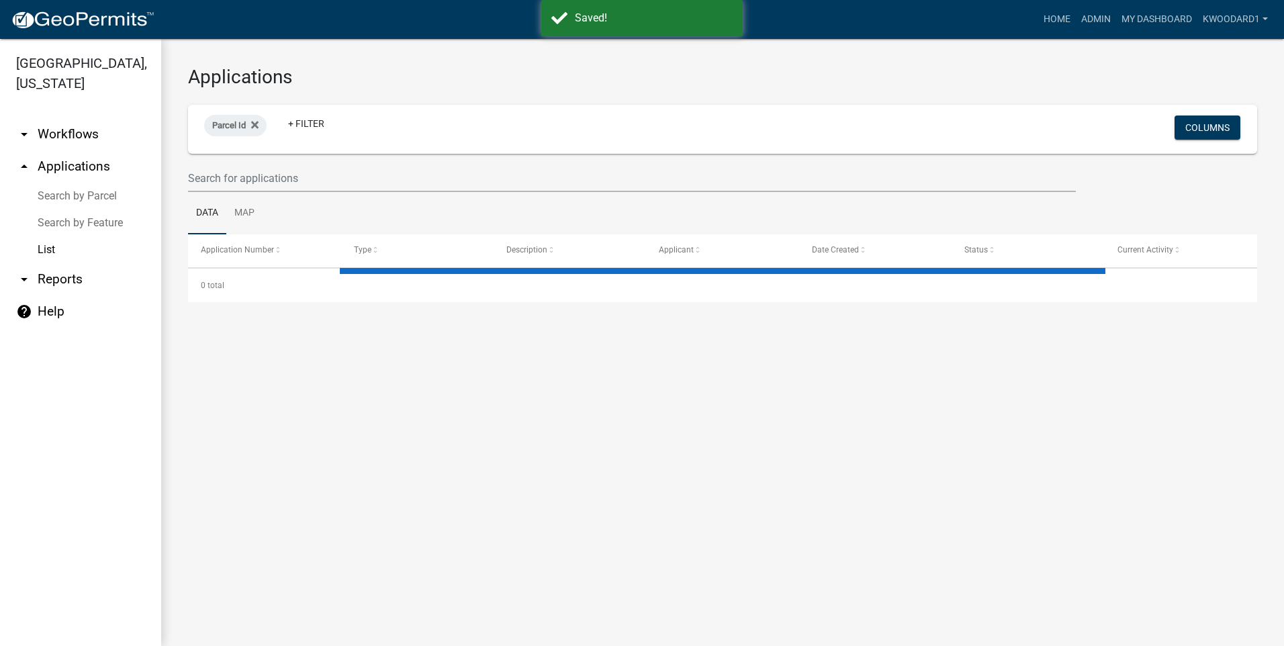
select select "3: 100"
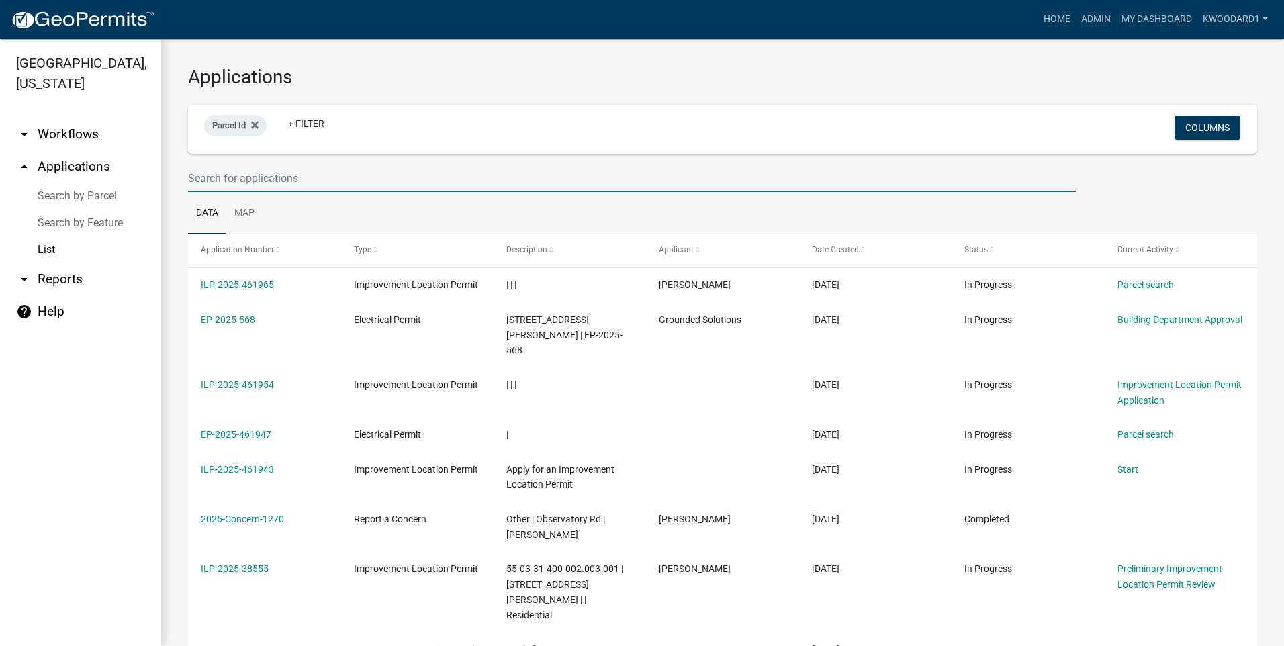
click at [315, 175] on input "text" at bounding box center [632, 179] width 888 height 28
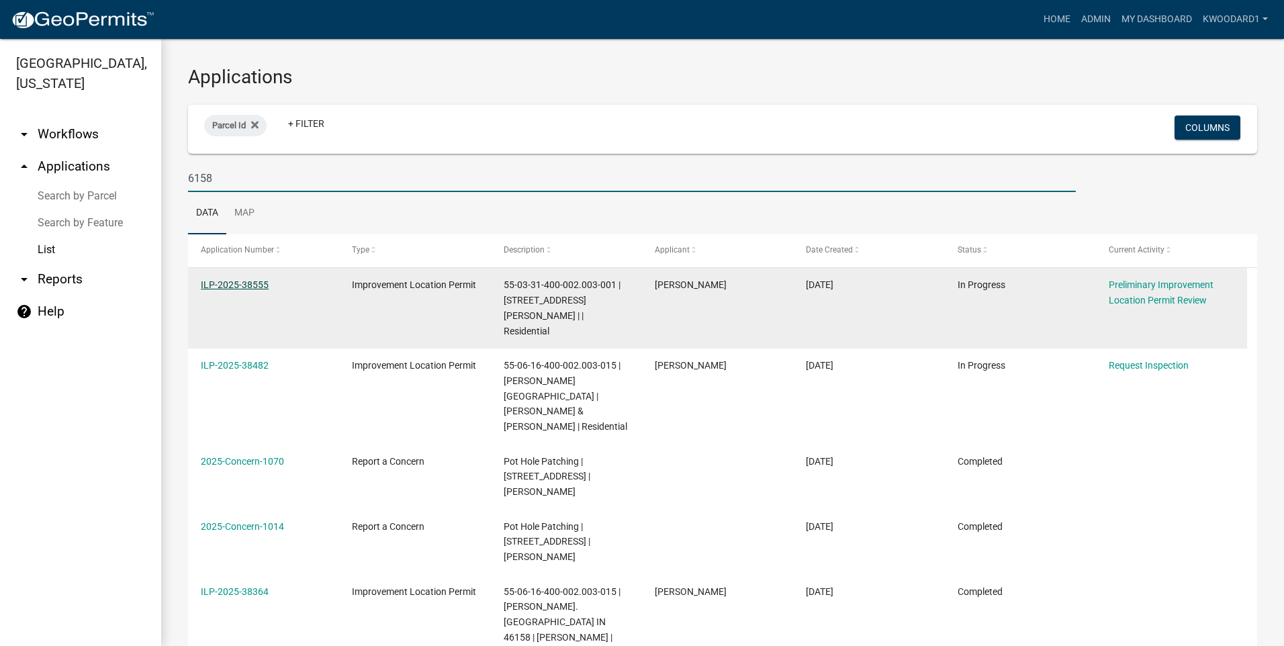
type input "6158"
click at [236, 281] on link "ILP-2025-38555" at bounding box center [235, 284] width 68 height 11
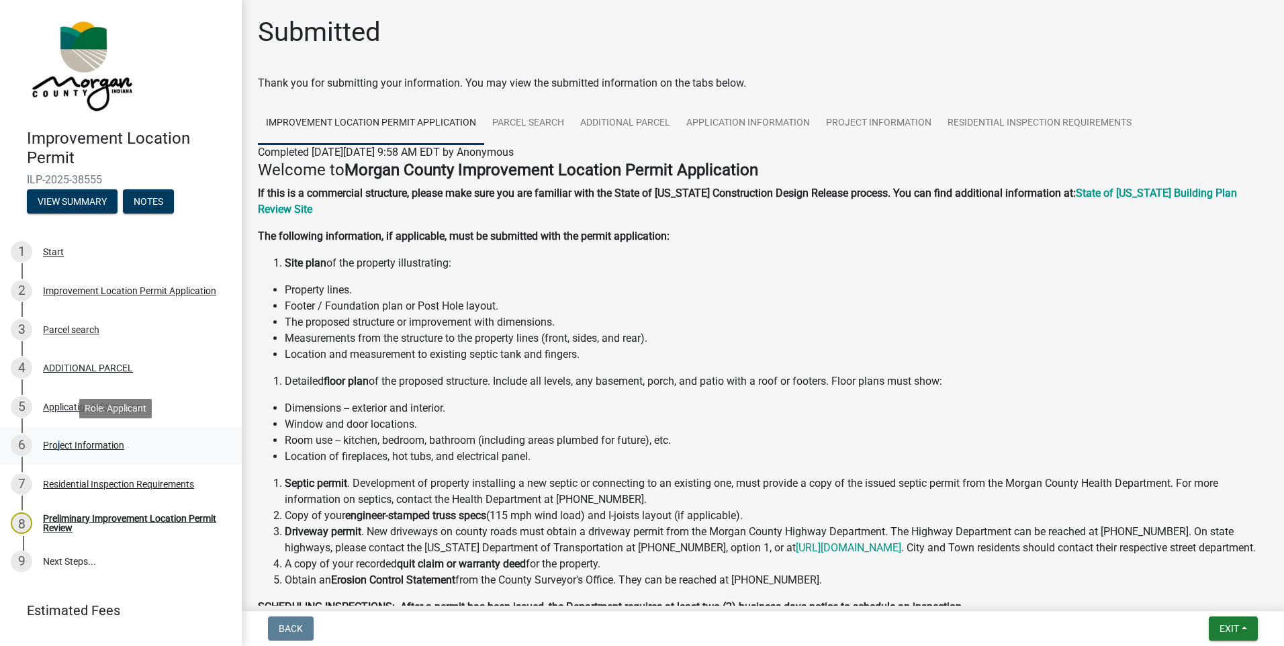
click at [55, 443] on div "Project Information" at bounding box center [83, 445] width 81 height 9
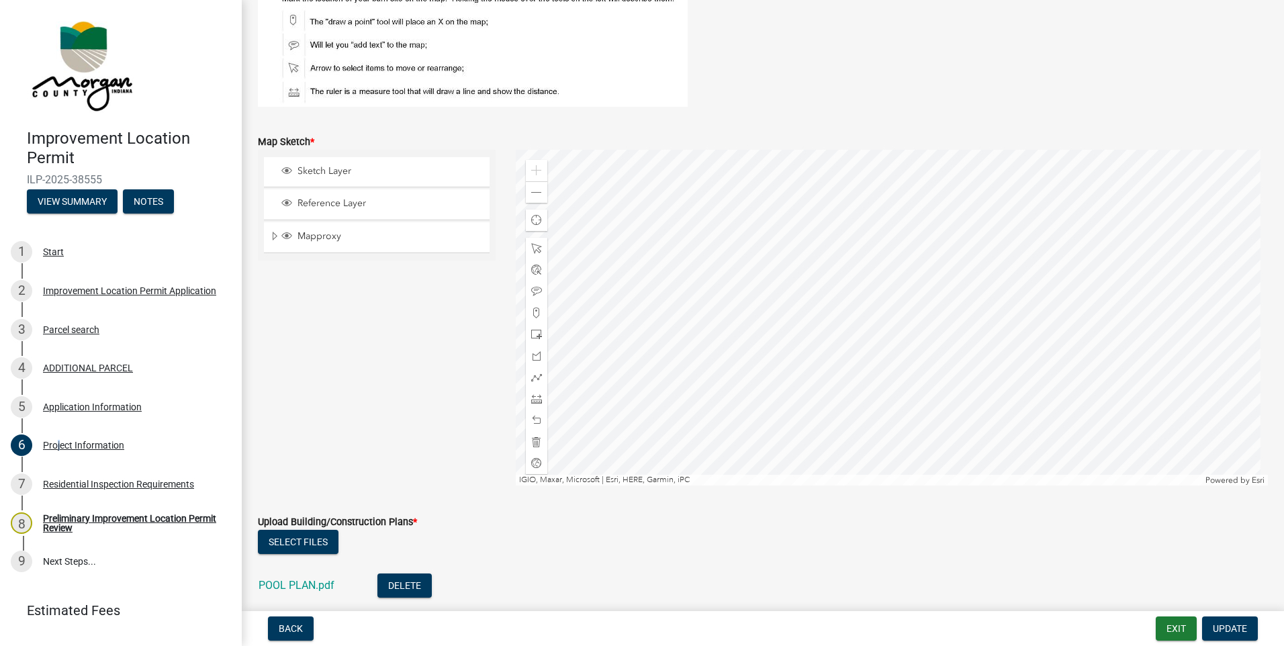
scroll to position [2351, 0]
click at [531, 195] on span at bounding box center [536, 194] width 11 height 11
drag, startPoint x: 375, startPoint y: 442, endPoint x: 357, endPoint y: 317, distance: 126.2
click at [357, 317] on div "Sketch Layer Reference Layer Mapproxy Roads Interstate labels Major Roads label…" at bounding box center [377, 319] width 258 height 336
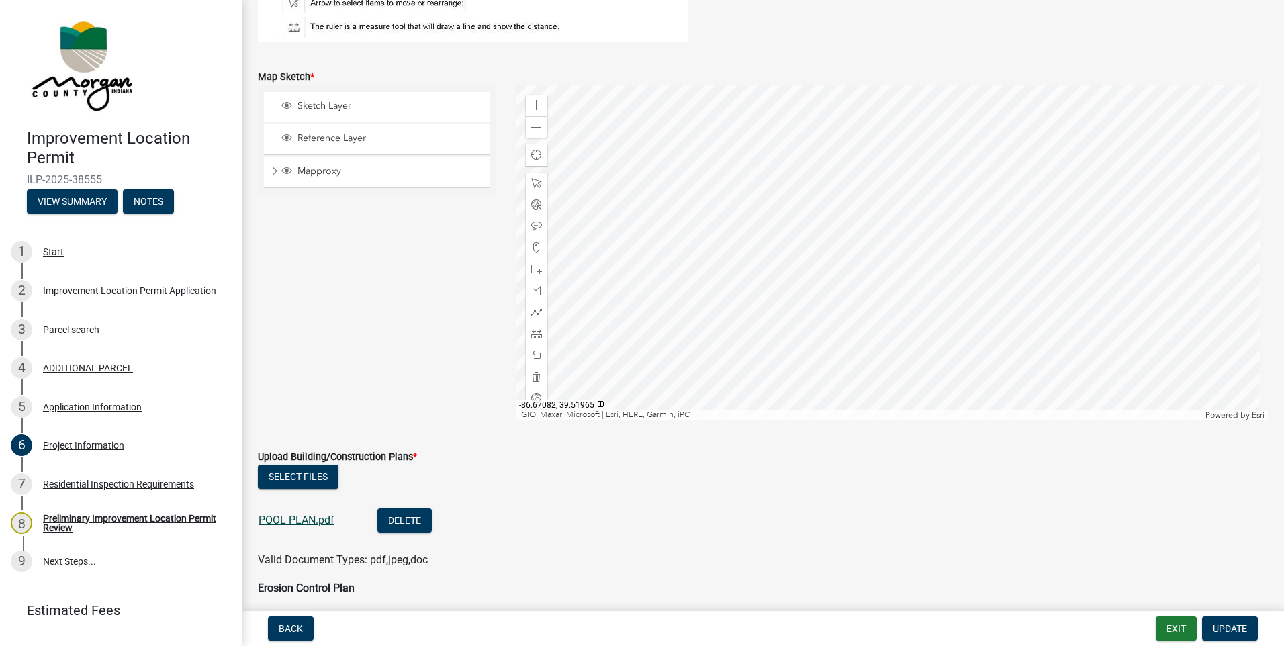
scroll to position [2418, 0]
click at [306, 515] on link "POOL PLAN.pdf" at bounding box center [297, 519] width 76 height 13
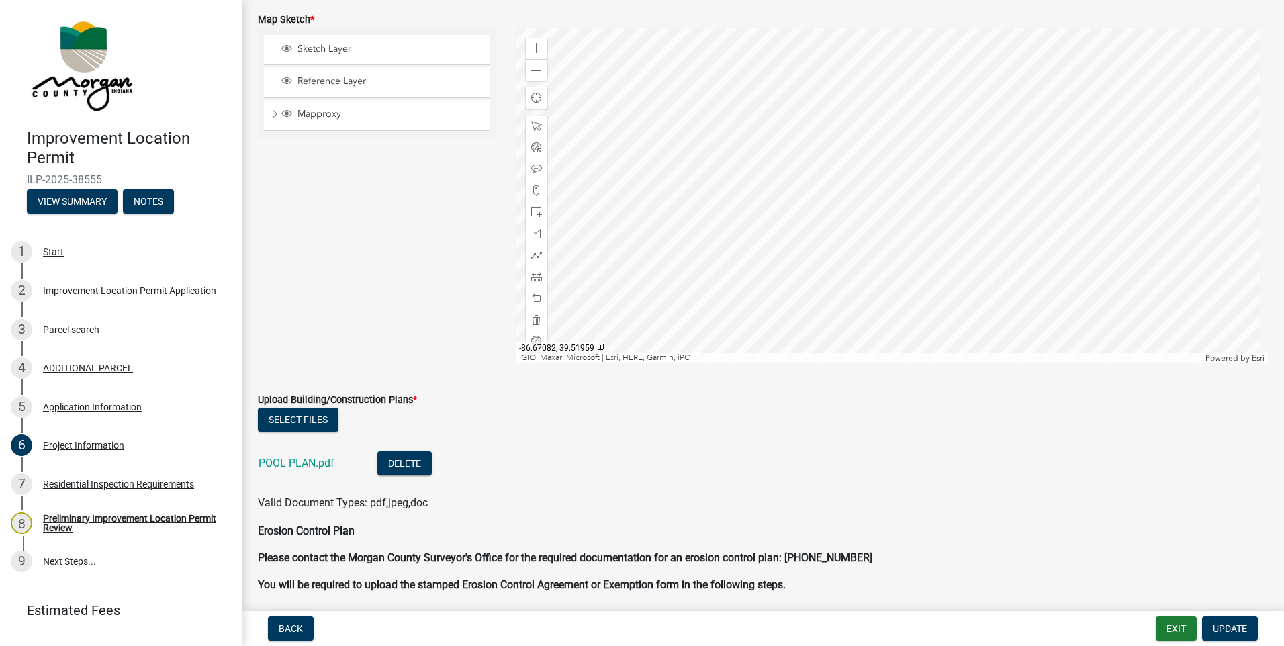
scroll to position [2485, 0]
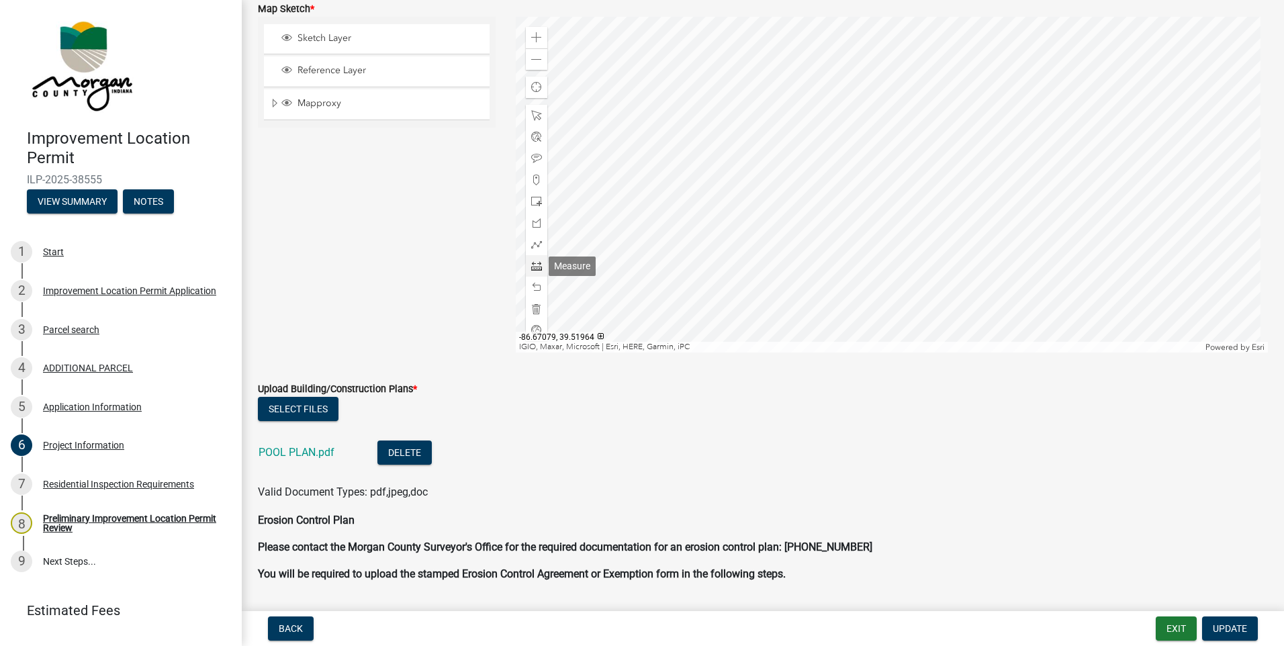
click at [533, 267] on span at bounding box center [536, 266] width 11 height 11
click at [917, 175] on div at bounding box center [892, 185] width 753 height 336
click at [986, 175] on div at bounding box center [892, 185] width 753 height 336
click at [858, 175] on div at bounding box center [892, 185] width 753 height 336
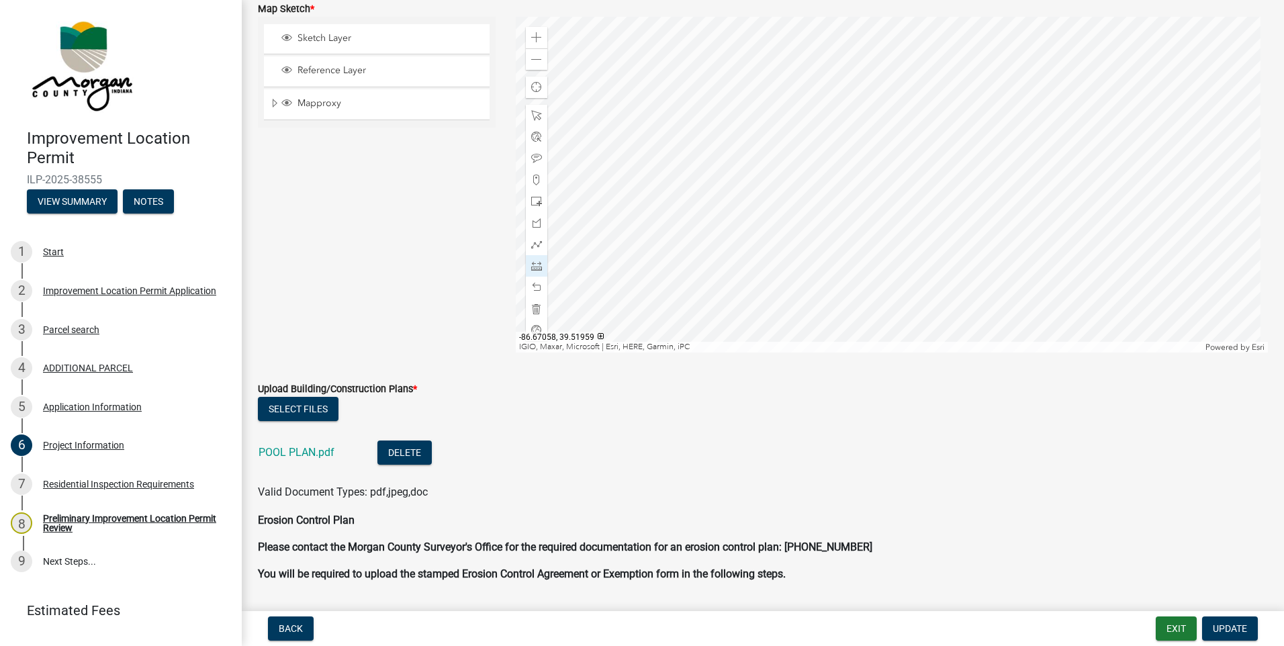
click at [756, 176] on div at bounding box center [892, 185] width 753 height 336
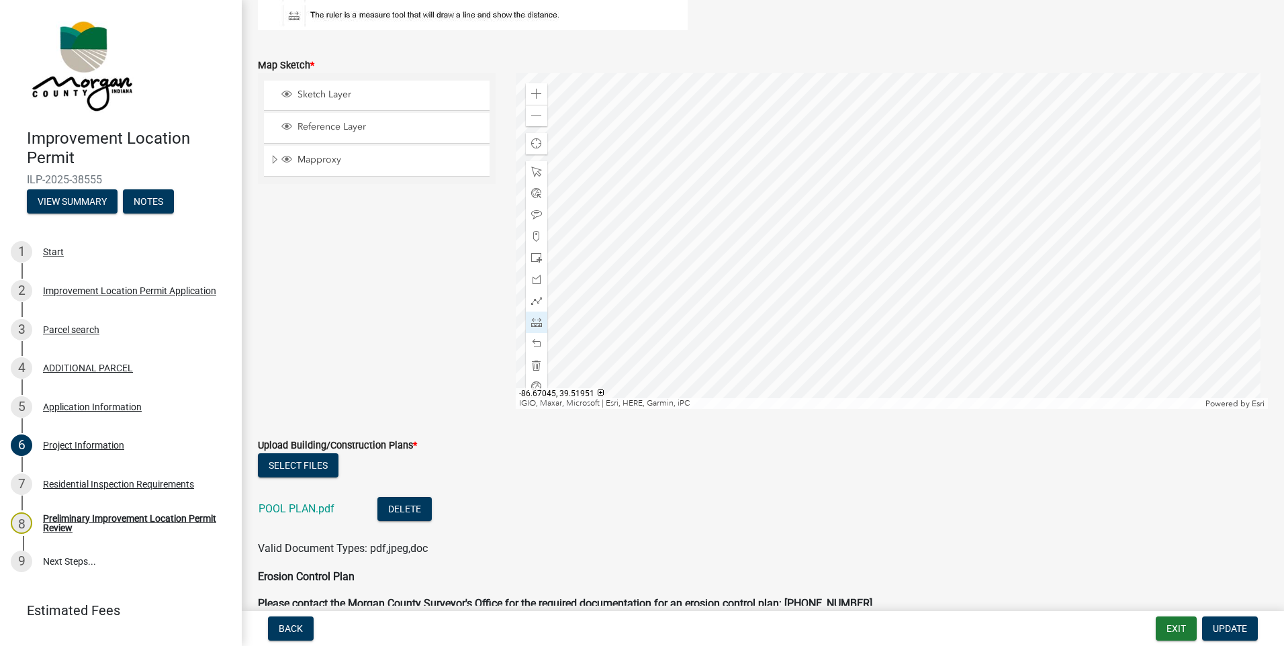
scroll to position [2418, 0]
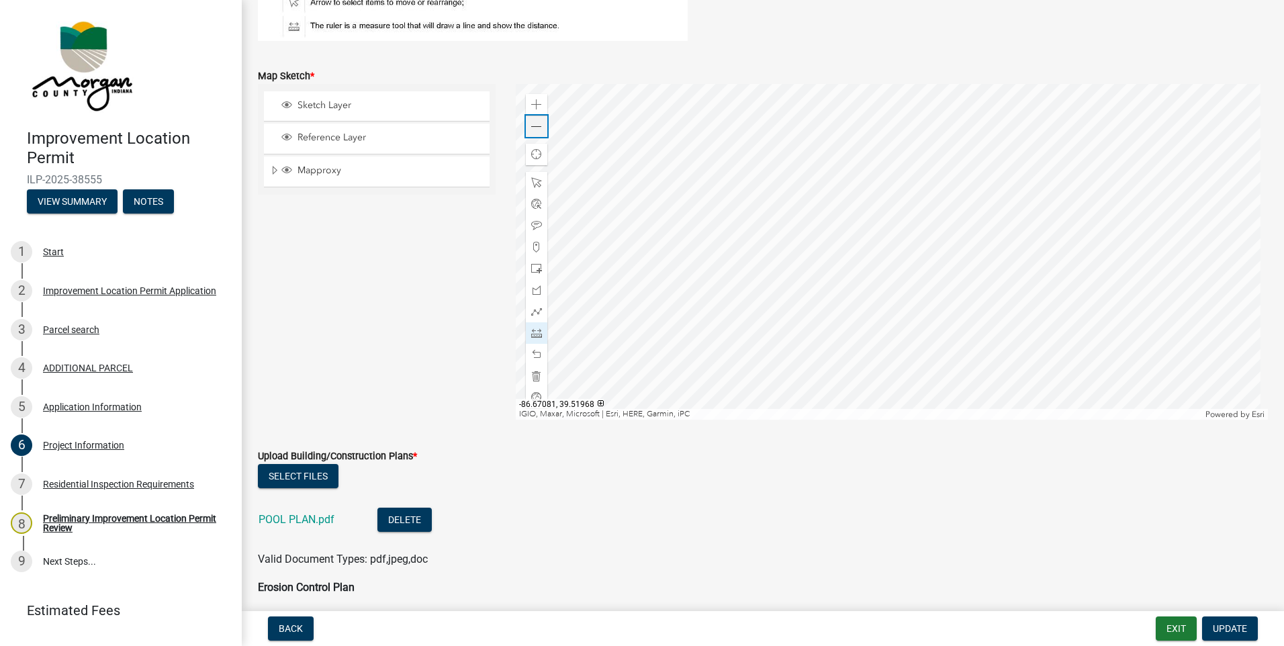
click at [531, 126] on span at bounding box center [536, 127] width 11 height 11
click at [887, 242] on div at bounding box center [892, 252] width 753 height 336
click at [887, 163] on div at bounding box center [892, 252] width 753 height 336
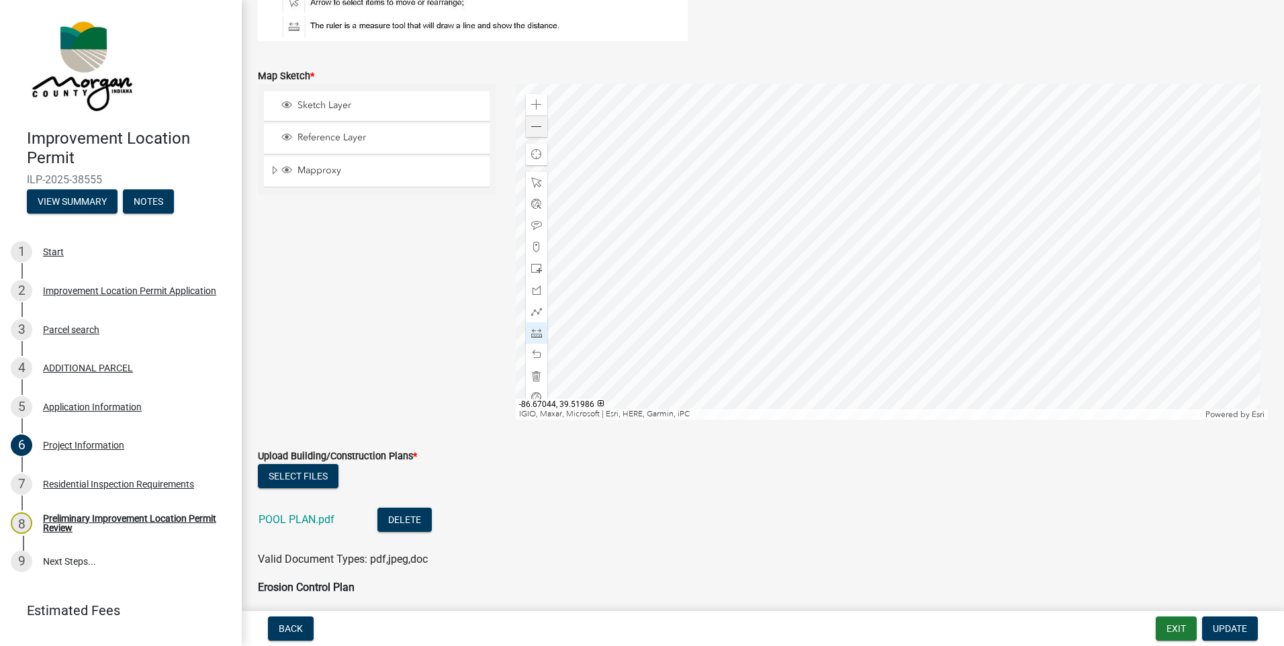
click at [887, 163] on div at bounding box center [892, 252] width 753 height 336
click at [887, 263] on div at bounding box center [892, 252] width 753 height 336
click at [887, 290] on div at bounding box center [892, 252] width 753 height 336
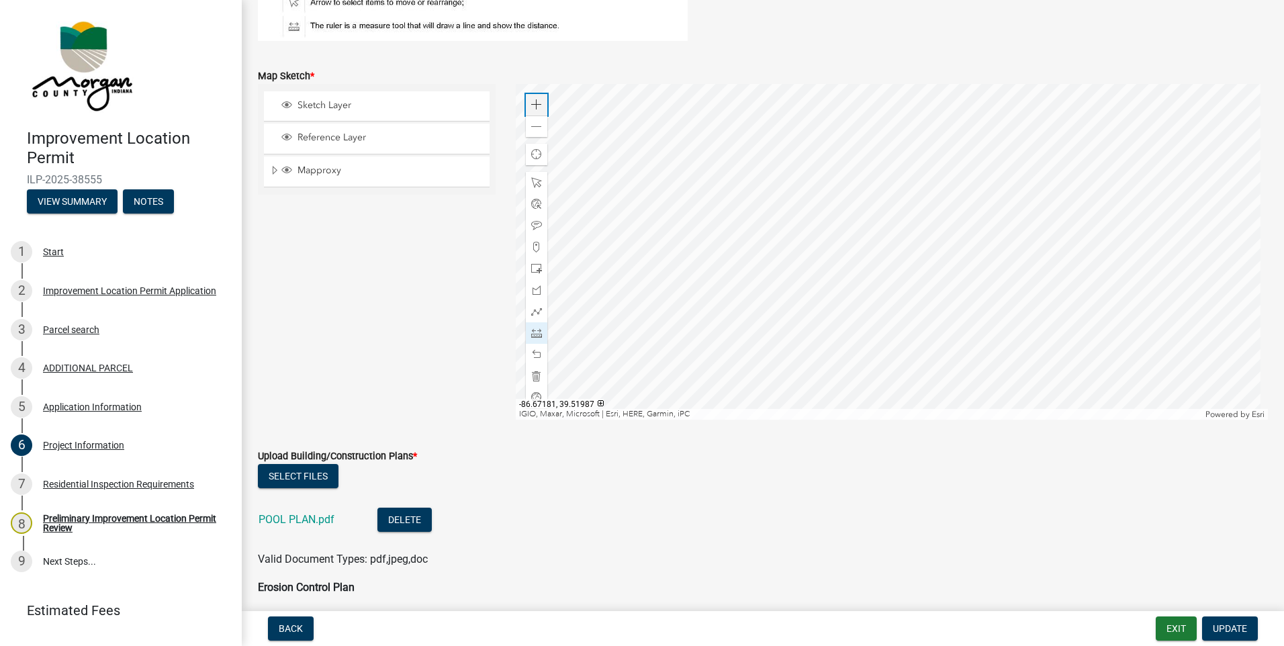
click at [531, 107] on span at bounding box center [536, 104] width 11 height 11
click at [529, 97] on div "Zoom in" at bounding box center [536, 104] width 21 height 21
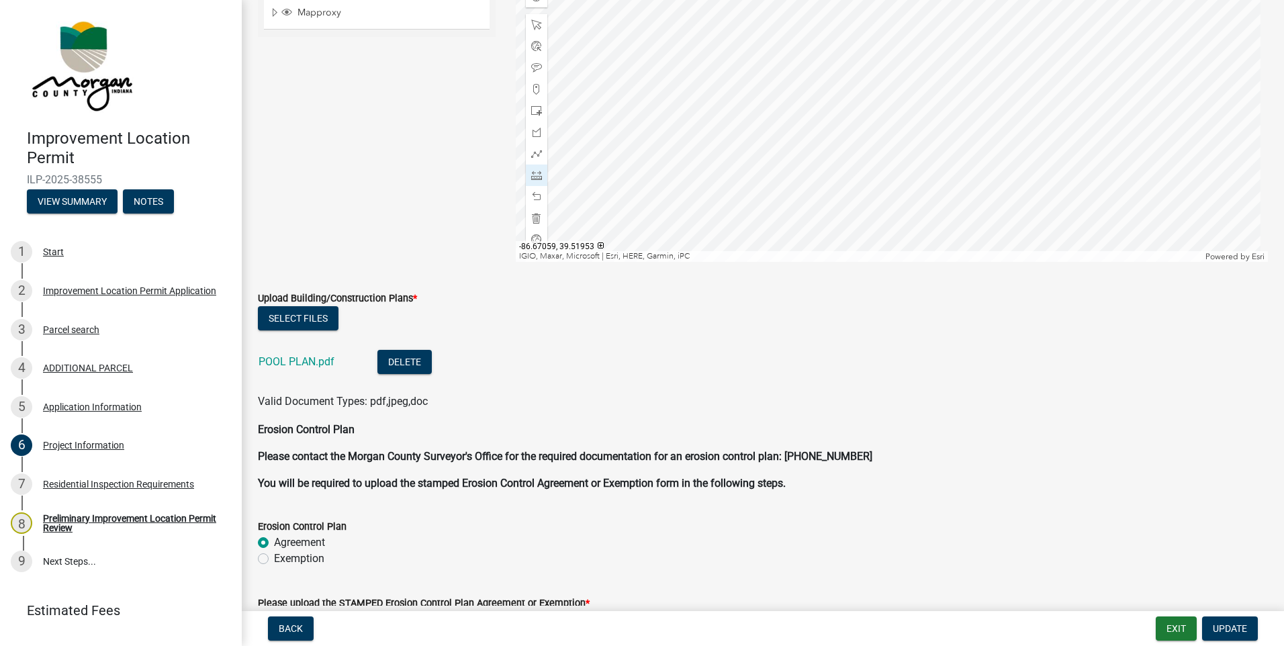
scroll to position [2351, 0]
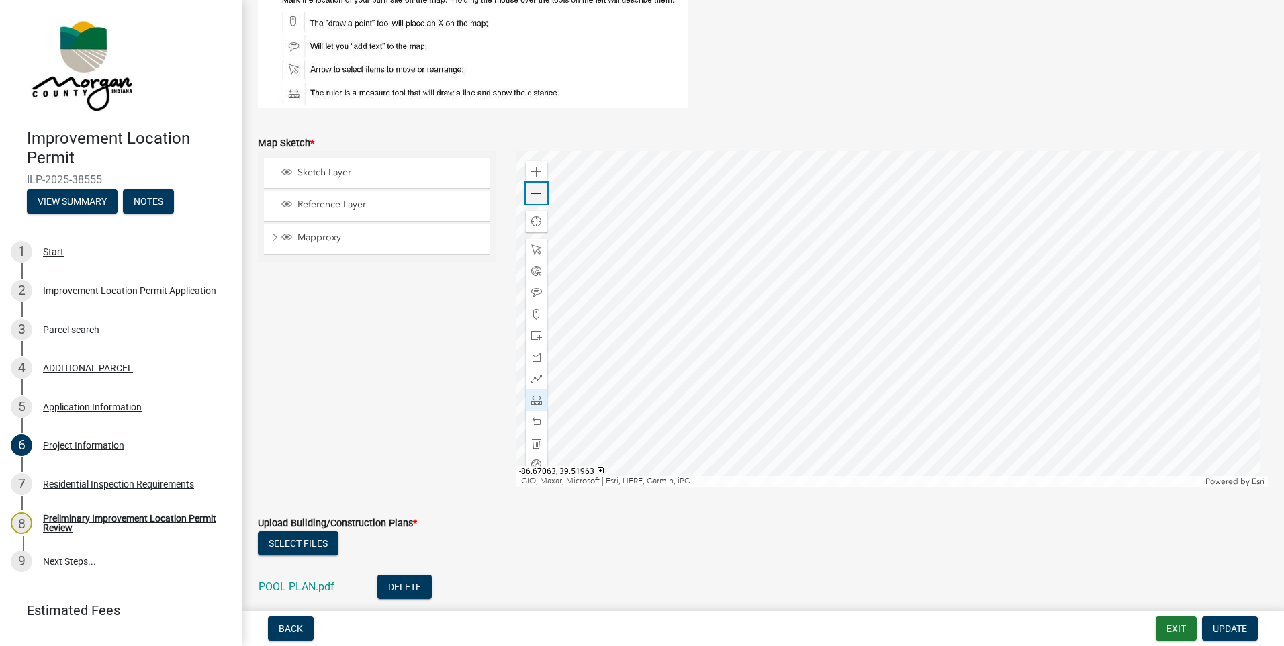
click at [527, 197] on div "Zoom out" at bounding box center [536, 193] width 21 height 21
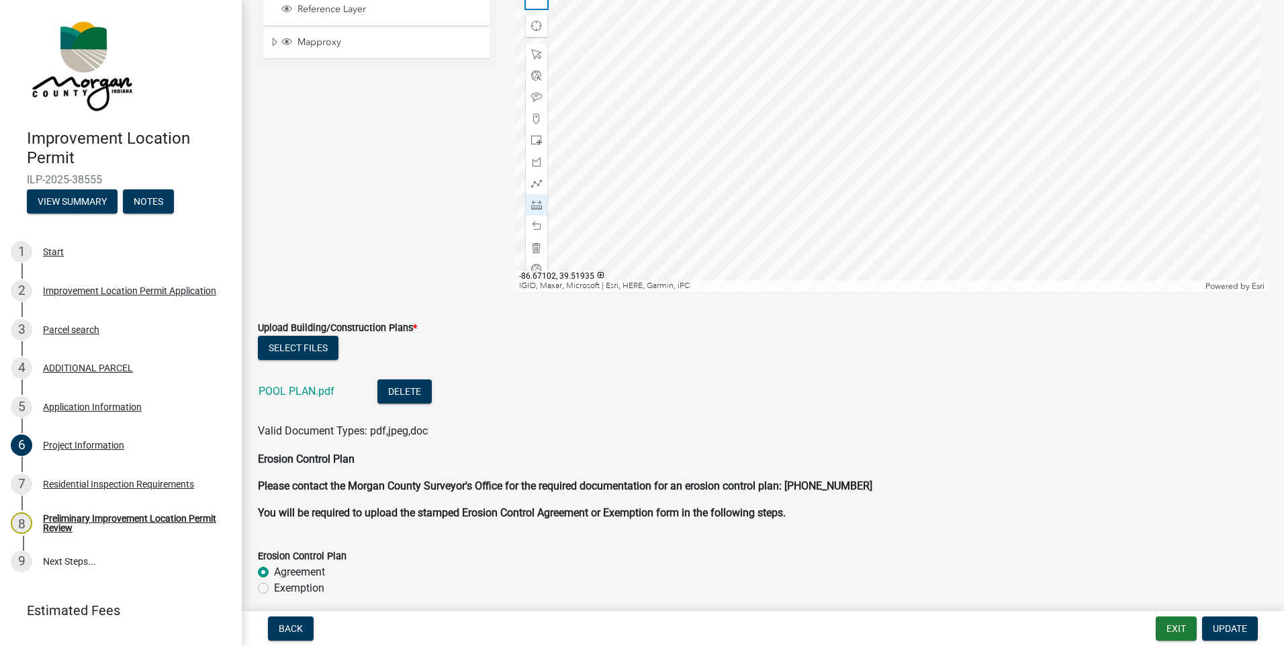
scroll to position [2552, 0]
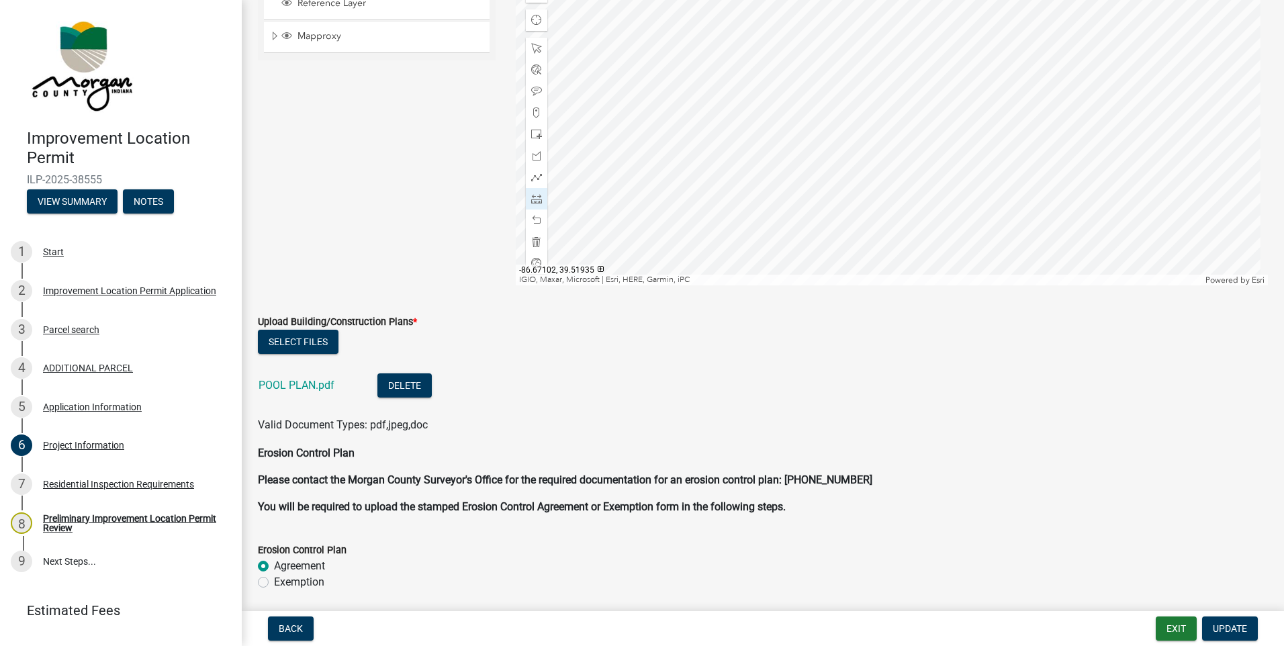
click at [274, 584] on label "Exemption" at bounding box center [299, 582] width 50 height 16
click at [274, 583] on input "Exemption" at bounding box center [278, 578] width 9 height 9
radio input "true"
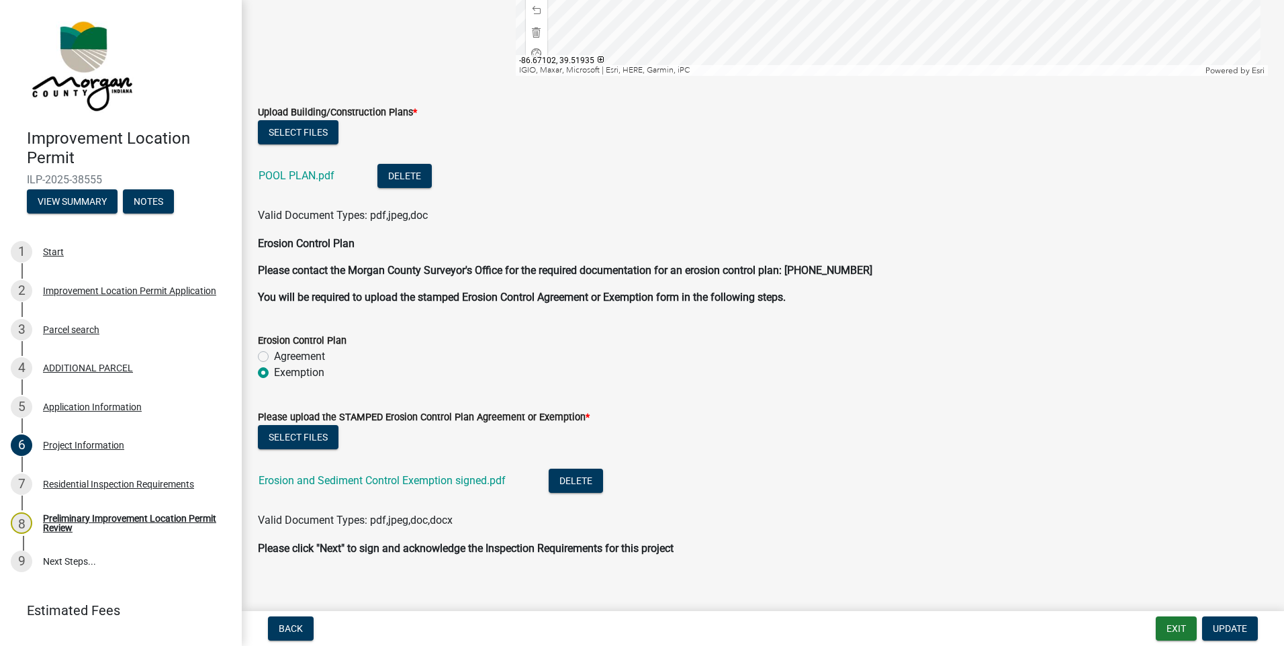
scroll to position [2776, 0]
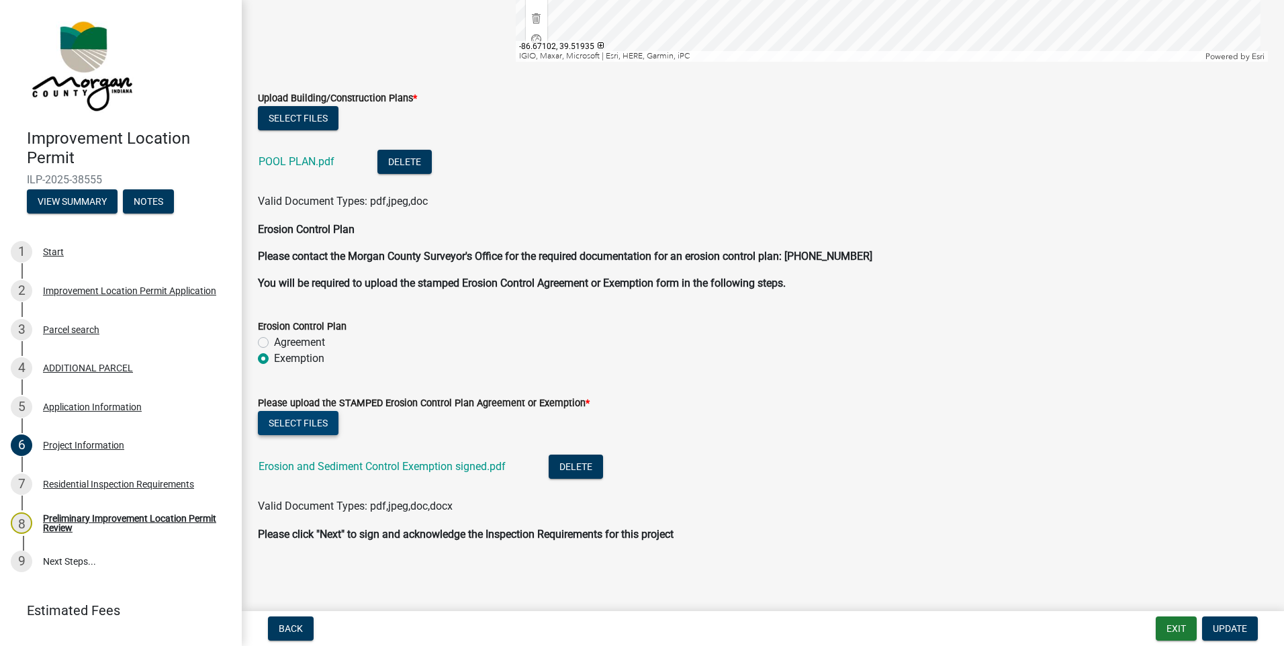
click at [298, 425] on button "Select files" at bounding box center [298, 423] width 81 height 24
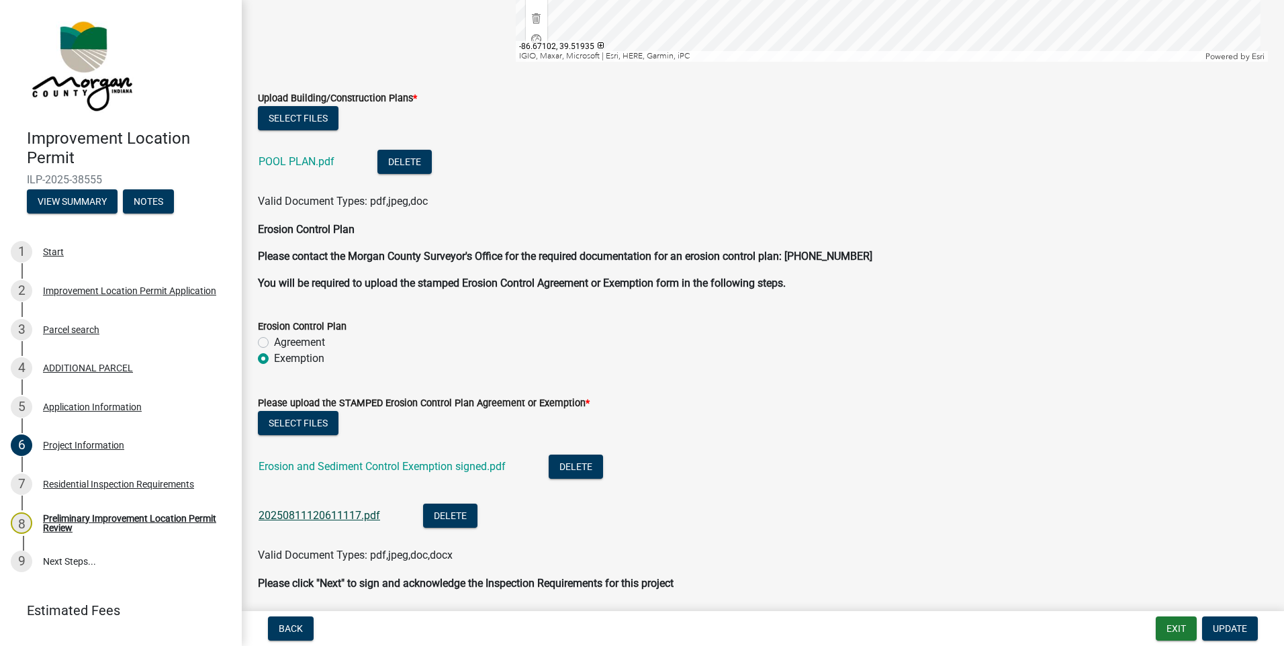
click at [322, 512] on link "20250811120611117.pdf" at bounding box center [320, 515] width 122 height 13
click at [584, 462] on button "Delete" at bounding box center [576, 467] width 54 height 24
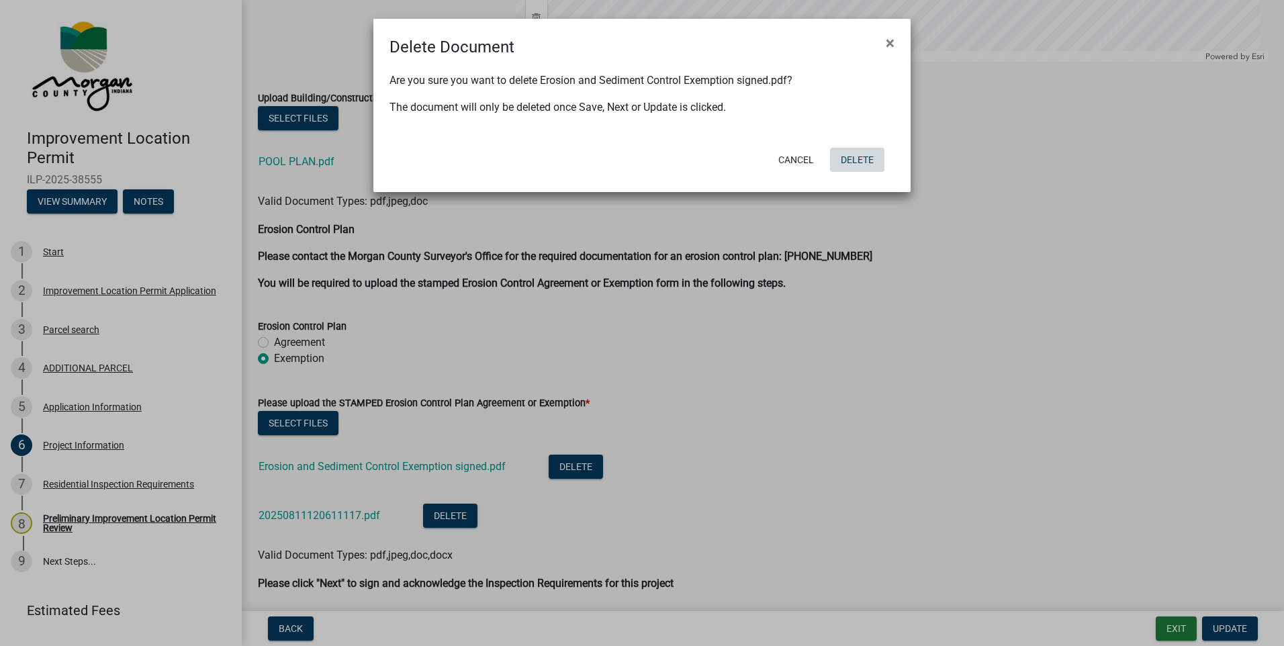
click at [868, 163] on button "Delete" at bounding box center [857, 160] width 54 height 24
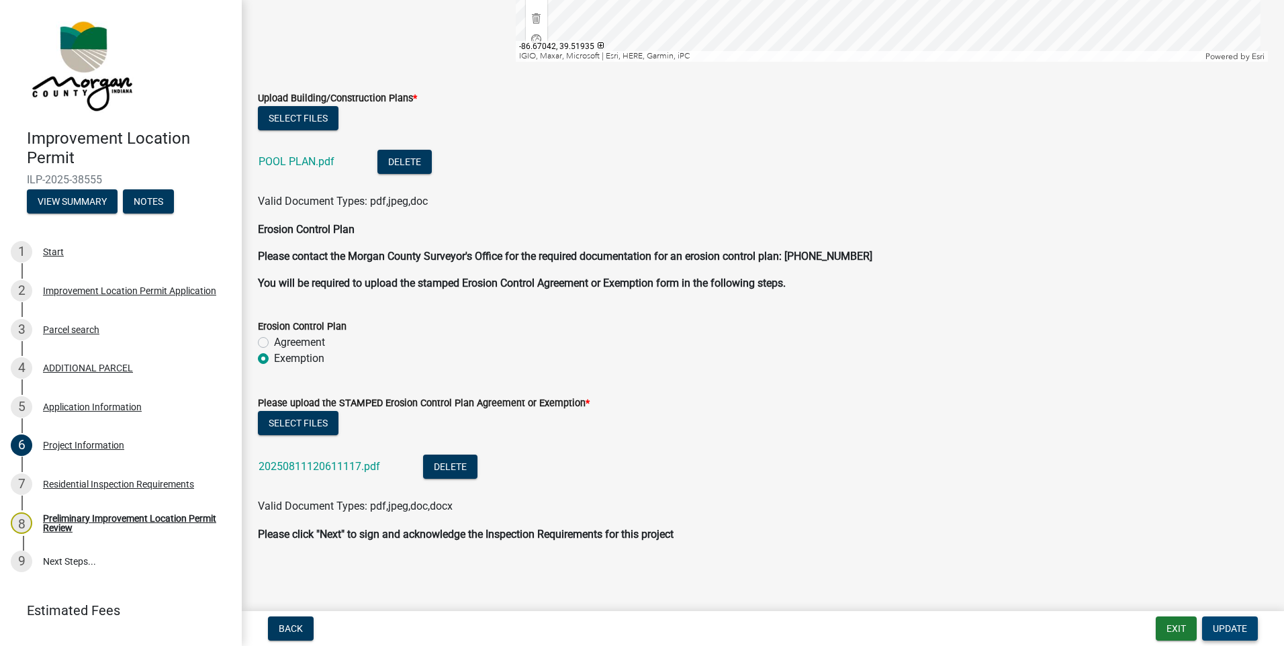
click at [1218, 627] on span "Update" at bounding box center [1230, 628] width 34 height 11
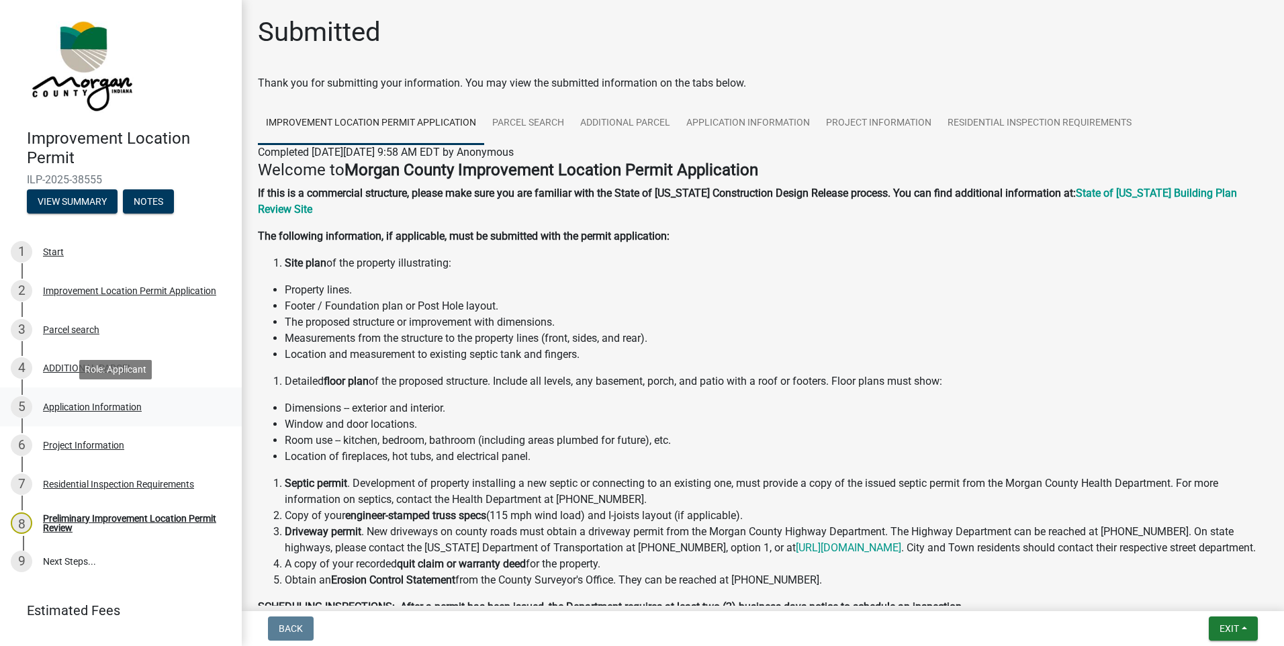
click at [87, 408] on div "Application Information" at bounding box center [92, 406] width 99 height 9
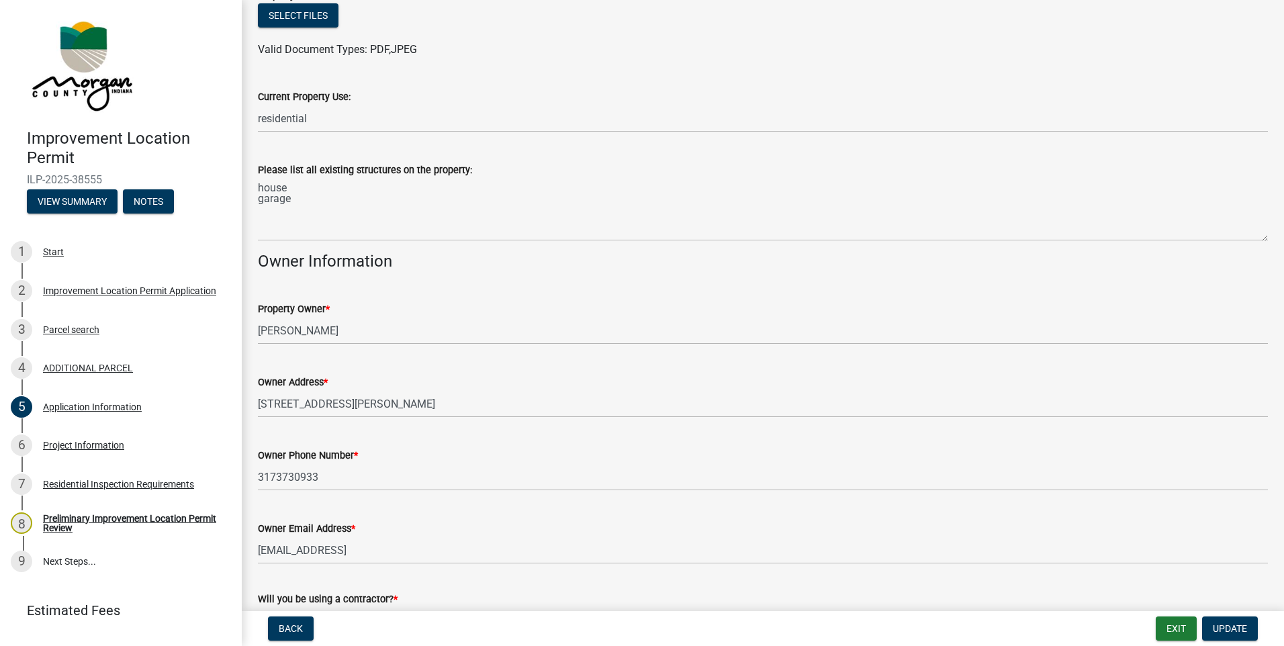
scroll to position [403, 0]
click at [1189, 633] on button "Exit" at bounding box center [1176, 629] width 41 height 24
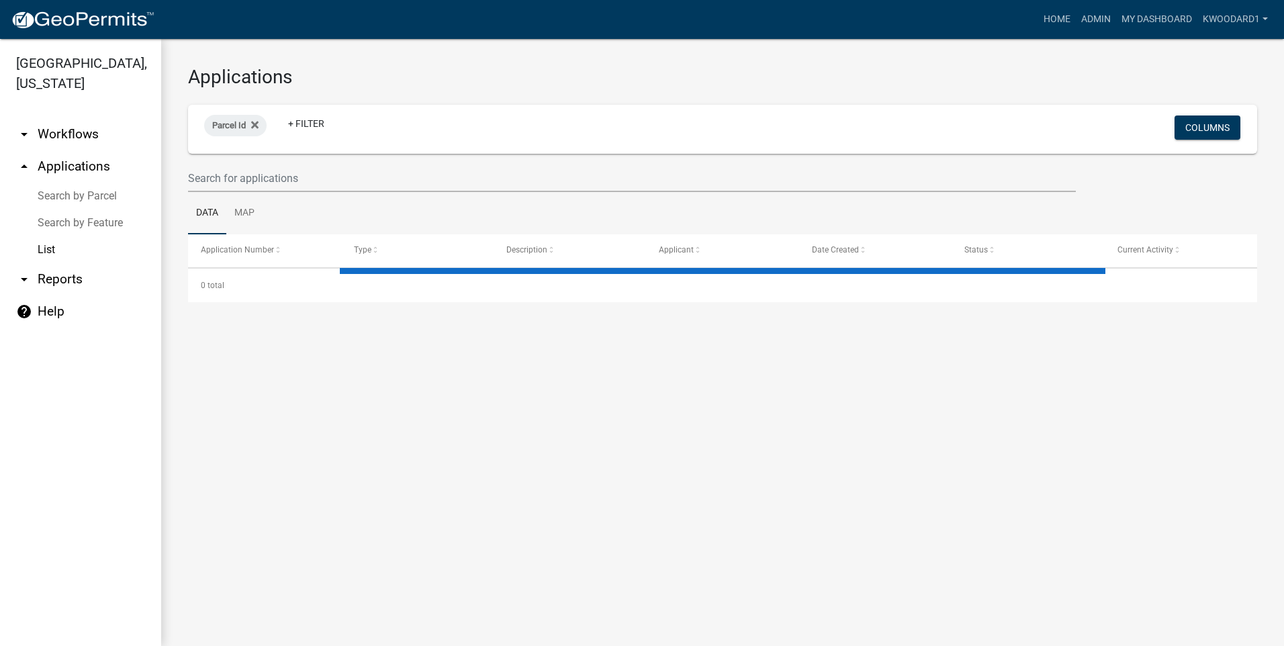
select select "3: 100"
